Goal: Task Accomplishment & Management: Complete application form

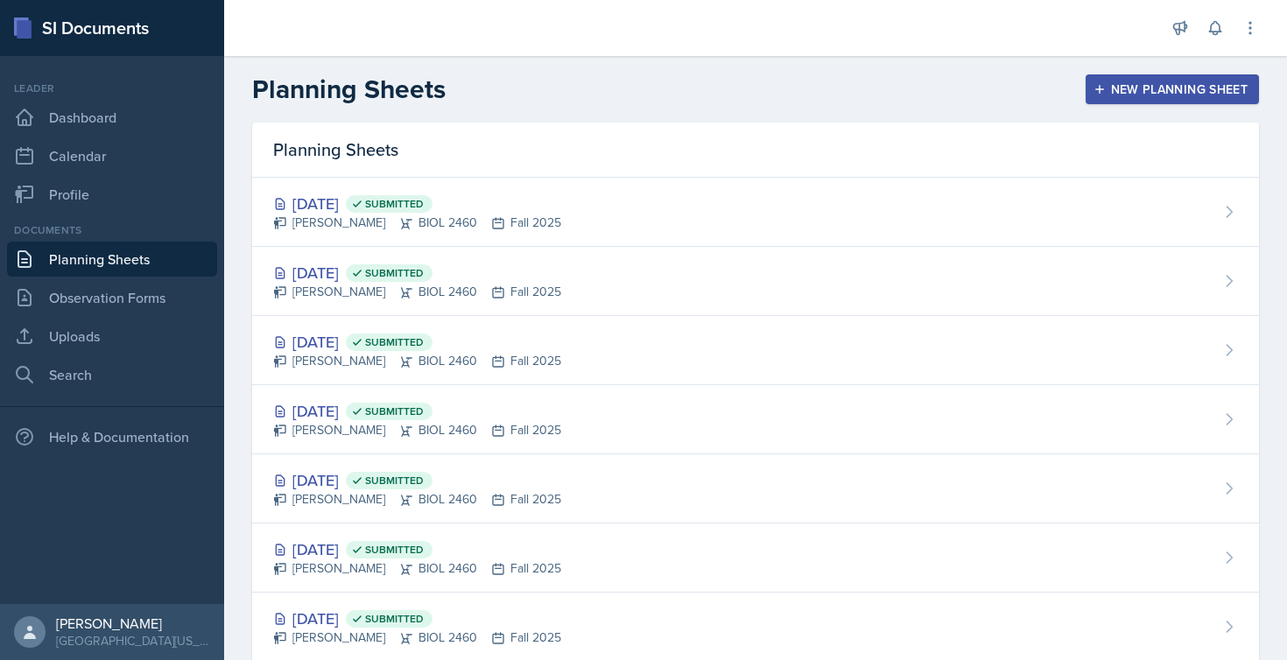
click at [1155, 87] on div "New Planning Sheet" at bounding box center [1172, 89] width 151 height 14
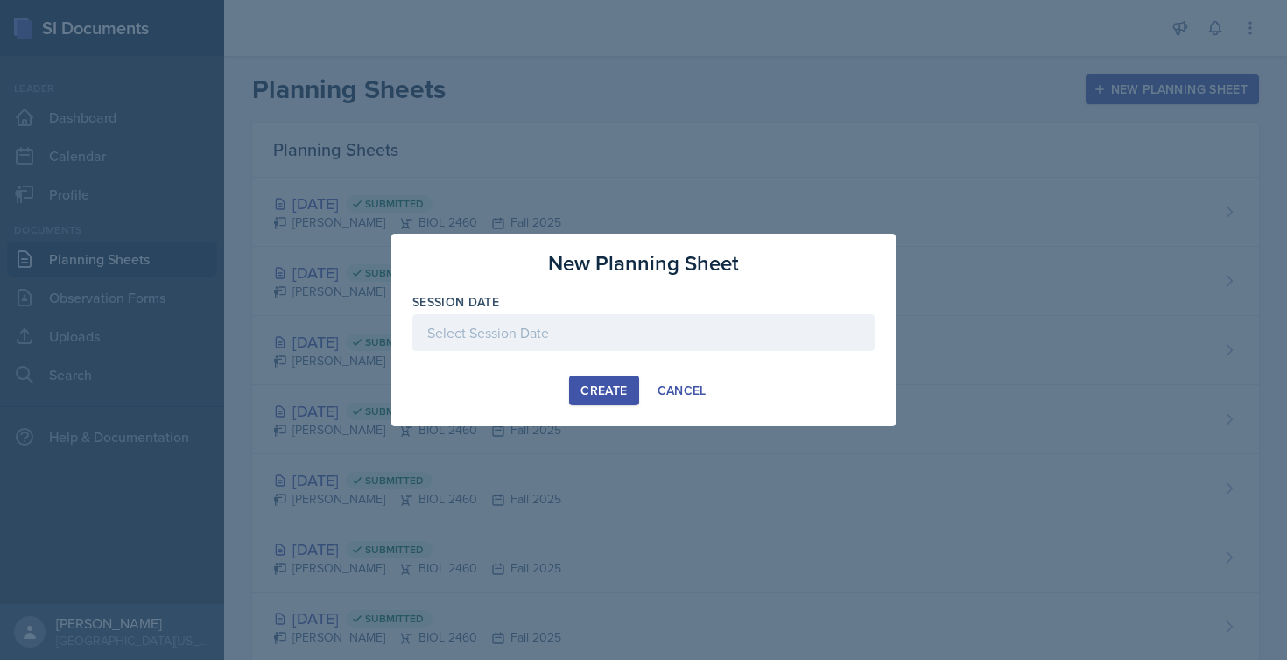
click at [624, 323] on div at bounding box center [643, 332] width 462 height 37
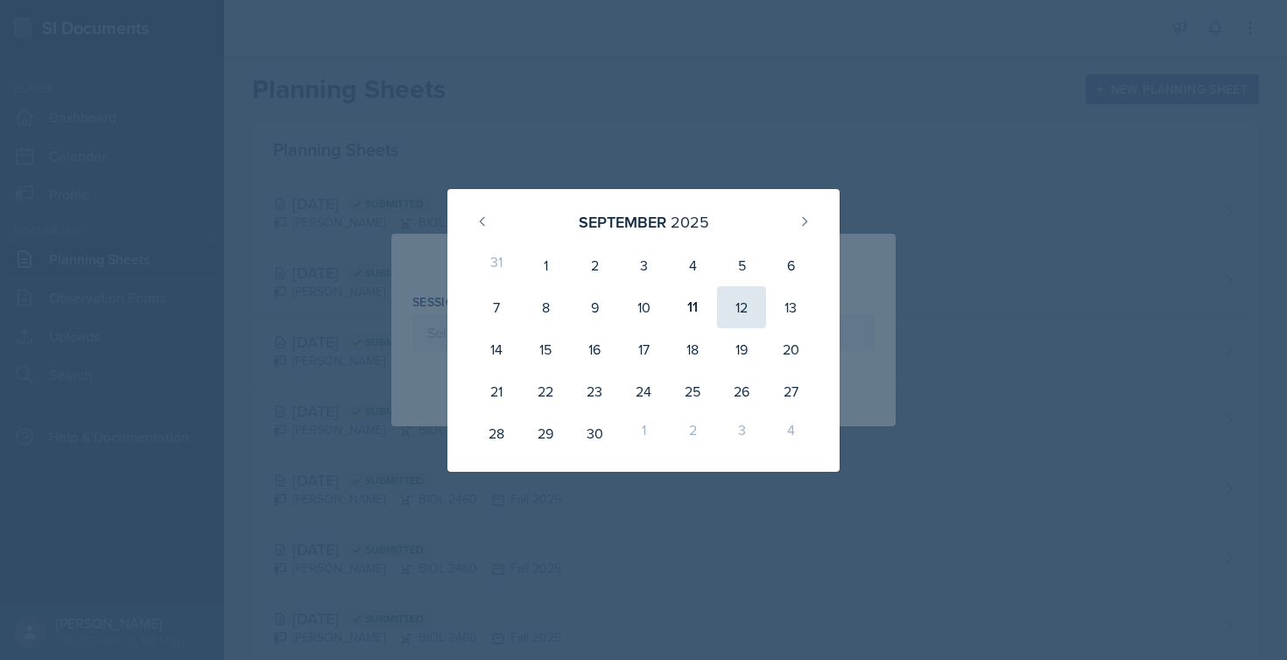
click at [751, 305] on div "12" at bounding box center [741, 307] width 49 height 42
type input "[DATE]"
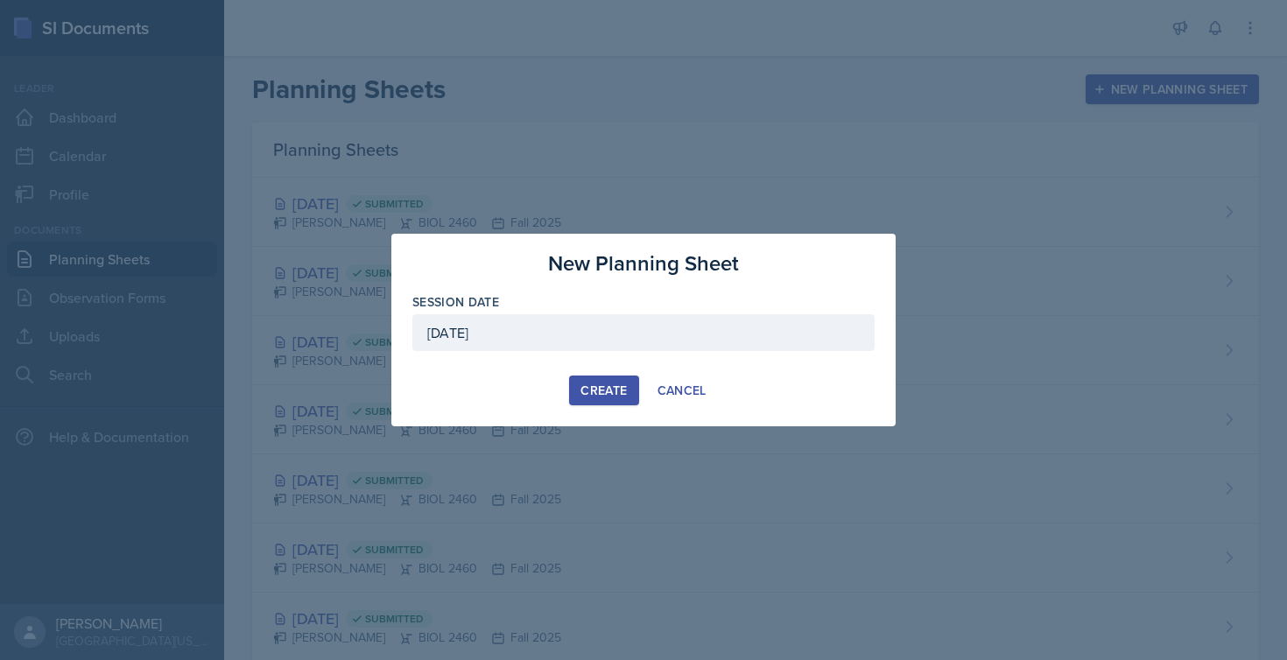
click at [581, 393] on div "Create" at bounding box center [604, 391] width 46 height 14
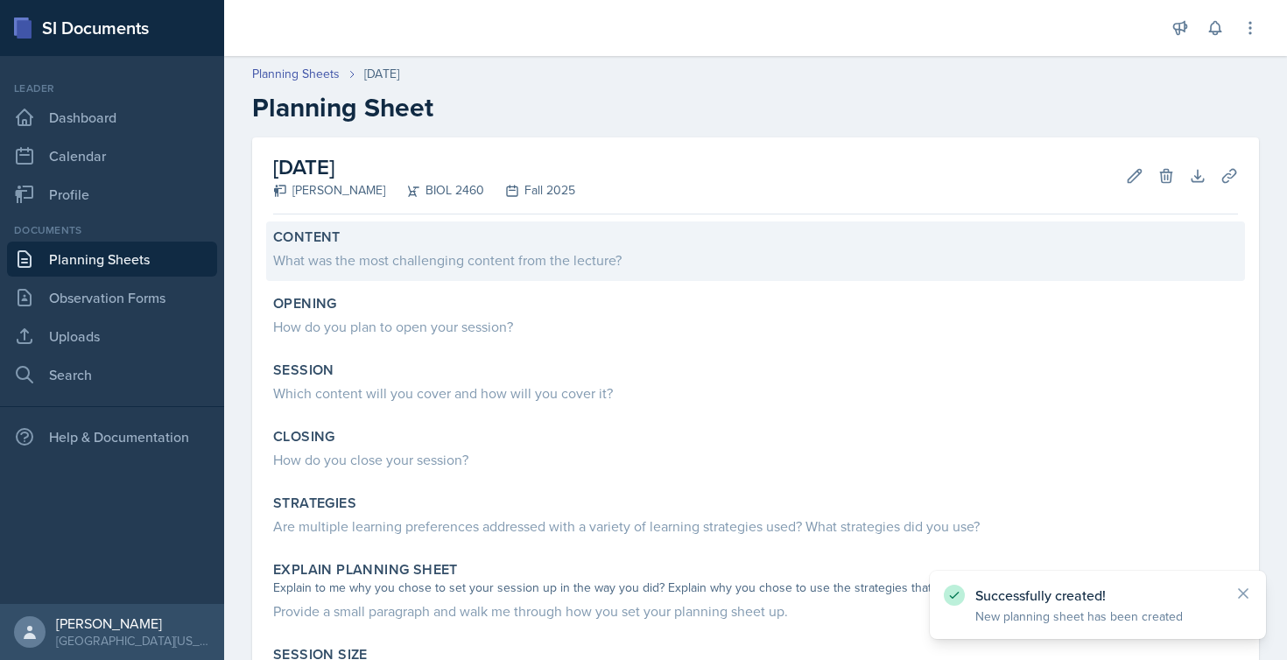
click at [420, 257] on div "What was the most challenging content from the lecture?" at bounding box center [755, 260] width 965 height 21
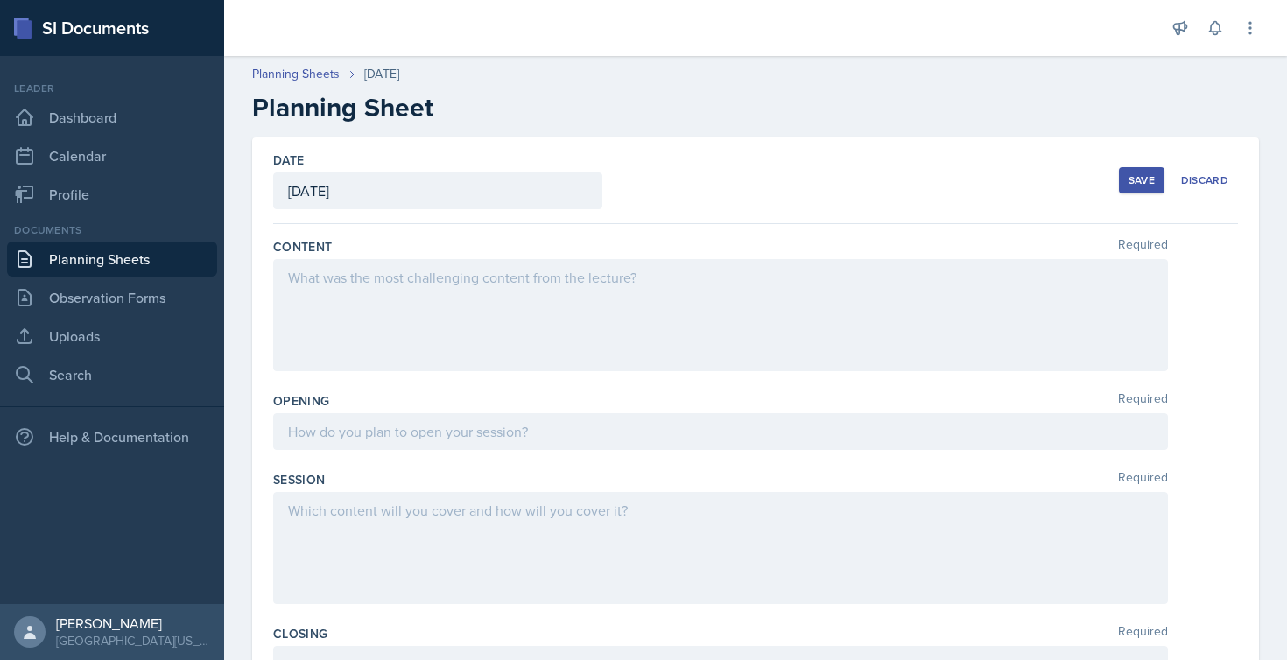
click at [573, 309] on div at bounding box center [720, 315] width 895 height 112
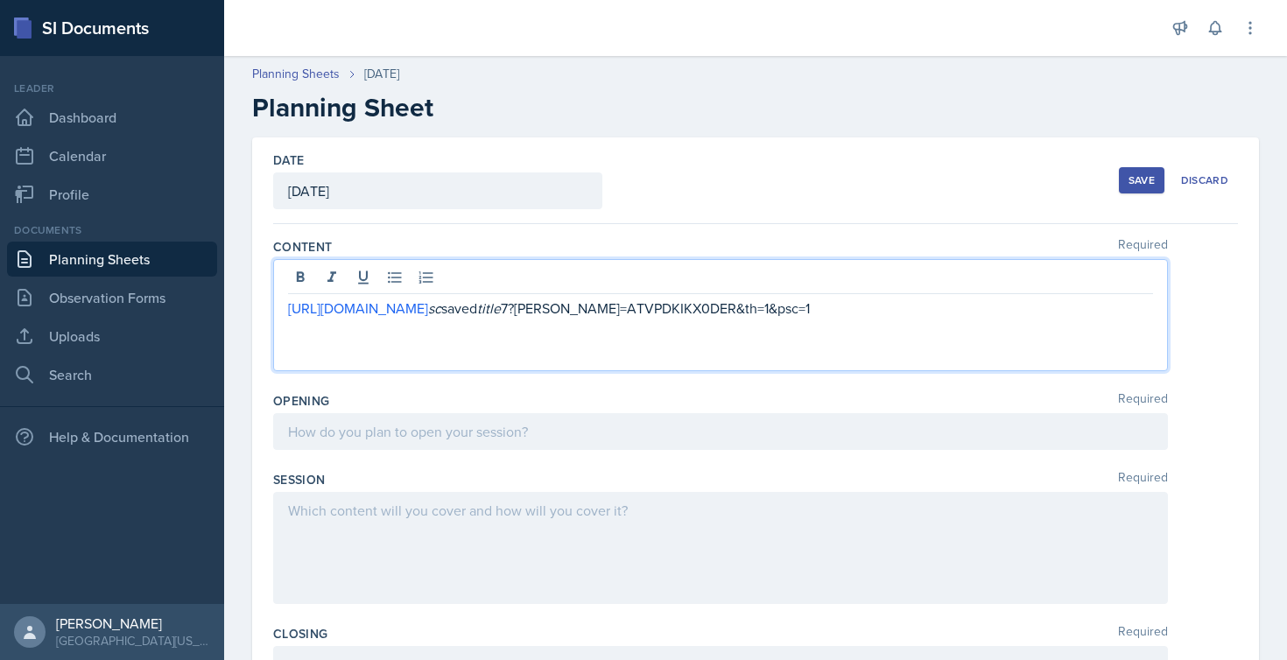
click at [501, 309] on em "title" at bounding box center [489, 308] width 24 height 19
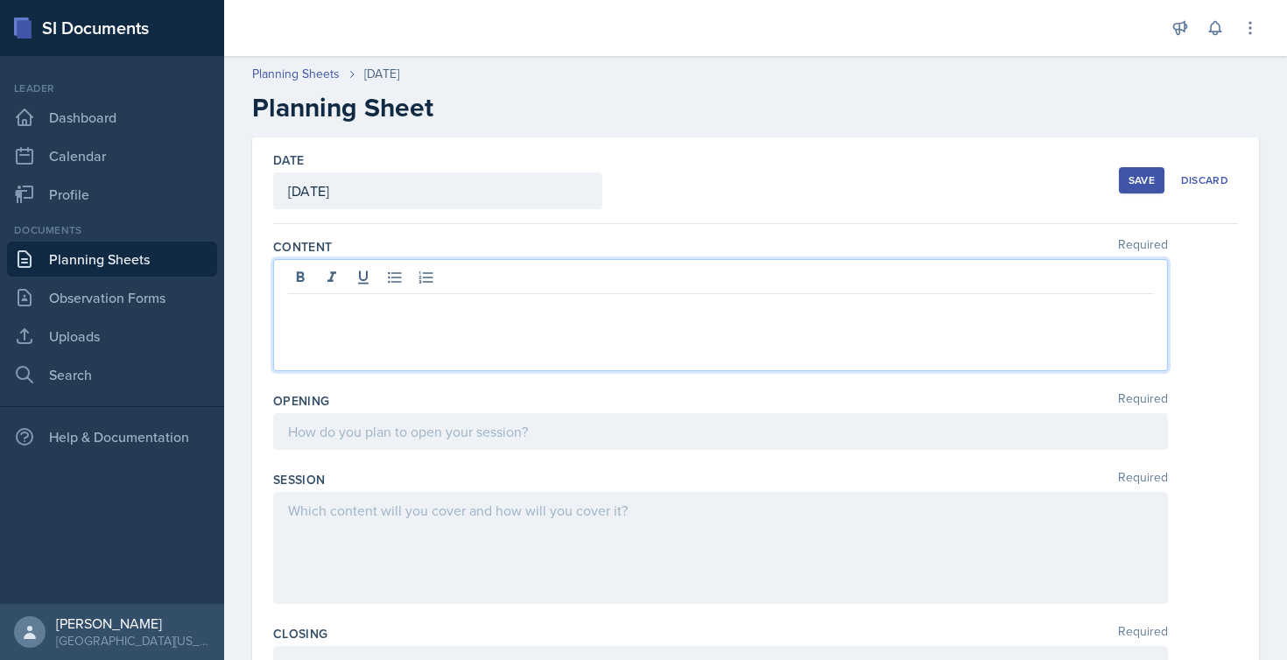
click at [534, 338] on p at bounding box center [720, 329] width 865 height 21
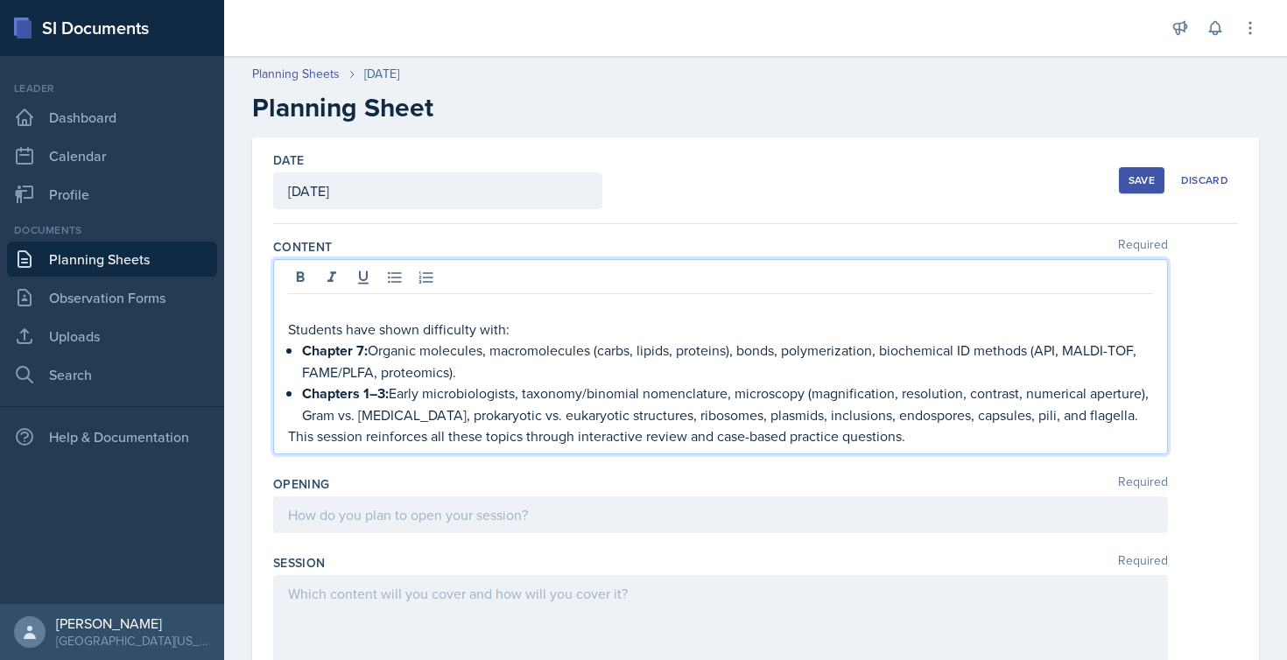
click at [381, 533] on div at bounding box center [720, 515] width 895 height 37
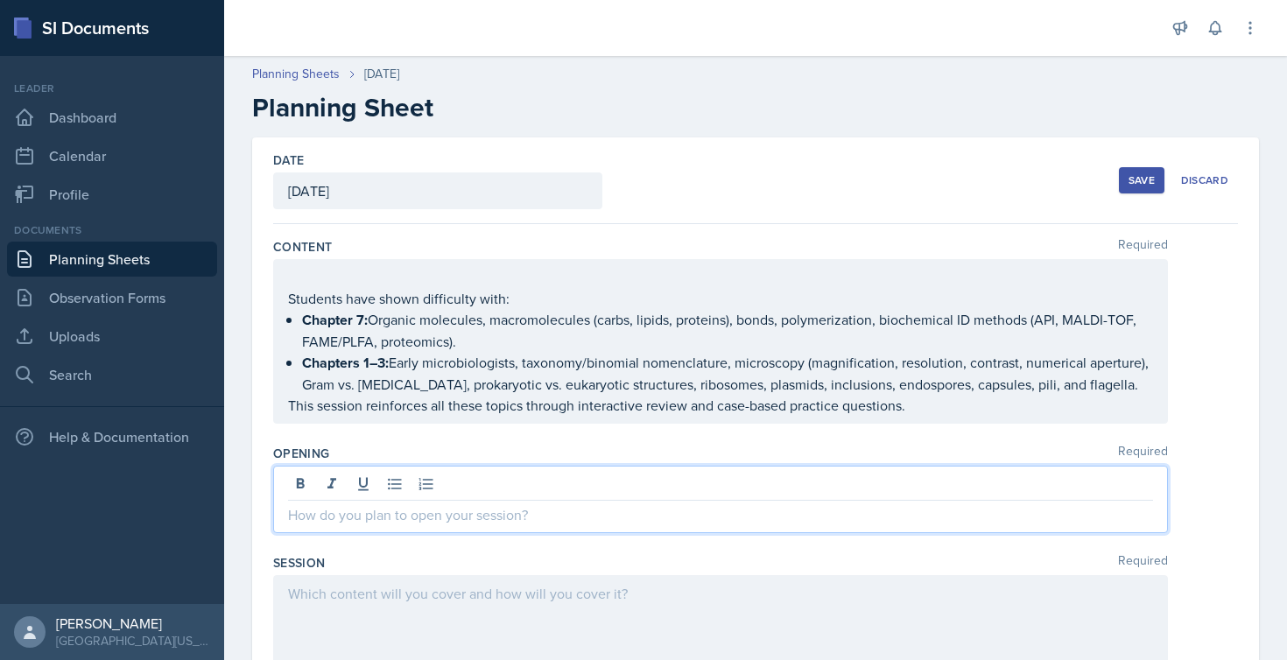
click at [393, 619] on div at bounding box center [720, 631] width 895 height 112
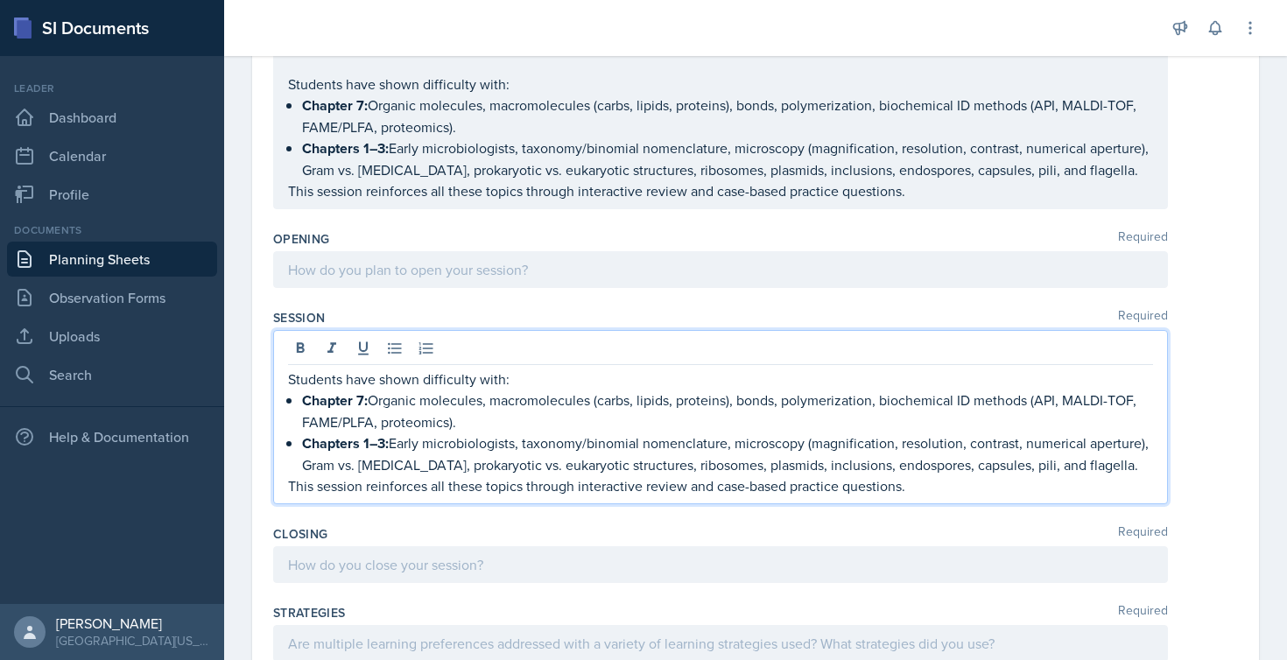
scroll to position [219, 0]
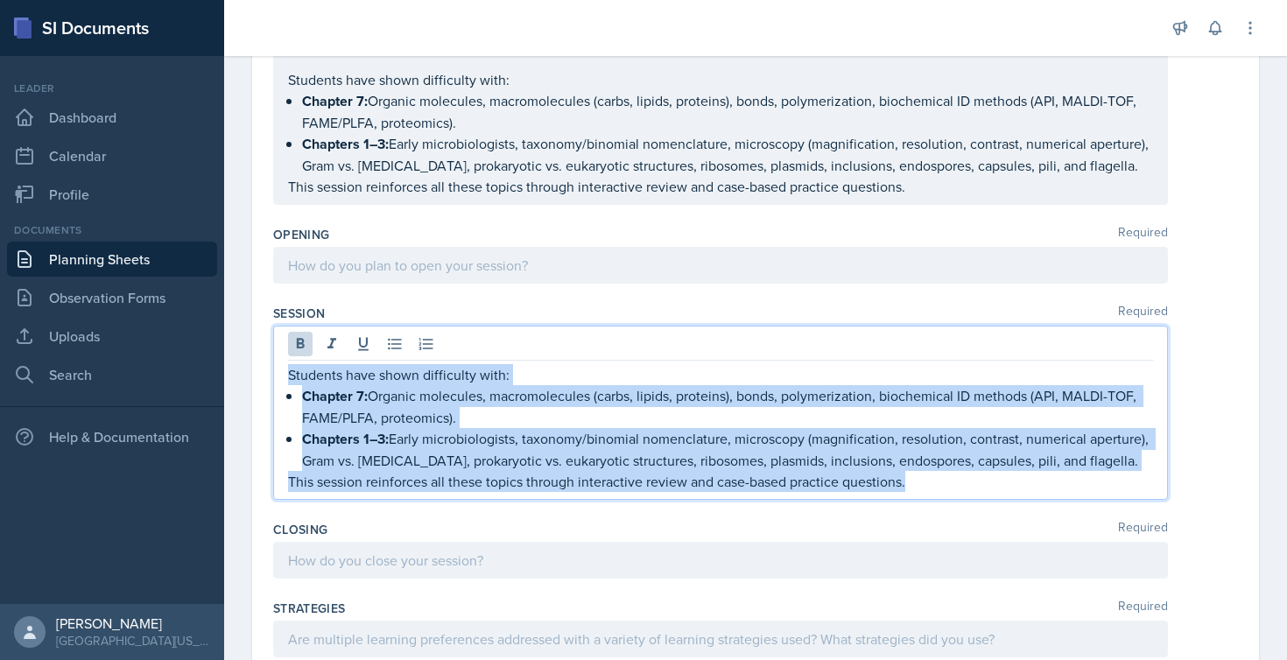
drag, startPoint x: 927, startPoint y: 525, endPoint x: 250, endPoint y: 375, distance: 692.6
click at [250, 375] on div "Date [DATE] [DATE] 31 1 2 3 4 5 6 7 8 9 10 11 12 13 14 15 16 17 18 19 20 21 22 …" at bounding box center [755, 539] width 1063 height 1240
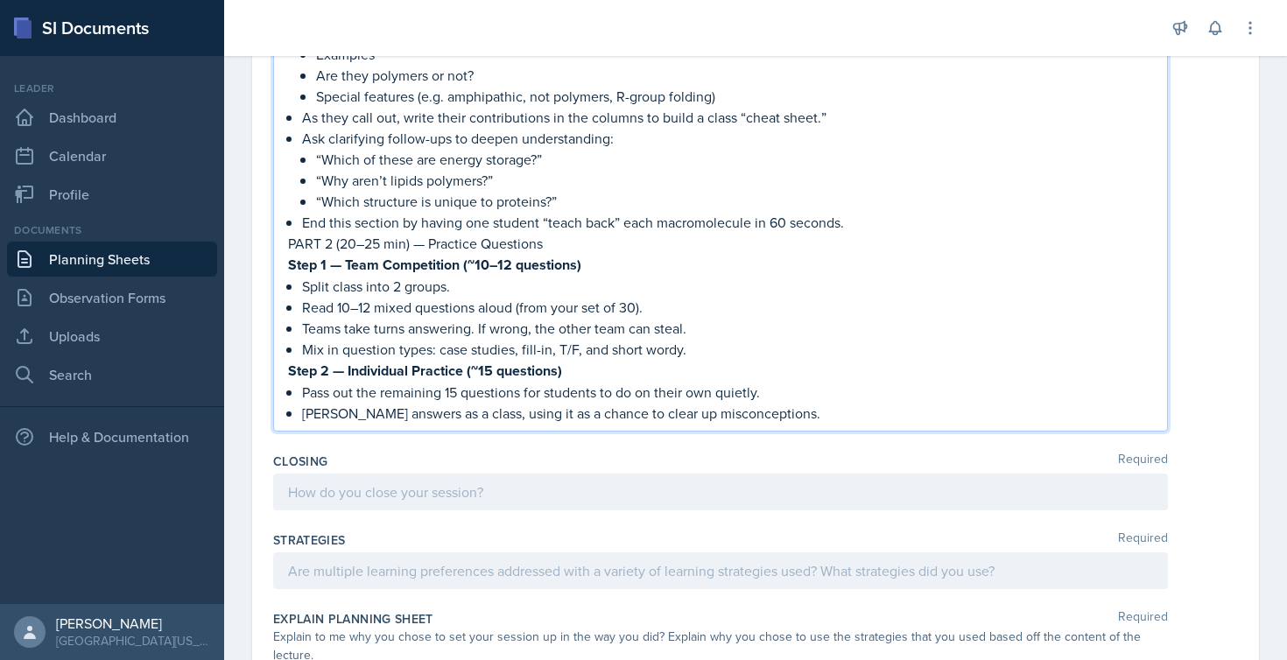
scroll to position [927, 0]
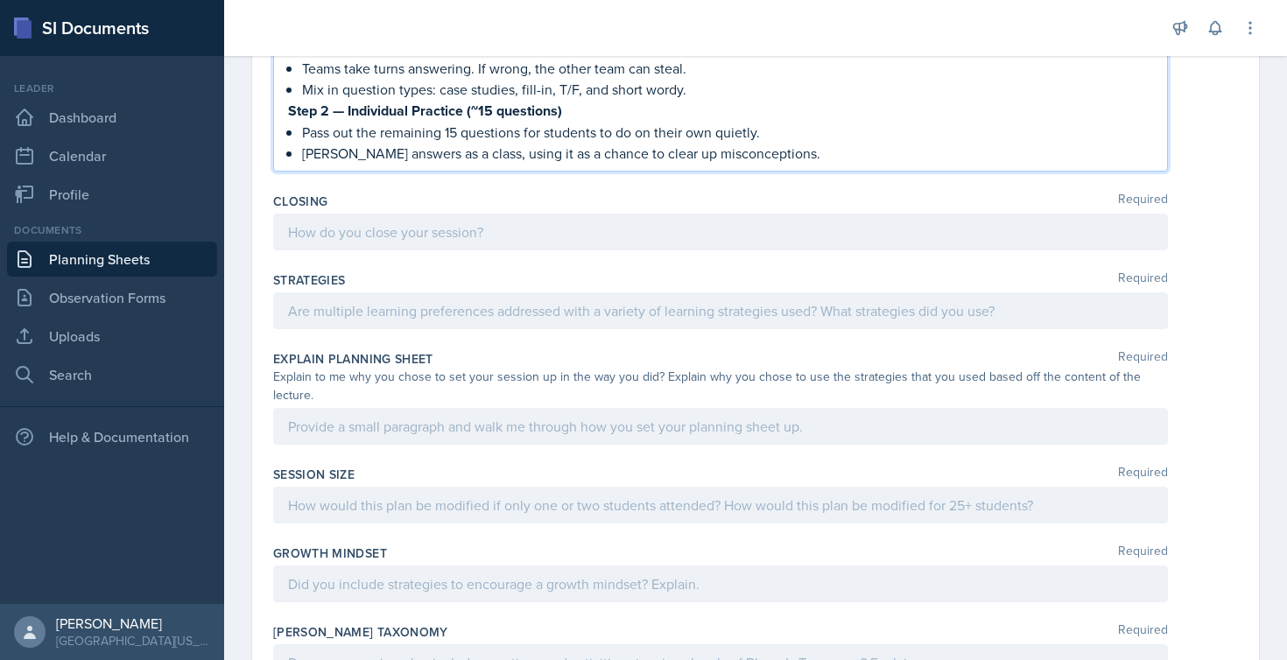
click at [375, 329] on div at bounding box center [720, 310] width 895 height 37
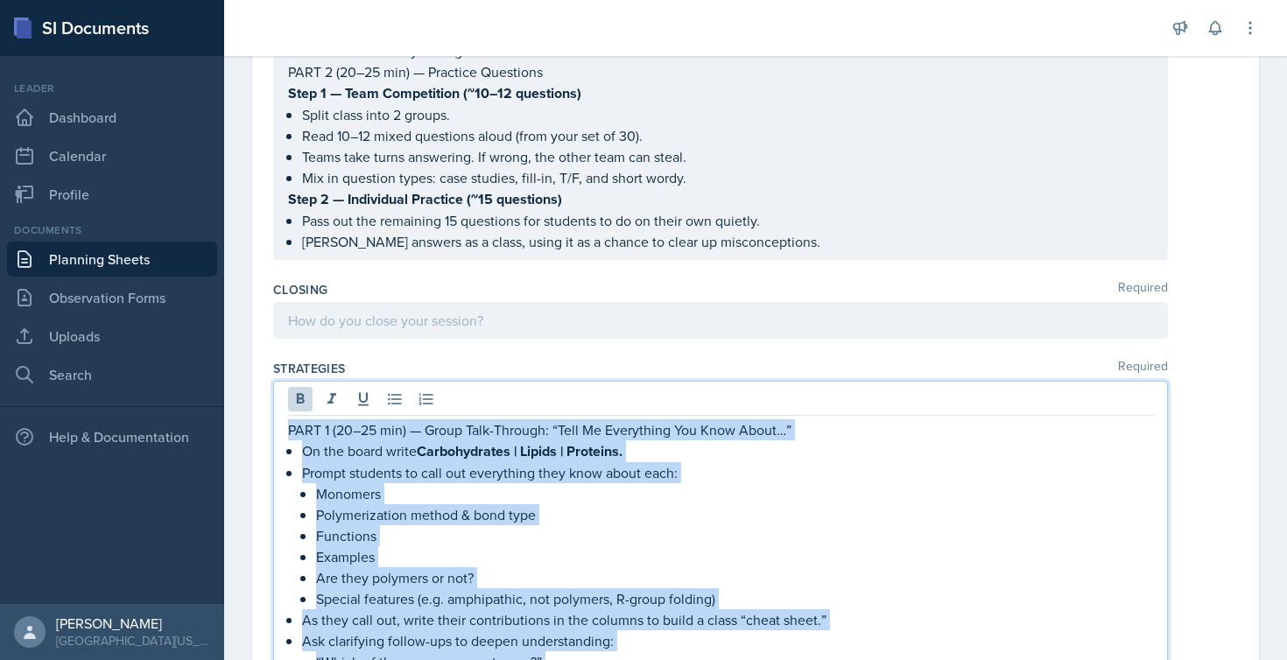
scroll to position [709, 0]
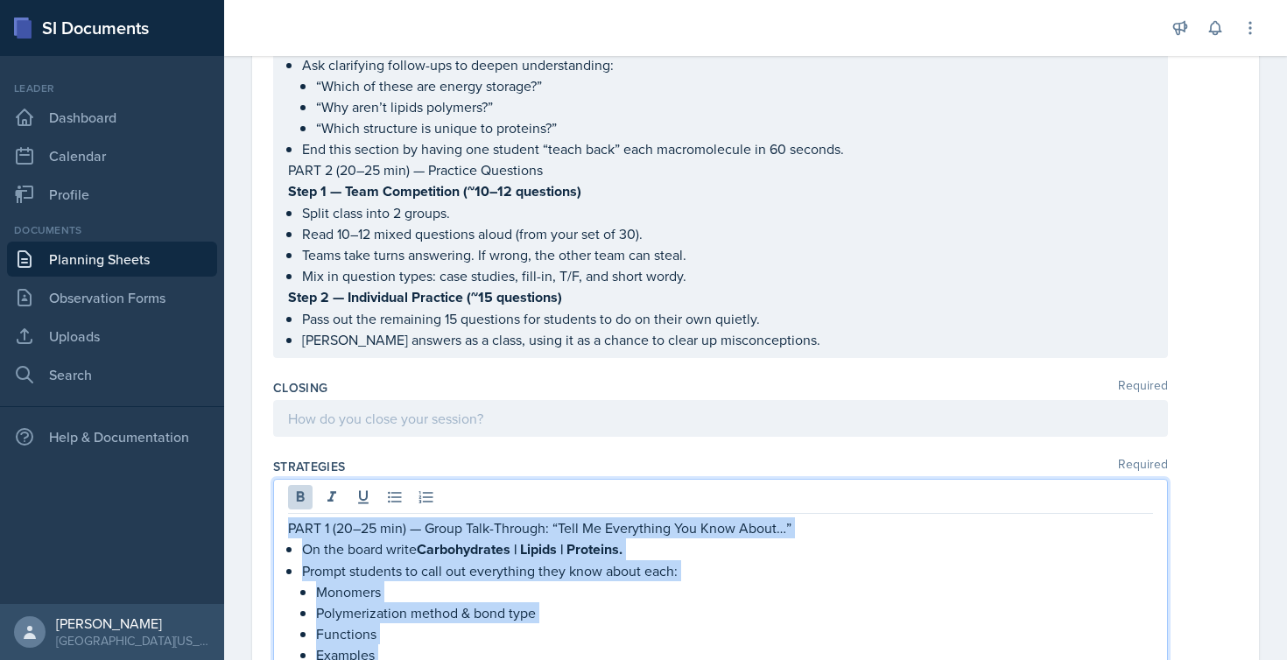
drag, startPoint x: 818, startPoint y: 434, endPoint x: 276, endPoint y: 549, distance: 554.1
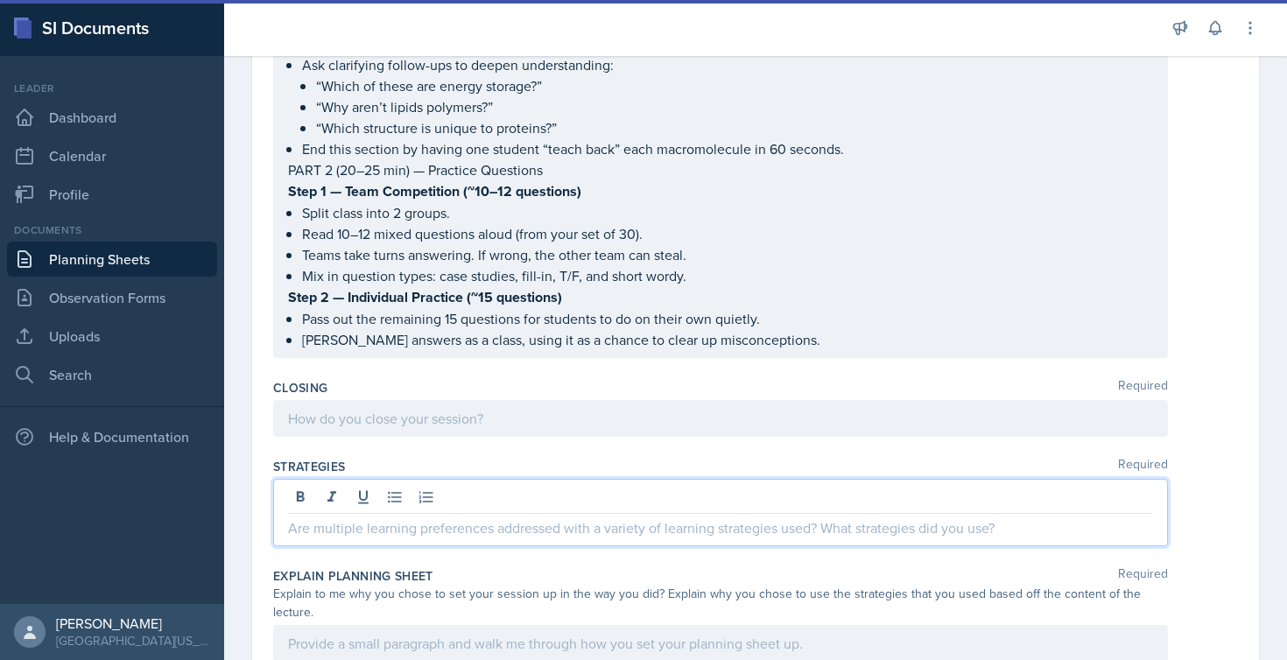
click at [325, 539] on p at bounding box center [720, 528] width 865 height 21
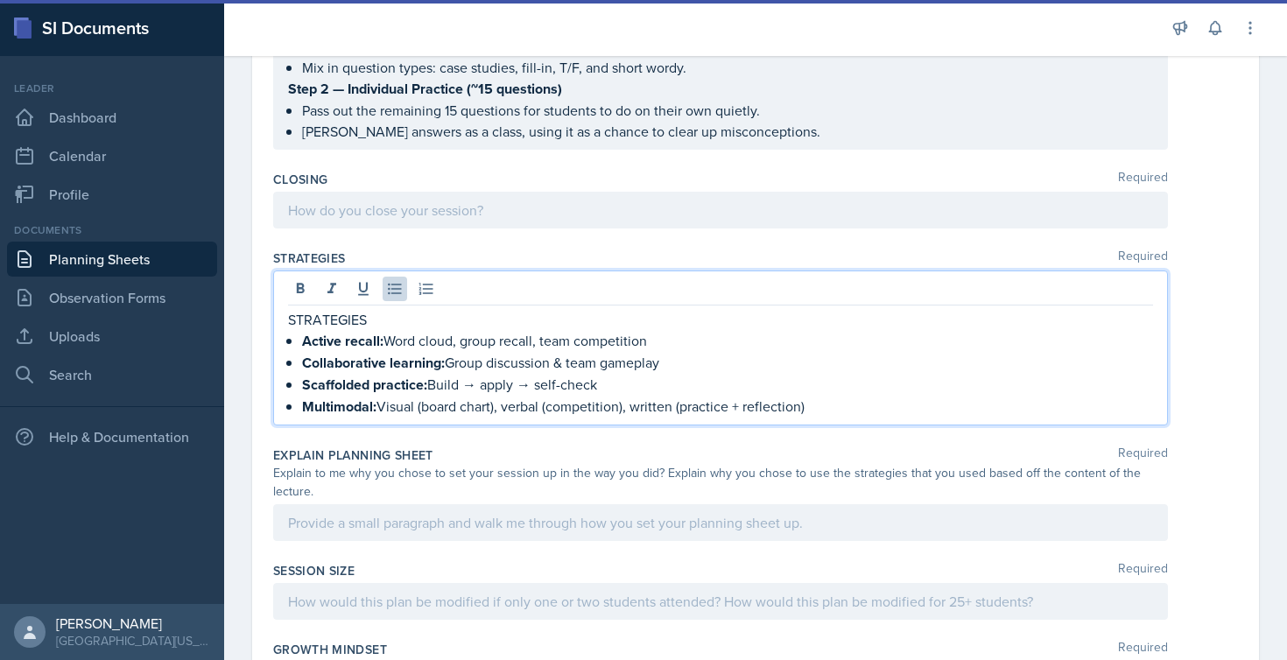
scroll to position [919, 0]
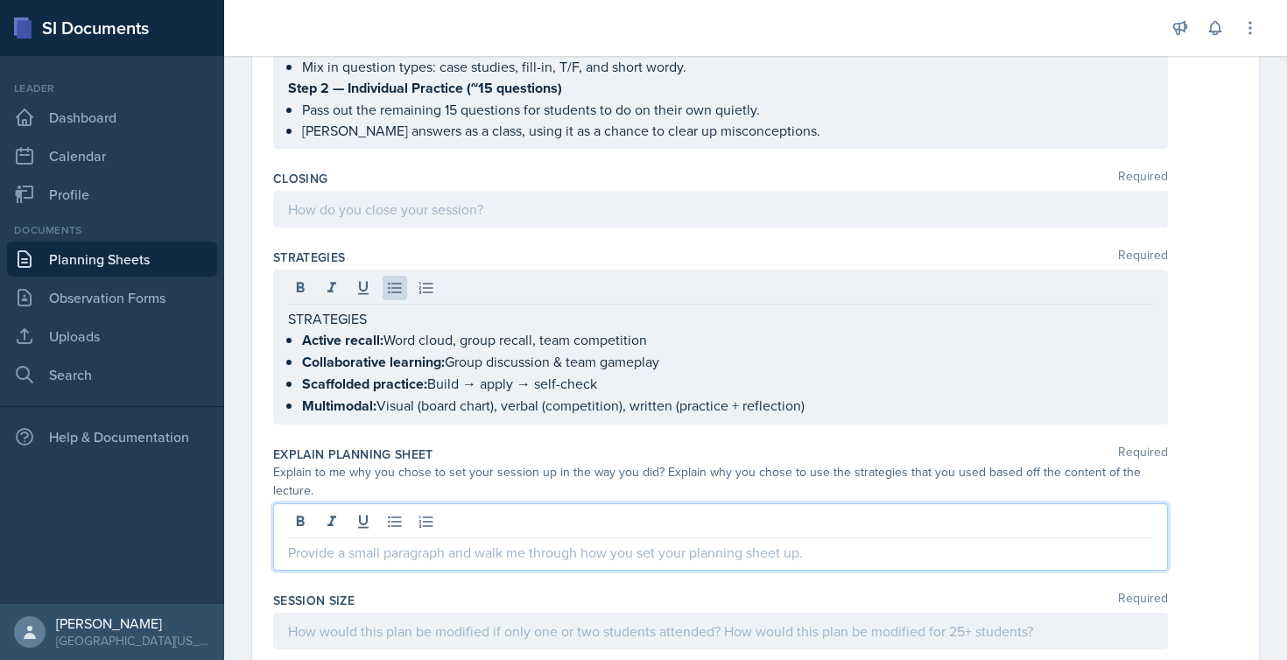
click at [379, 538] on div at bounding box center [720, 537] width 895 height 67
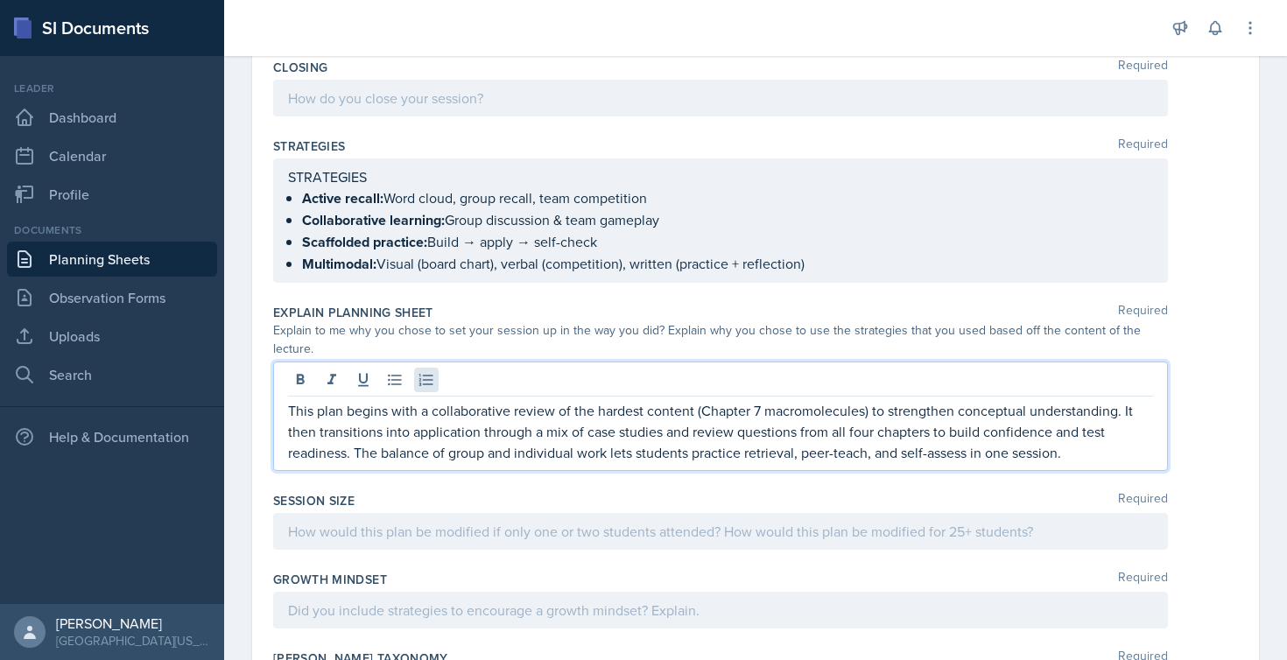
scroll to position [1118, 0]
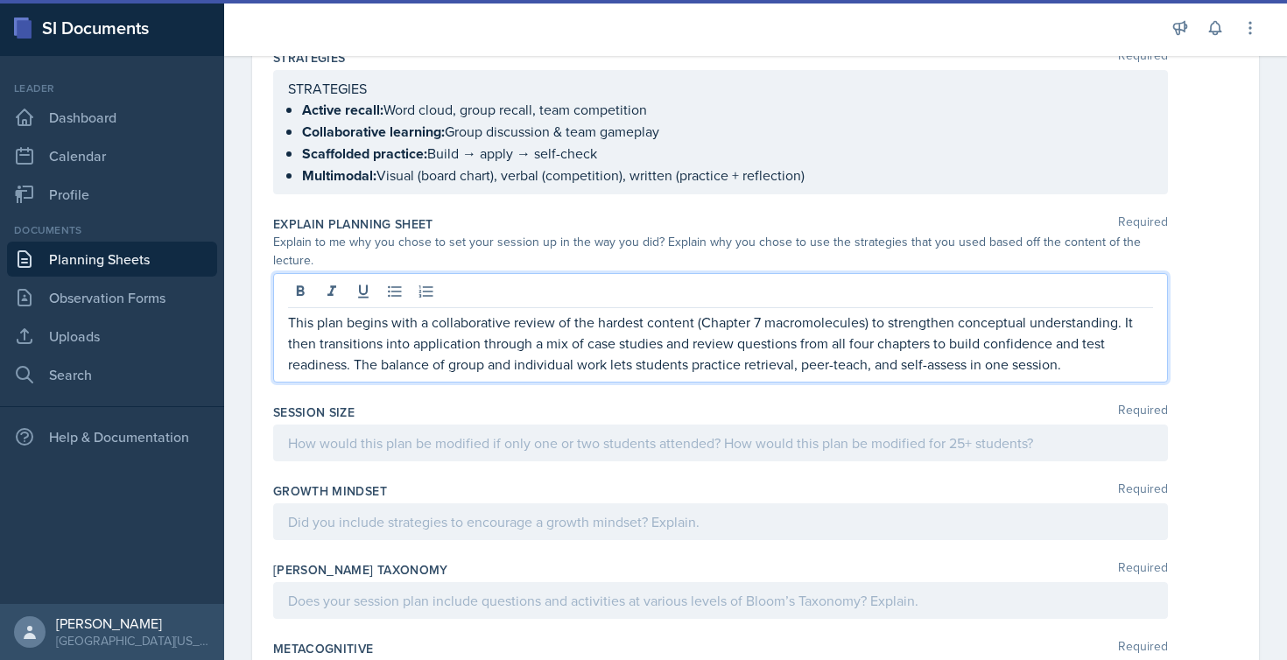
click at [343, 462] on div at bounding box center [720, 443] width 895 height 37
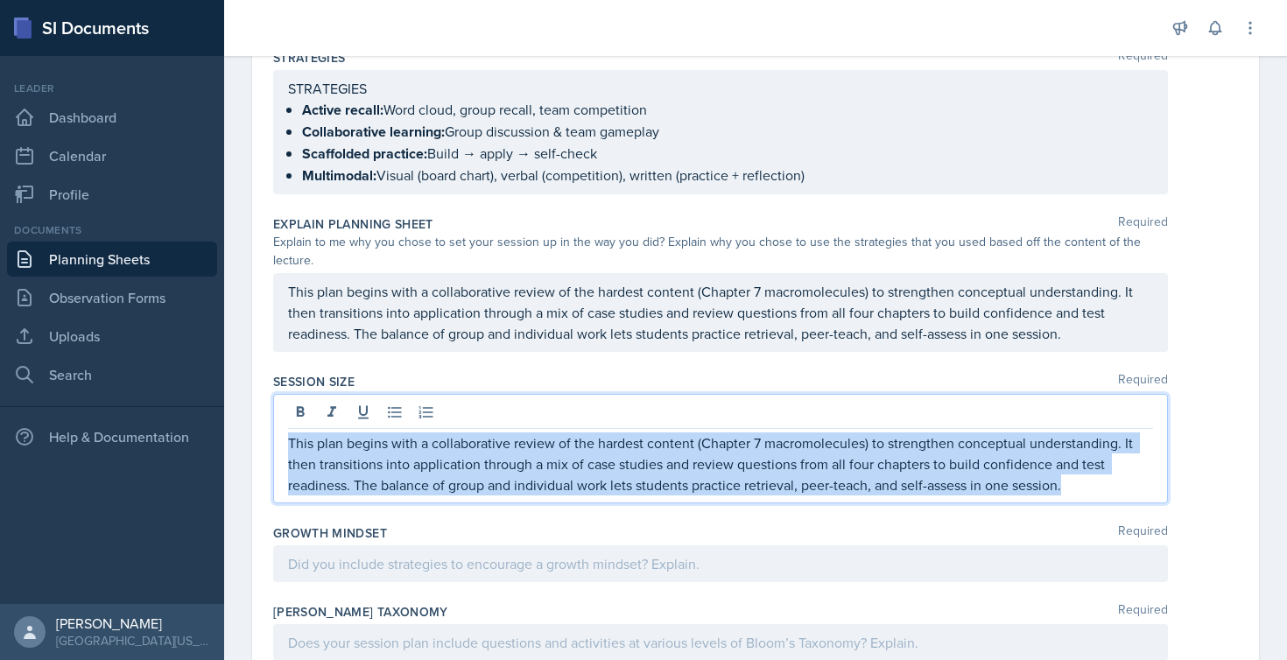
drag, startPoint x: 1079, startPoint y: 514, endPoint x: 219, endPoint y: 459, distance: 861.7
click at [219, 459] on div "SI Documents Leader Dashboard Calendar Profile Documents Planning Sheets Observ…" at bounding box center [643, 330] width 1287 height 660
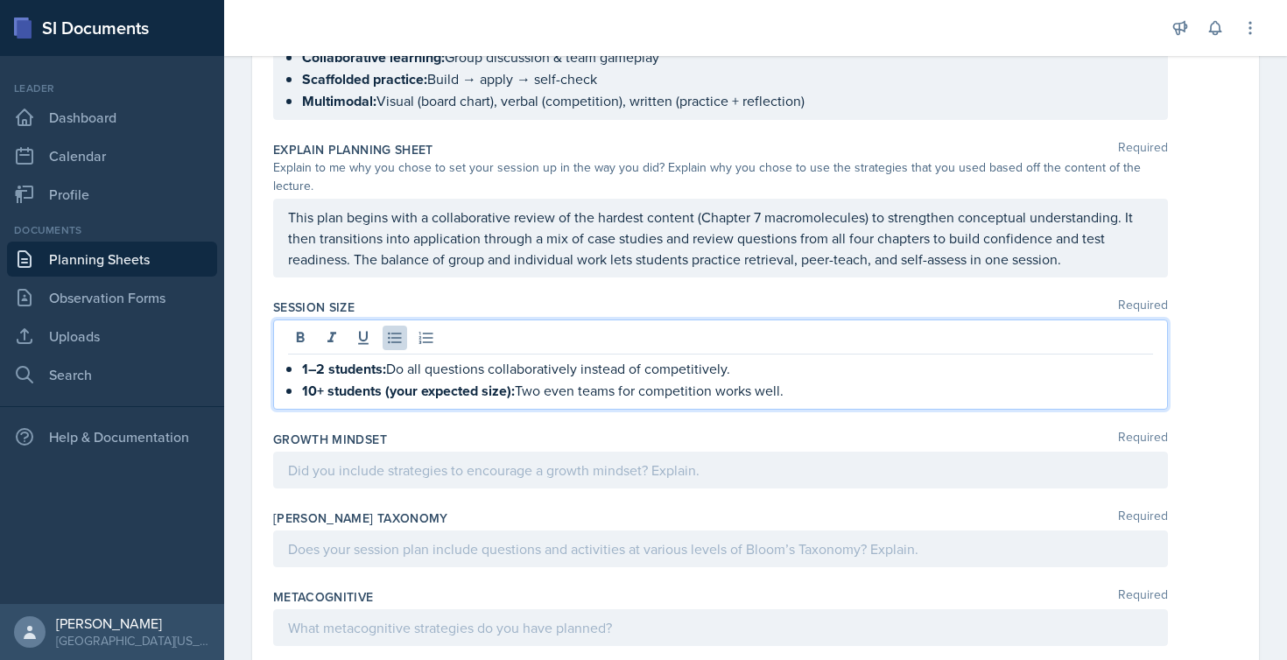
scroll to position [1216, 0]
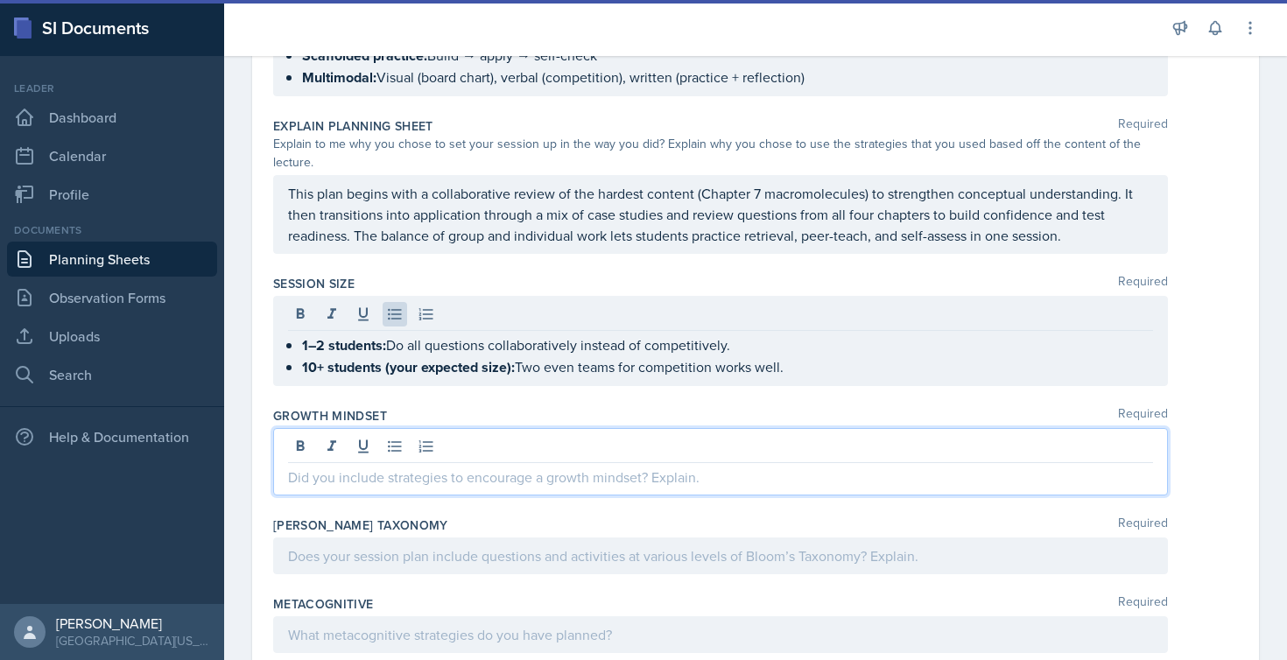
click at [486, 465] on div at bounding box center [720, 461] width 895 height 67
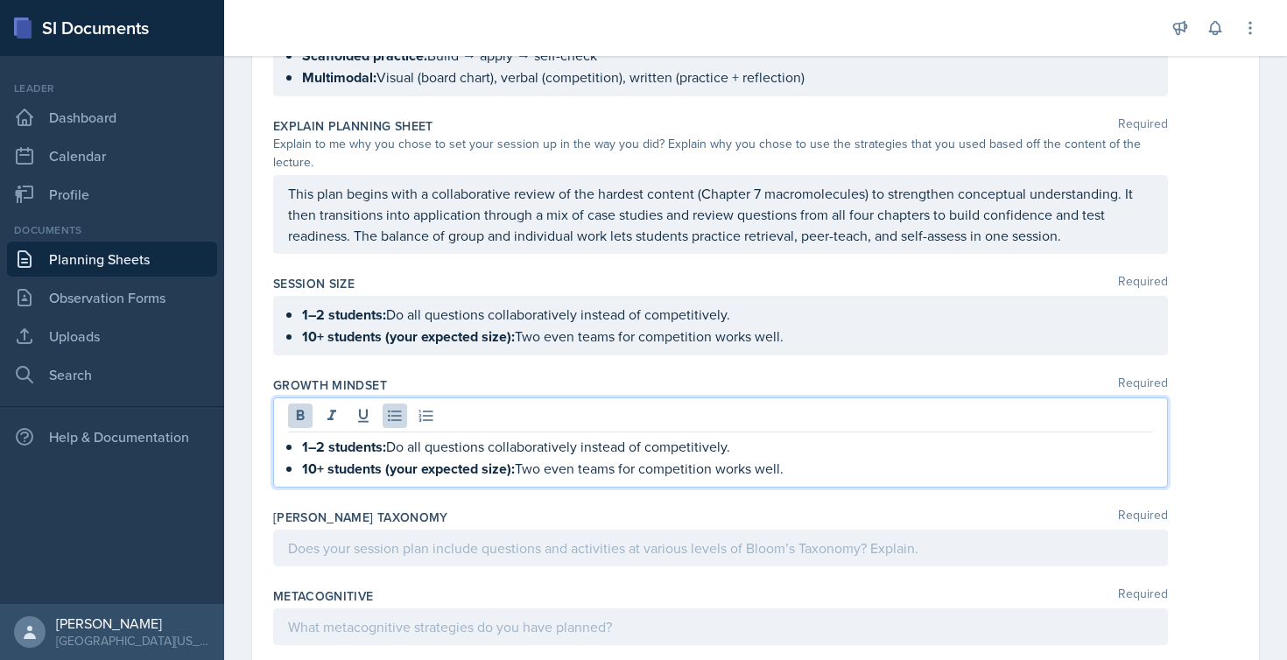
drag, startPoint x: 808, startPoint y: 488, endPoint x: 330, endPoint y: 413, distance: 483.9
click at [331, 415] on div "Growth Mindset Required 1–2 students: Do all questions collaboratively instead …" at bounding box center [755, 436] width 965 height 132
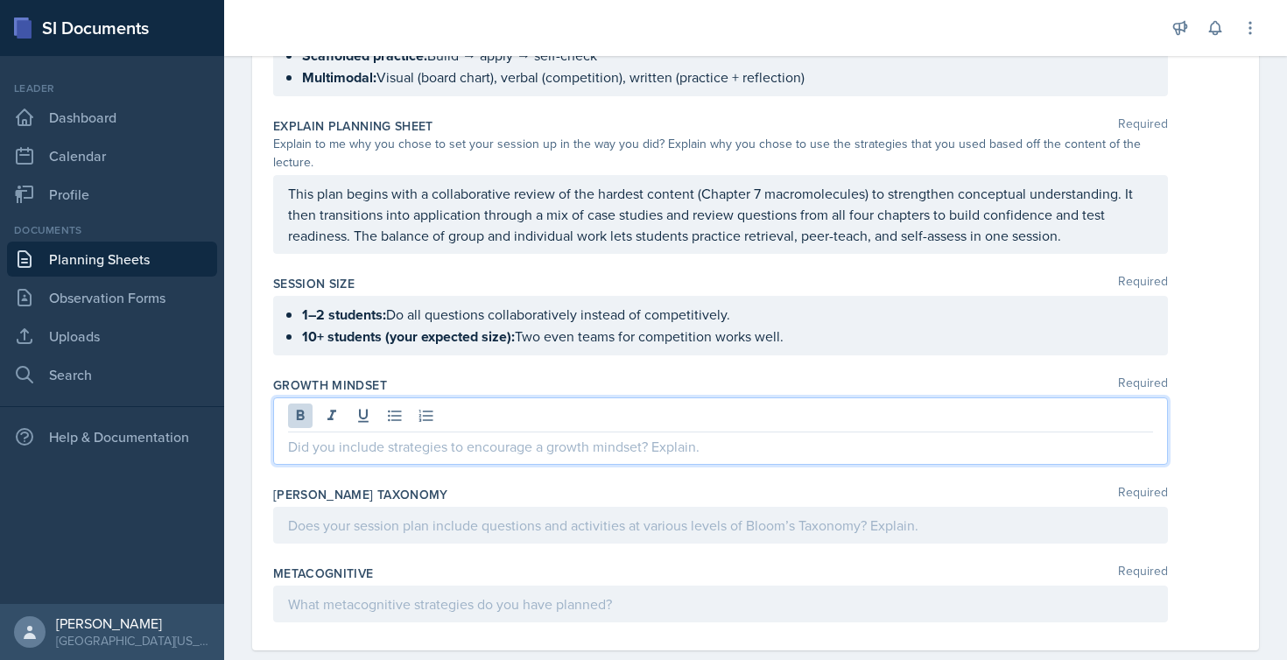
paste div
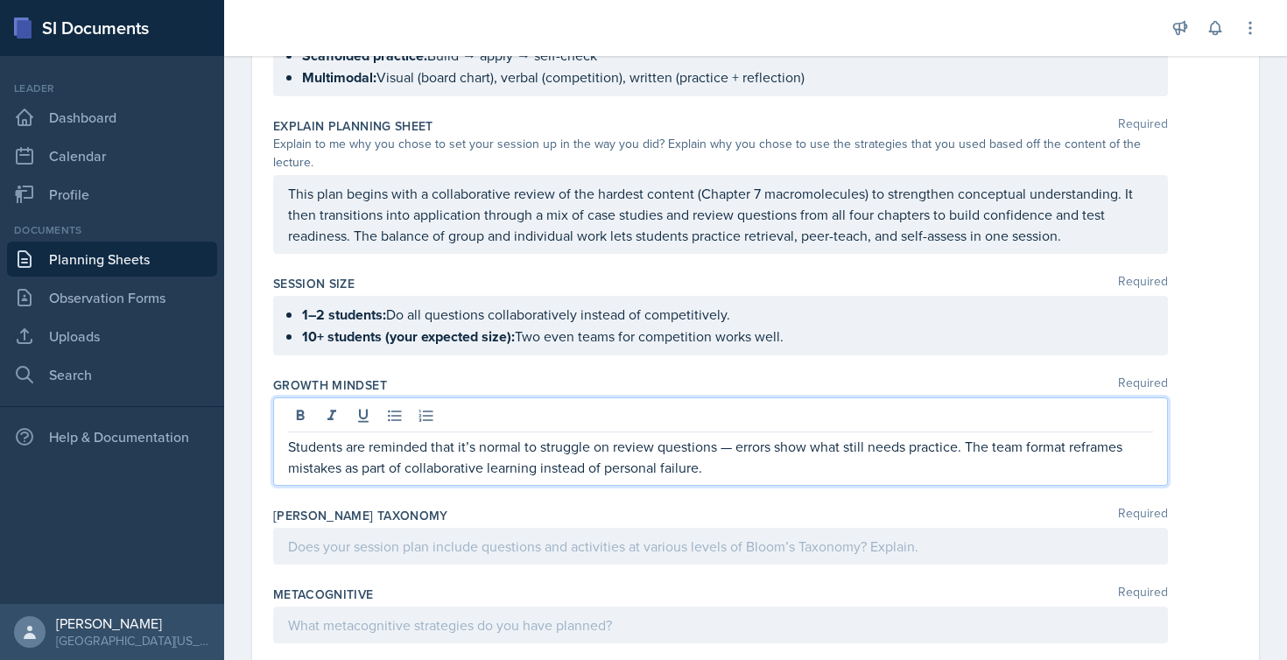
click at [736, 465] on p "Students are reminded that it’s normal to struggle on review questions — errors…" at bounding box center [720, 457] width 865 height 42
click at [342, 563] on div at bounding box center [720, 546] width 895 height 37
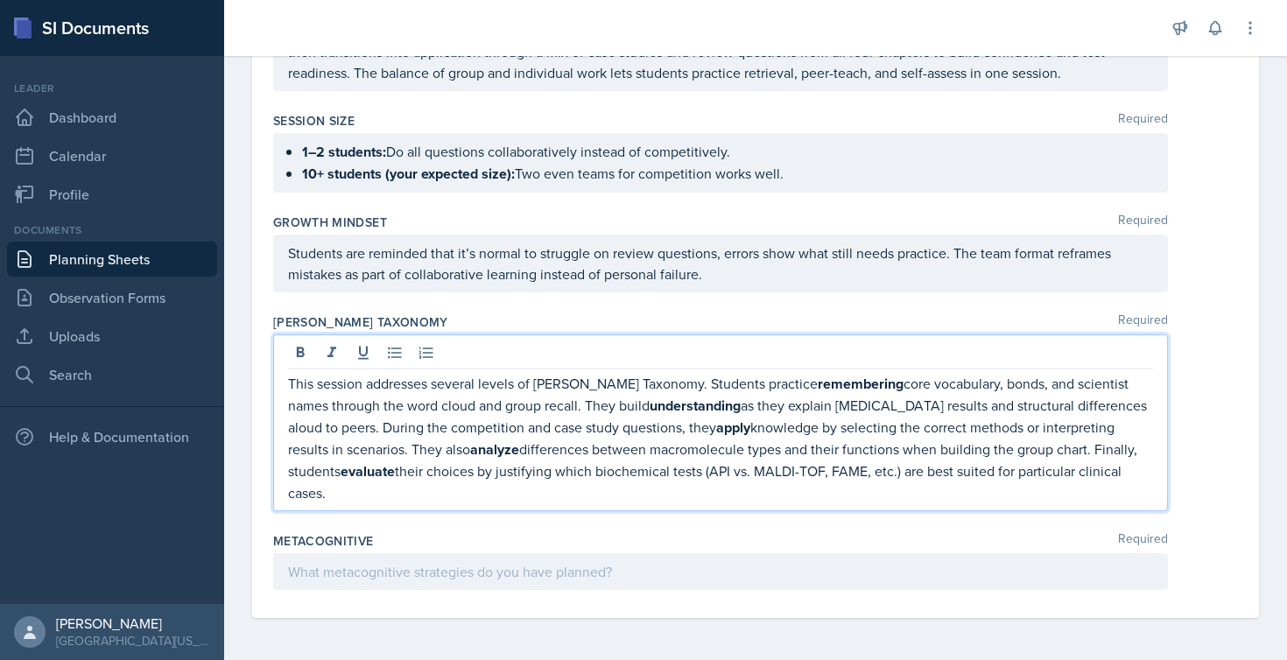
scroll to position [0, 0]
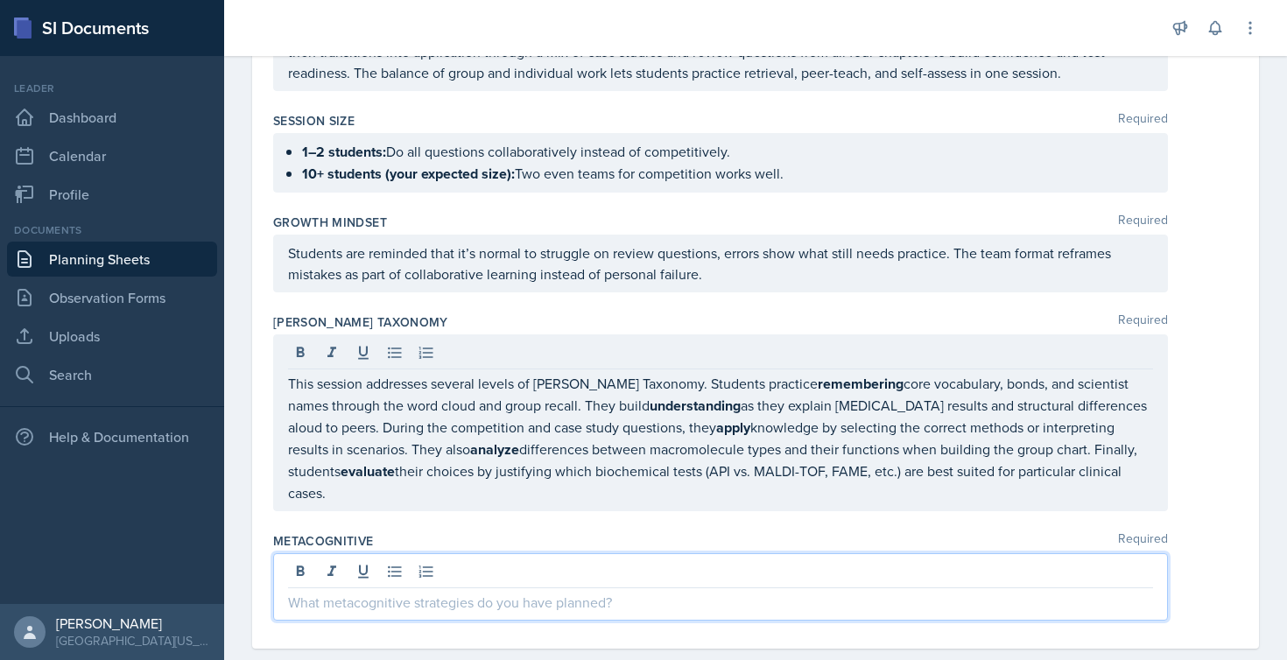
click at [356, 564] on div at bounding box center [720, 586] width 895 height 67
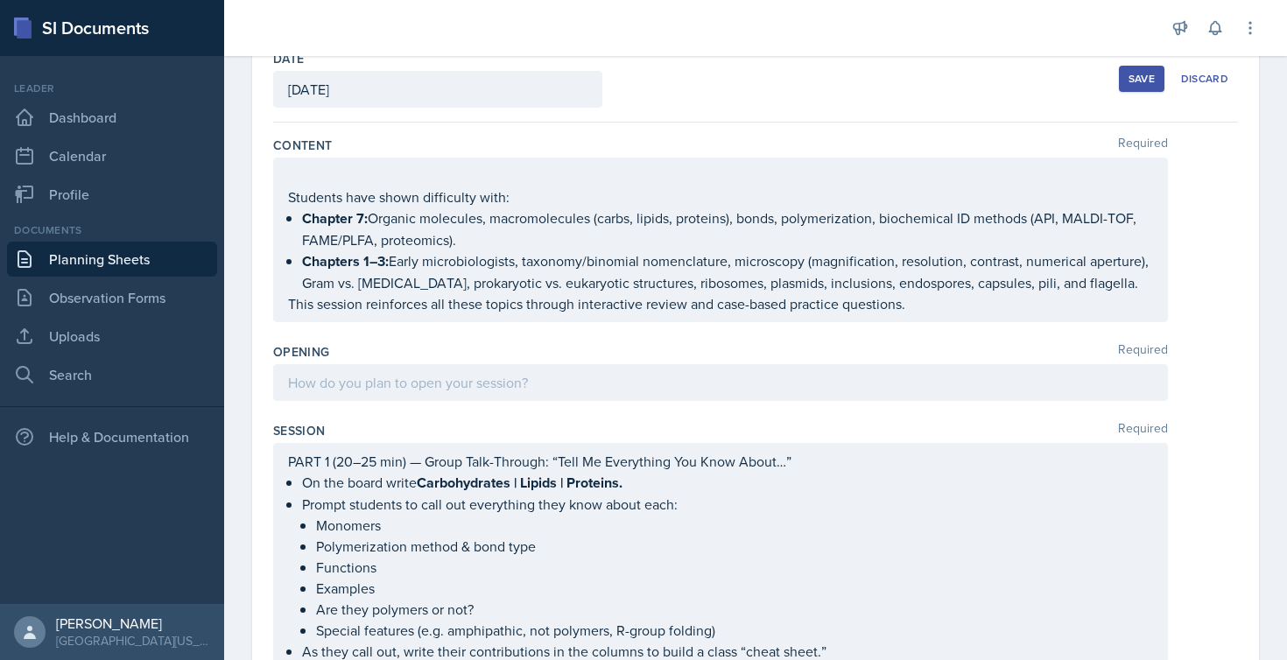
scroll to position [47, 0]
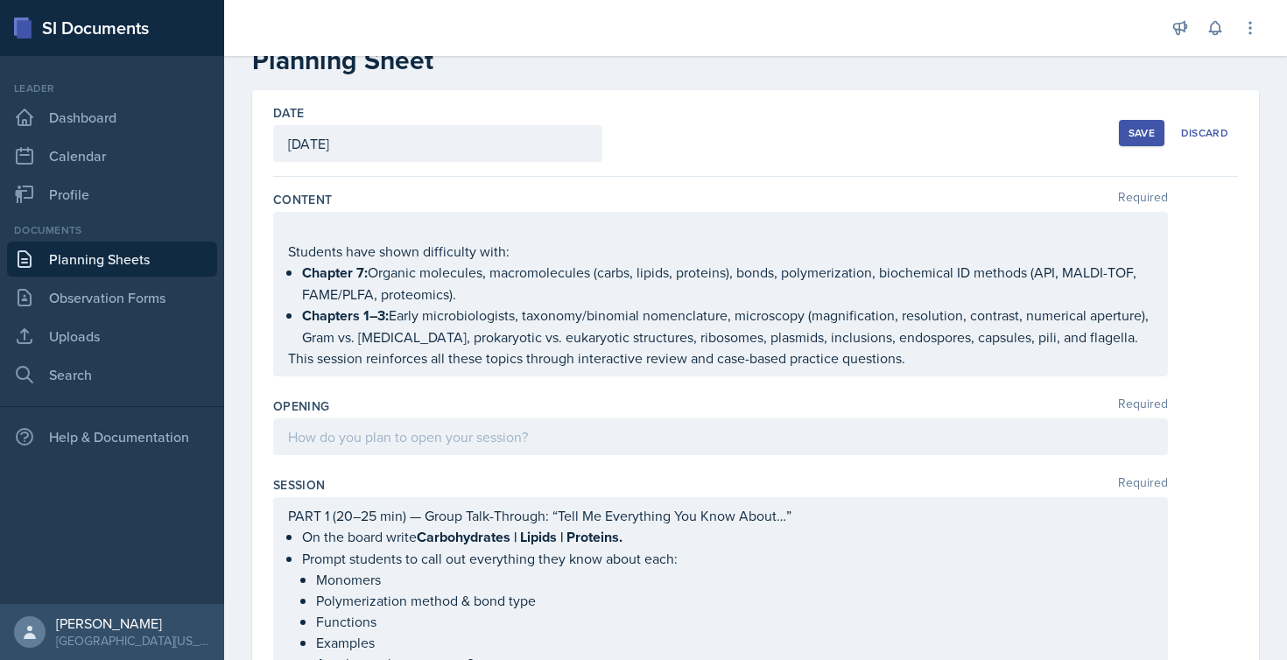
click at [343, 455] on div at bounding box center [720, 437] width 895 height 37
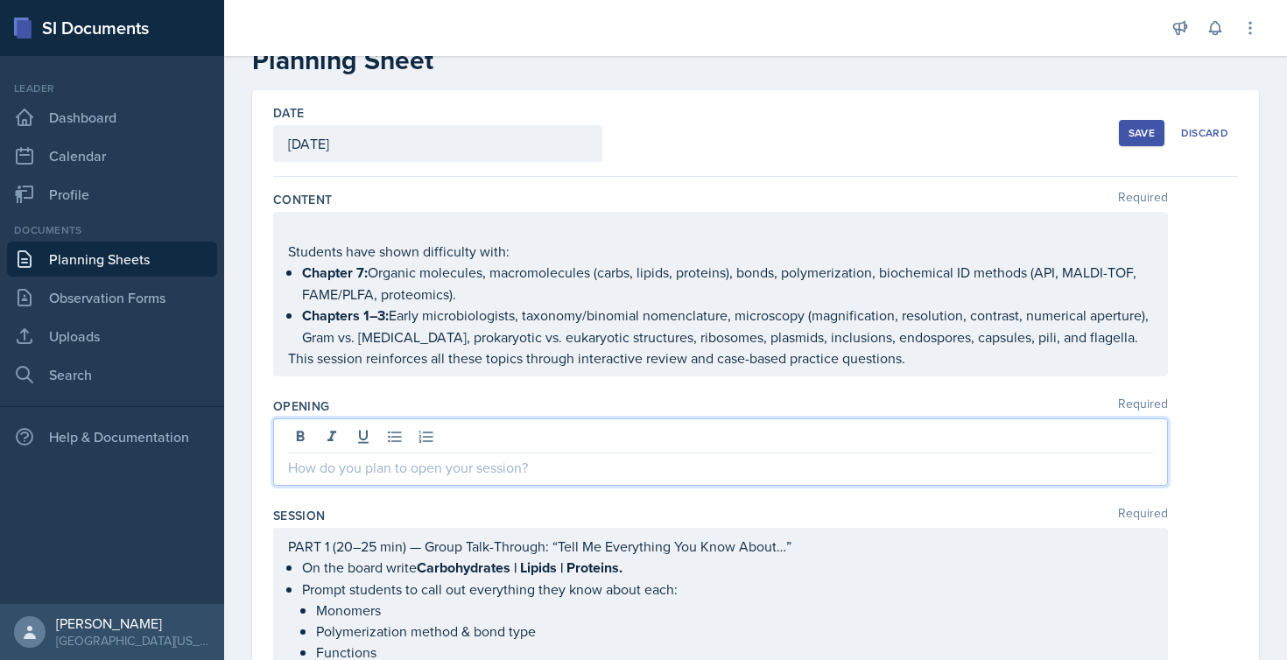
click at [309, 478] on p at bounding box center [720, 467] width 865 height 21
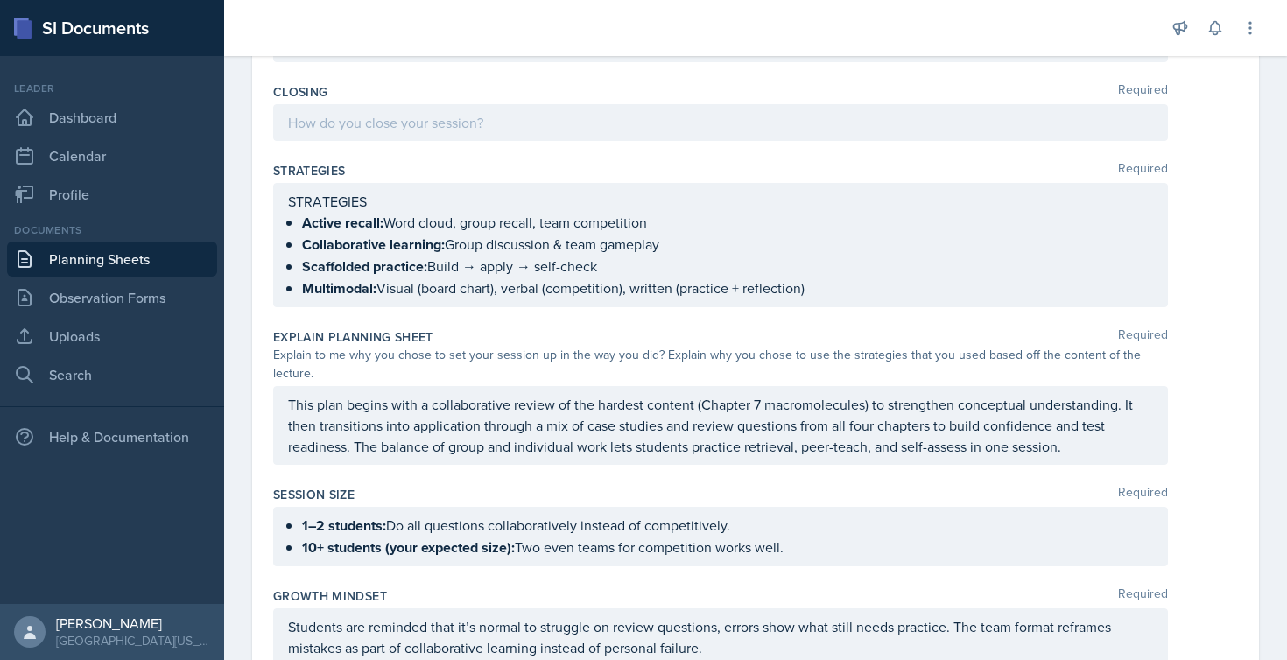
scroll to position [1173, 0]
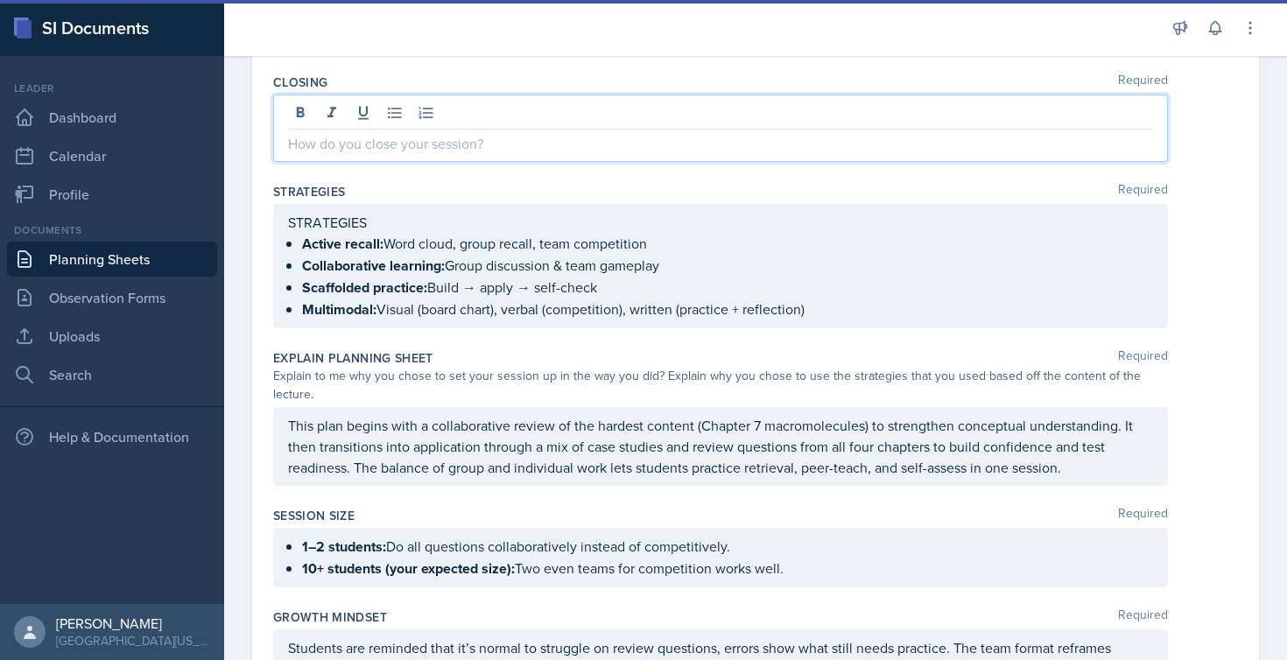
click at [387, 152] on div at bounding box center [720, 128] width 895 height 67
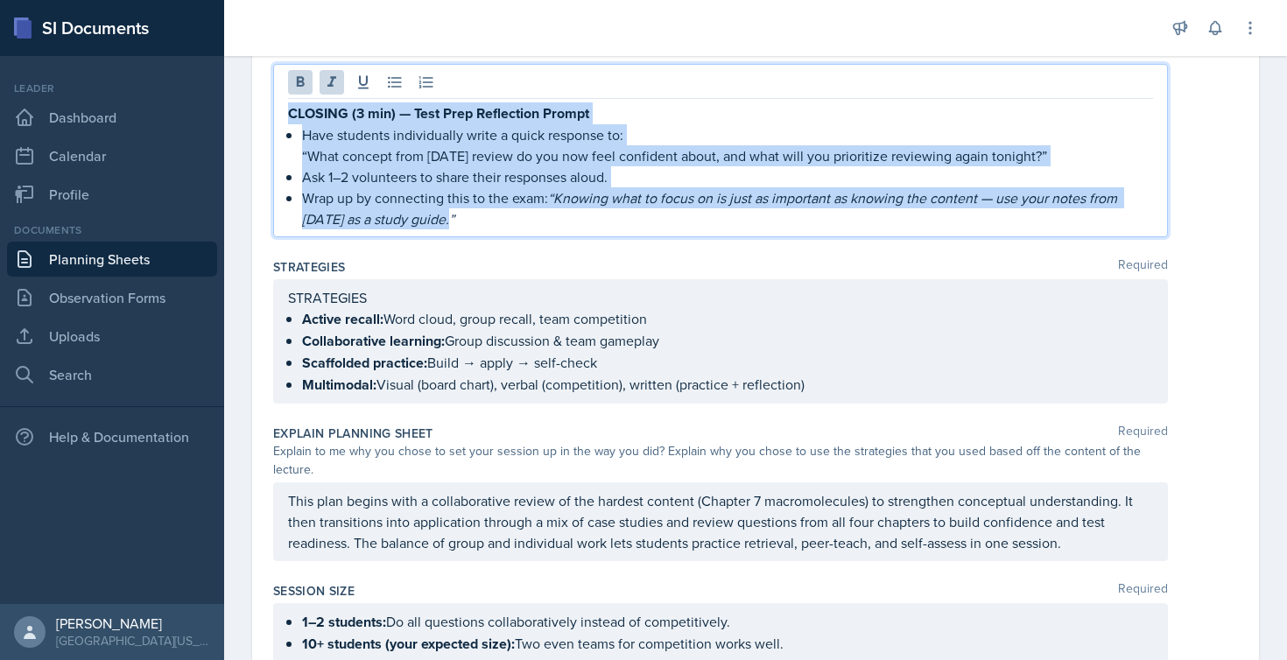
drag, startPoint x: 462, startPoint y: 263, endPoint x: 265, endPoint y: 158, distance: 222.5
click at [265, 158] on div "Date [DATE] [DATE] 31 1 2 3 4 5 6 7 8 9 10 11 12 13 14 15 16 17 18 19 20 21 22 …" at bounding box center [755, 65] width 1007 height 2202
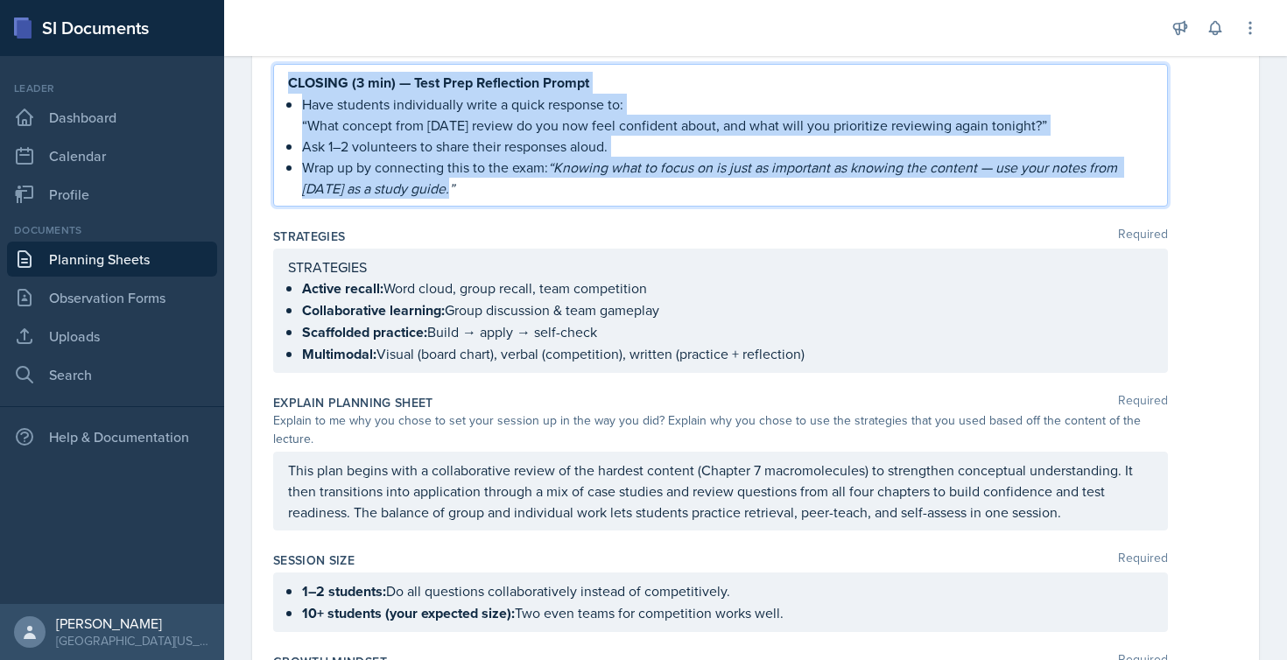
click at [495, 157] on p "Ask 1–2 volunteers to share their responses aloud." at bounding box center [727, 146] width 851 height 21
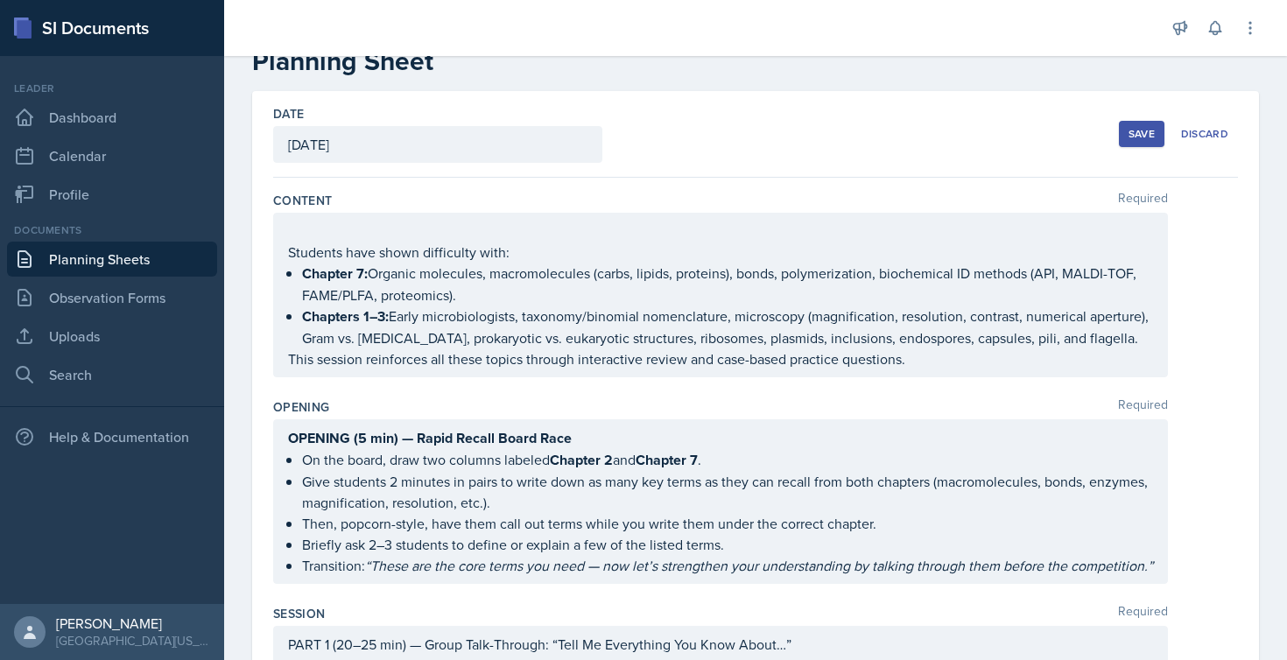
scroll to position [99, 0]
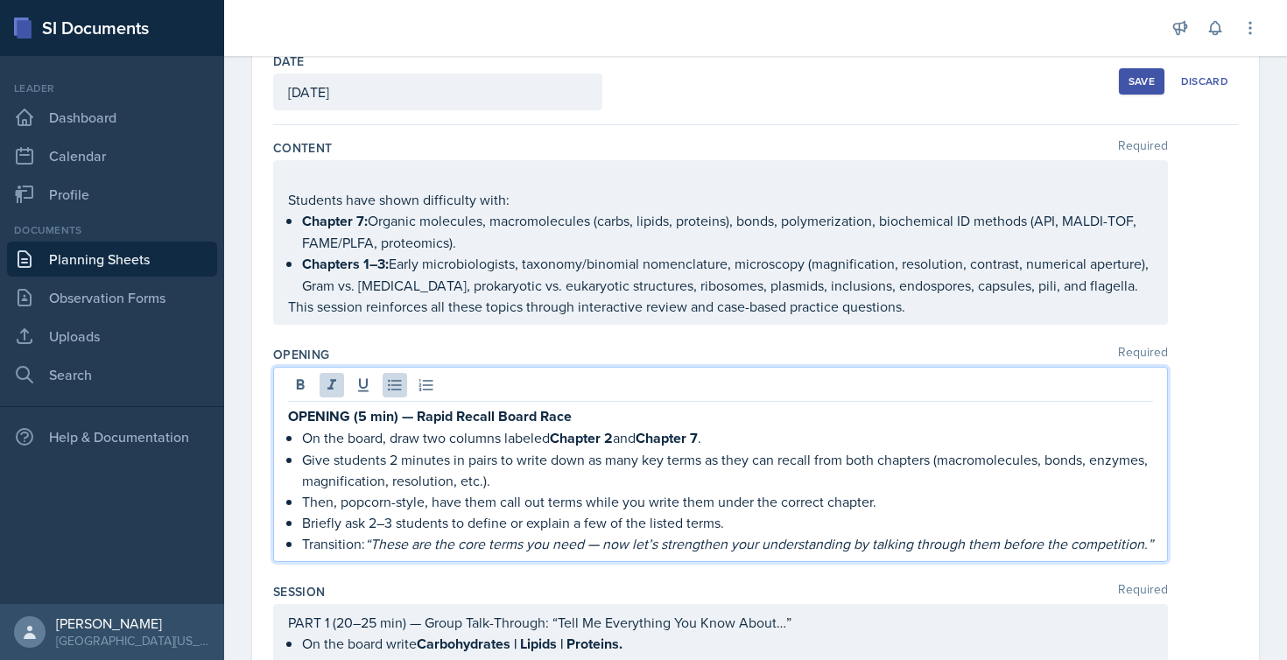
click at [435, 546] on ul "On the board, draw two columns labeled Chapter 2 and Chapter 7 . Give students …" at bounding box center [727, 490] width 851 height 127
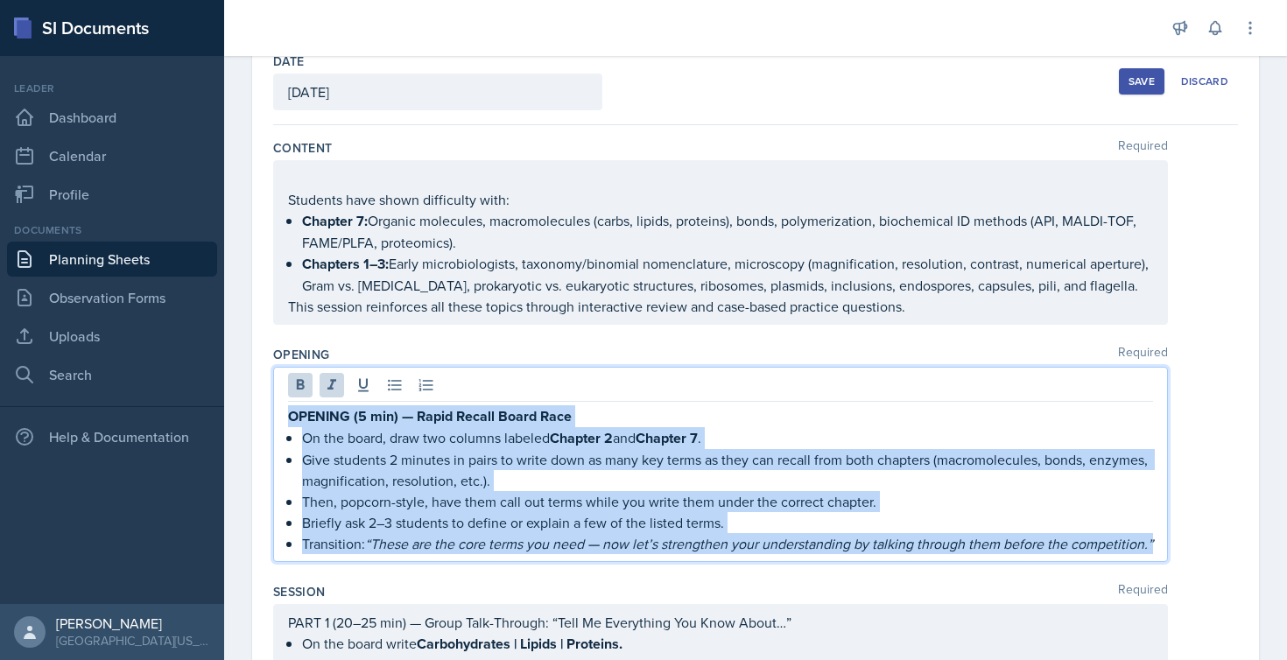
drag, startPoint x: 410, startPoint y: 592, endPoint x: 280, endPoint y: 421, distance: 214.4
click at [280, 421] on div "OPENING (5 min) — Rapid Recall Board Race On the board, draw two columns labele…" at bounding box center [720, 464] width 895 height 195
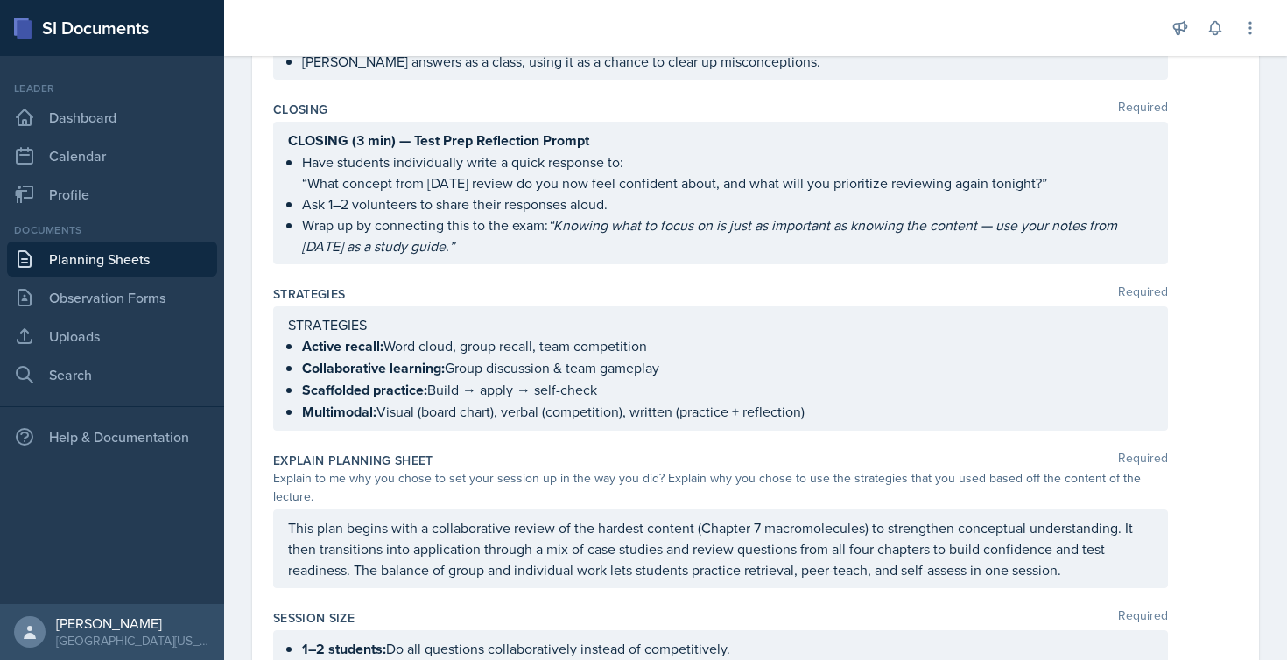
scroll to position [1146, 0]
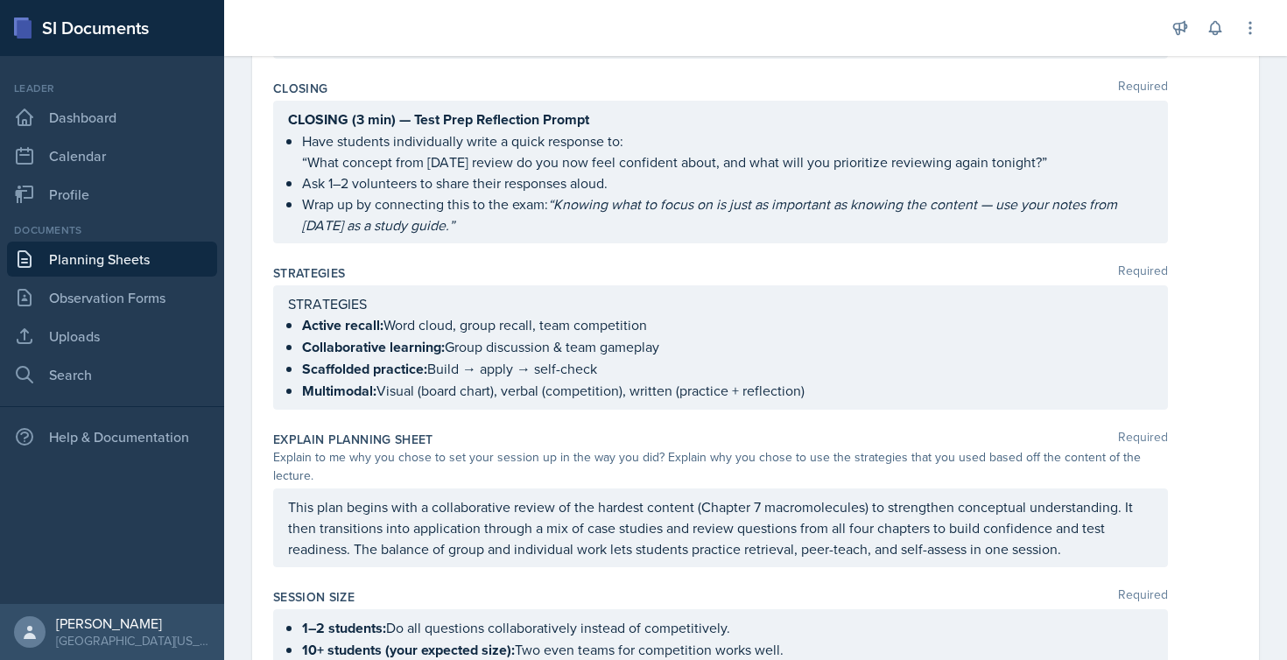
click at [481, 236] on p "Wrap up by connecting this to the exam: “Knowing what to focus on is just as im…" at bounding box center [727, 215] width 851 height 42
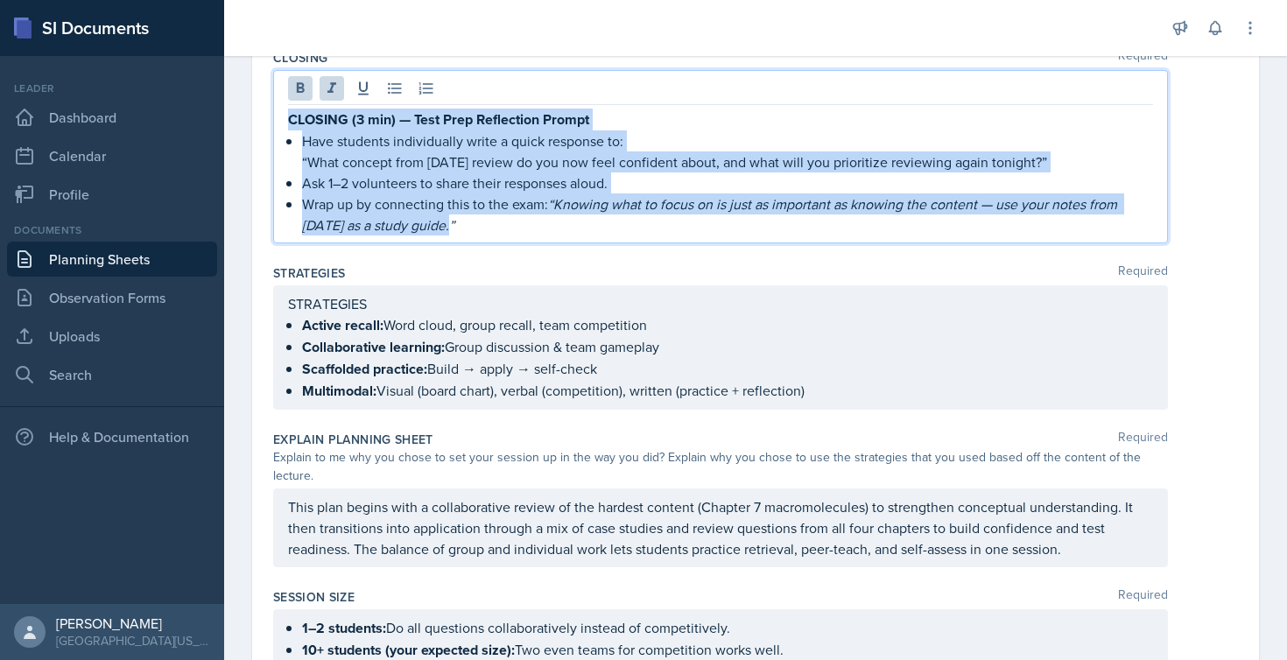
drag, startPoint x: 473, startPoint y: 246, endPoint x: 270, endPoint y: 127, distance: 235.5
click at [270, 127] on div "Date [DATE] [DATE] 31 1 2 3 4 5 6 7 8 9 10 11 12 13 14 15 16 17 18 19 20 21 22 …" at bounding box center [755, 81] width 1007 height 2181
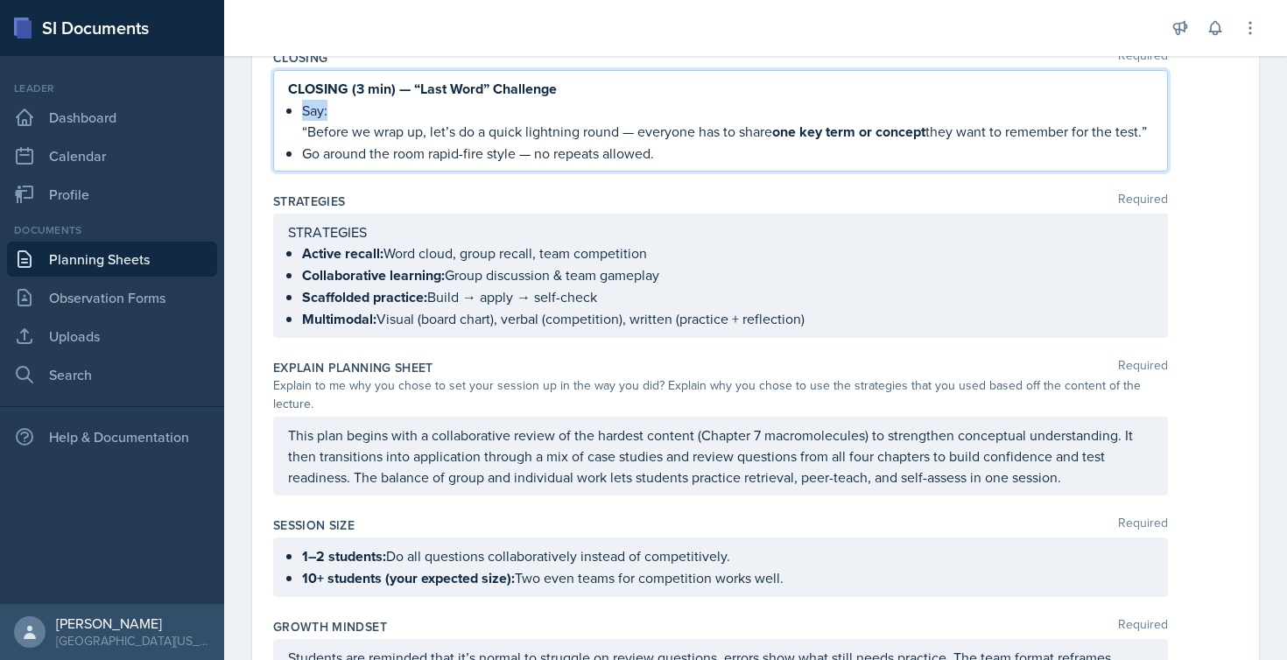
drag, startPoint x: 347, startPoint y: 127, endPoint x: 304, endPoint y: 127, distance: 42.9
click at [304, 121] on p "Say:" at bounding box center [727, 110] width 851 height 21
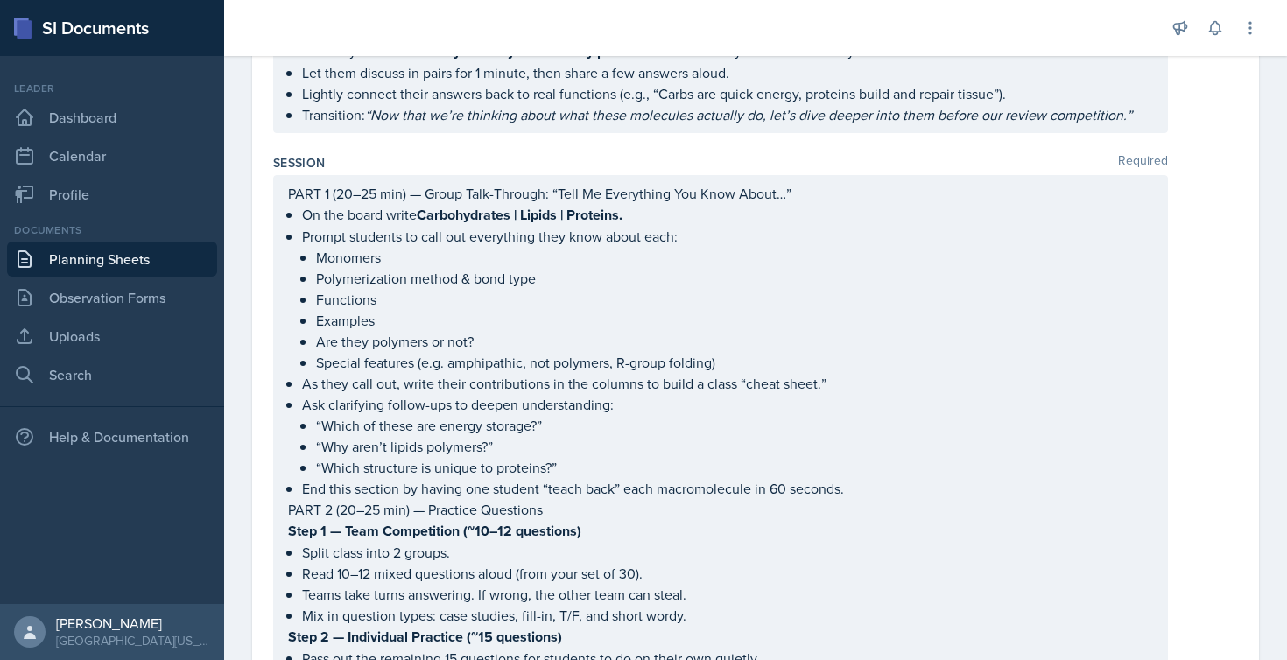
scroll to position [479, 0]
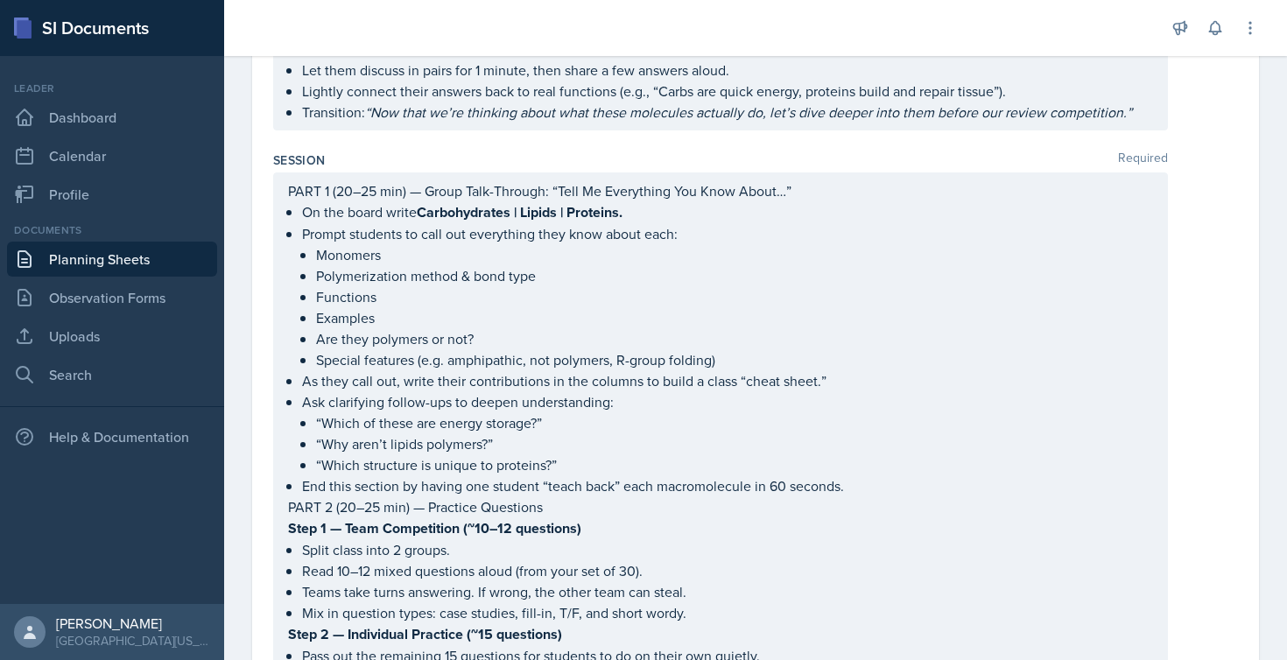
click at [584, 370] on ul "Monomers Polymerization method & bond type Functions Examples Are they polymers…" at bounding box center [734, 307] width 837 height 126
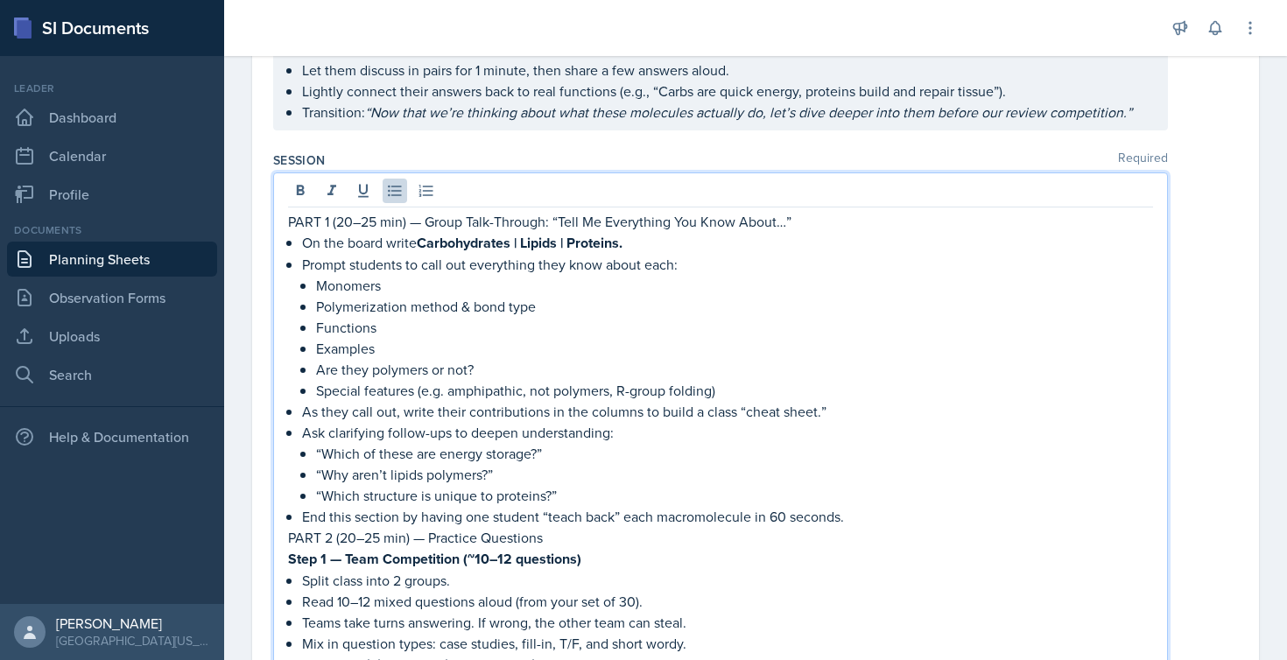
click at [433, 275] on p "Prompt students to call out everything they know about each:" at bounding box center [727, 264] width 851 height 21
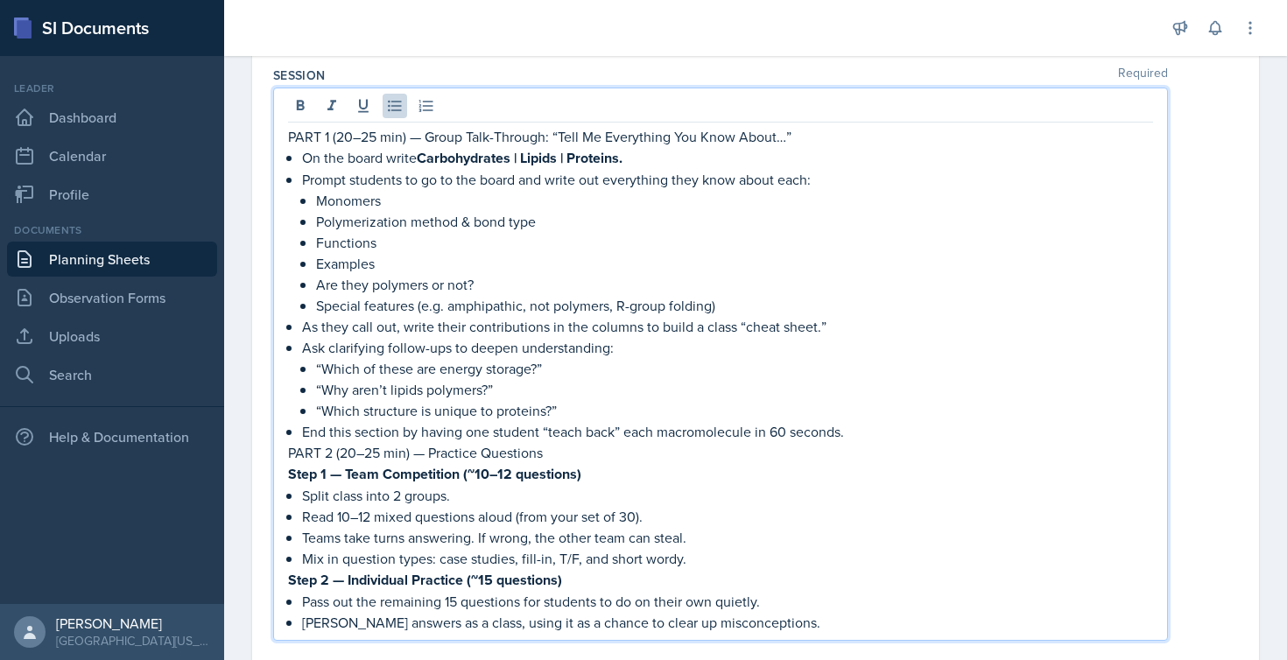
scroll to position [571, 0]
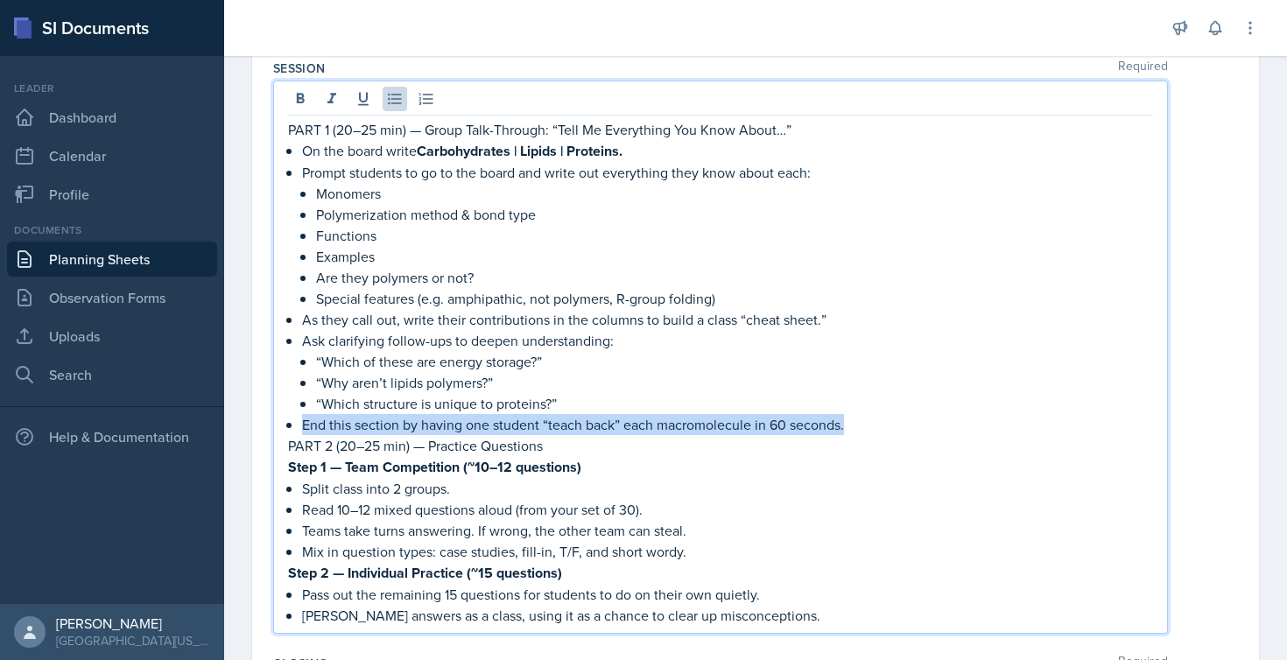
drag, startPoint x: 861, startPoint y: 455, endPoint x: 294, endPoint y: 440, distance: 566.8
click at [294, 440] on div "PART 1 (20–25 min) — Group Talk-Through: “Tell Me Everything You Know About…” O…" at bounding box center [720, 372] width 865 height 507
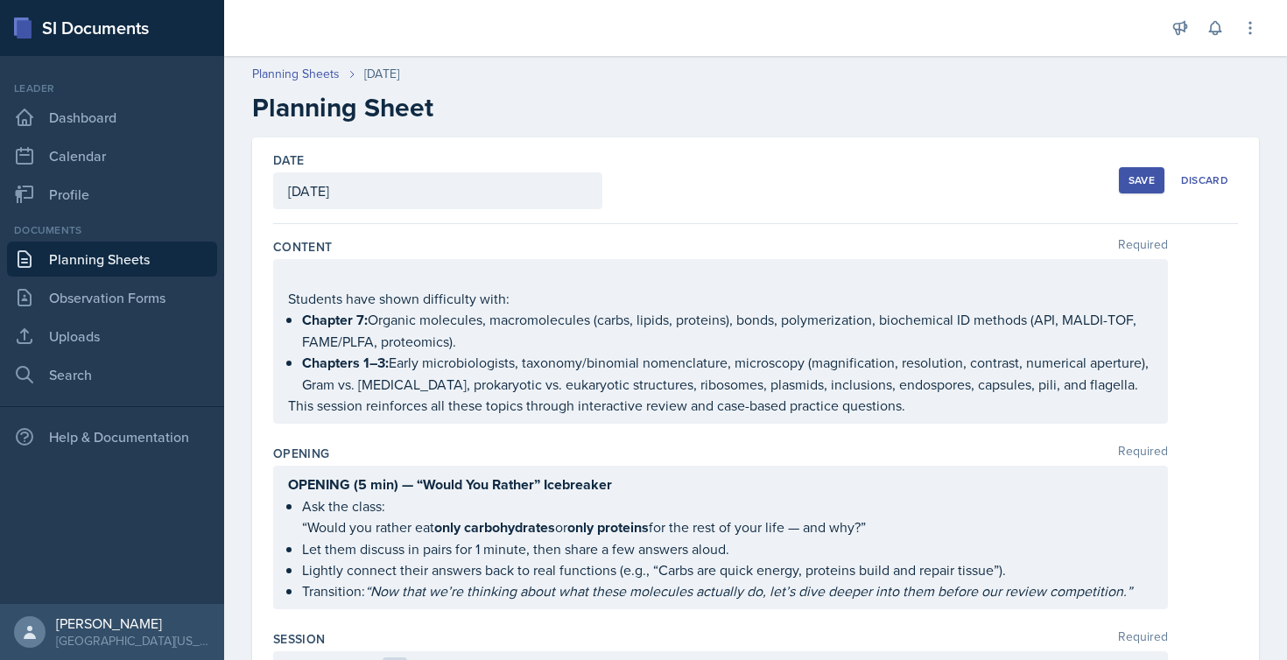
scroll to position [0, 0]
click at [1129, 177] on div "Save" at bounding box center [1142, 180] width 26 height 14
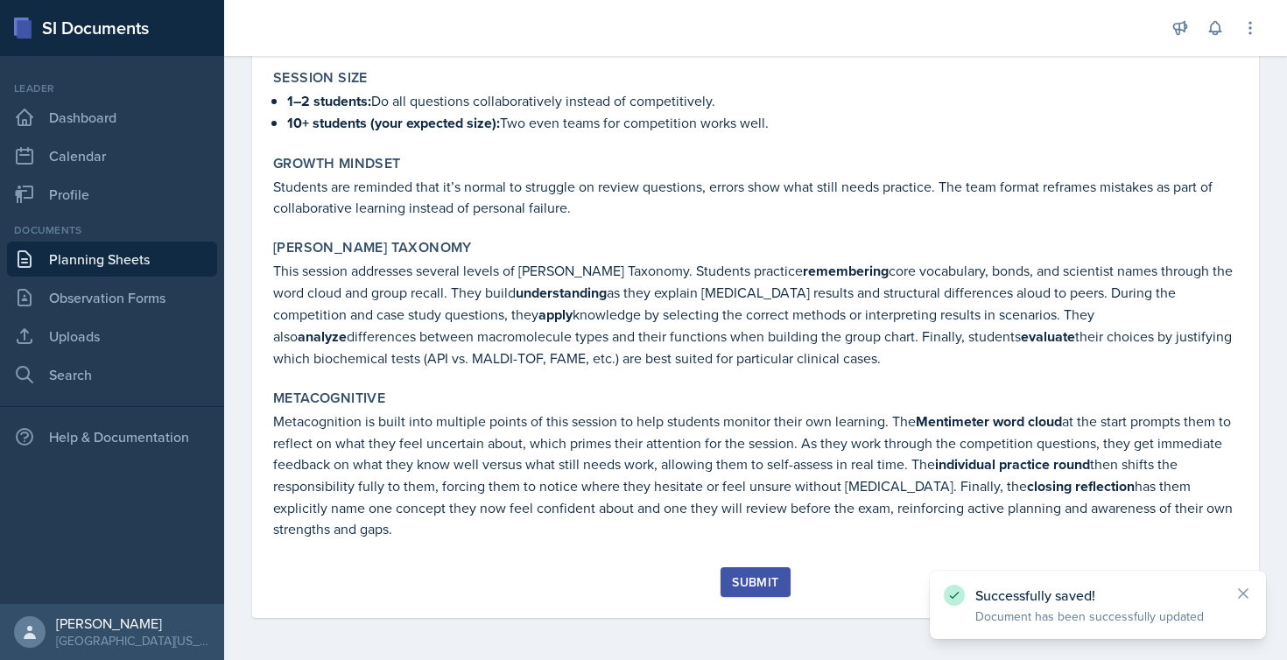
click at [756, 581] on div "Submit" at bounding box center [755, 582] width 46 height 14
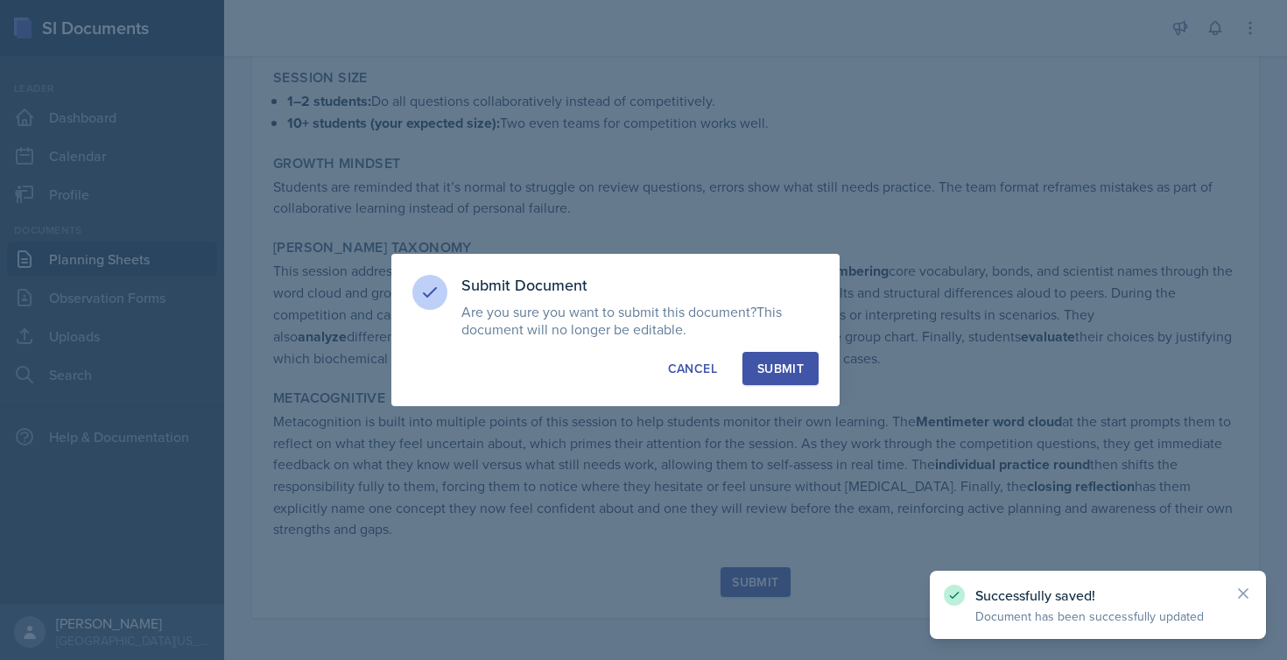
click at [795, 373] on div "Submit" at bounding box center [781, 369] width 46 height 18
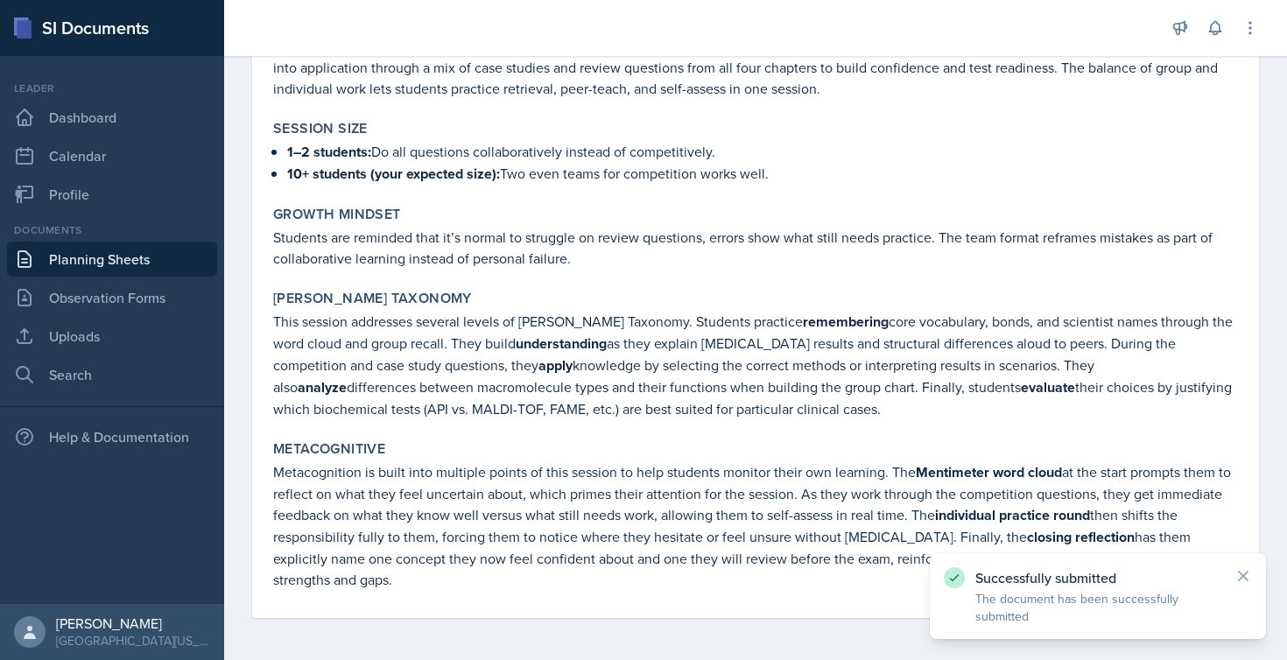
scroll to position [1375, 0]
click at [67, 250] on link "Planning Sheets" at bounding box center [112, 259] width 210 height 35
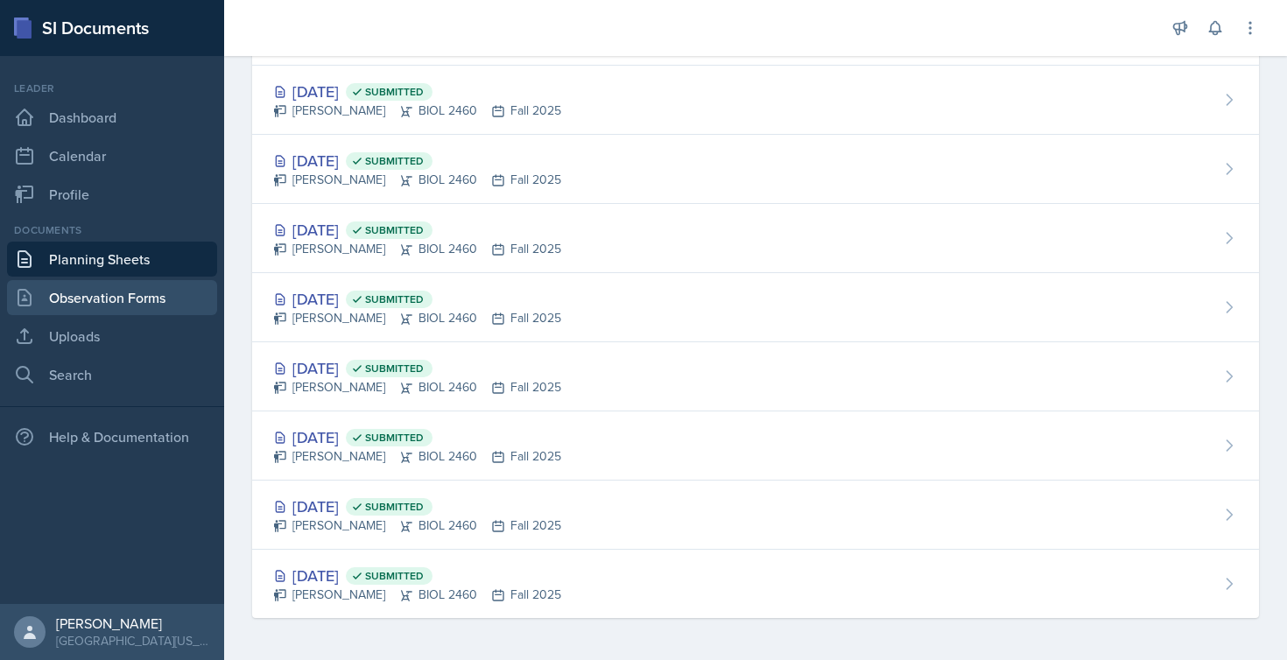
scroll to position [320, 0]
click at [95, 286] on link "Observation Forms" at bounding box center [112, 297] width 210 height 35
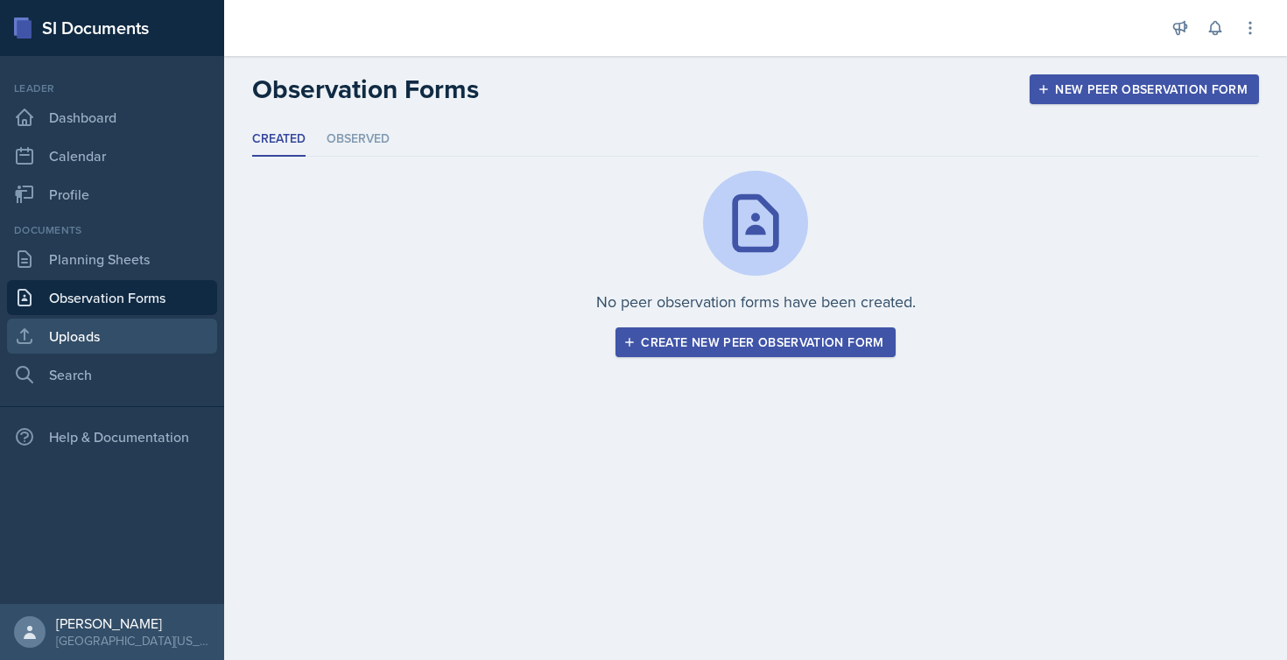
click at [95, 334] on link "Uploads" at bounding box center [112, 336] width 210 height 35
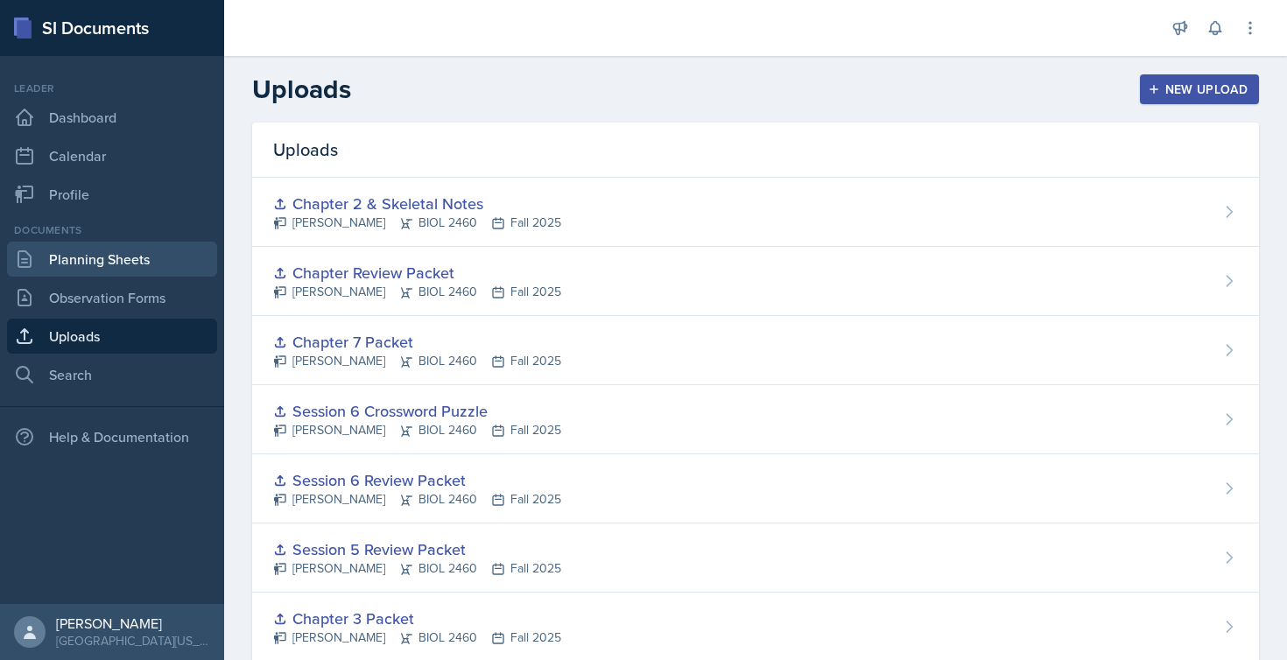
click at [147, 257] on link "Planning Sheets" at bounding box center [112, 259] width 210 height 35
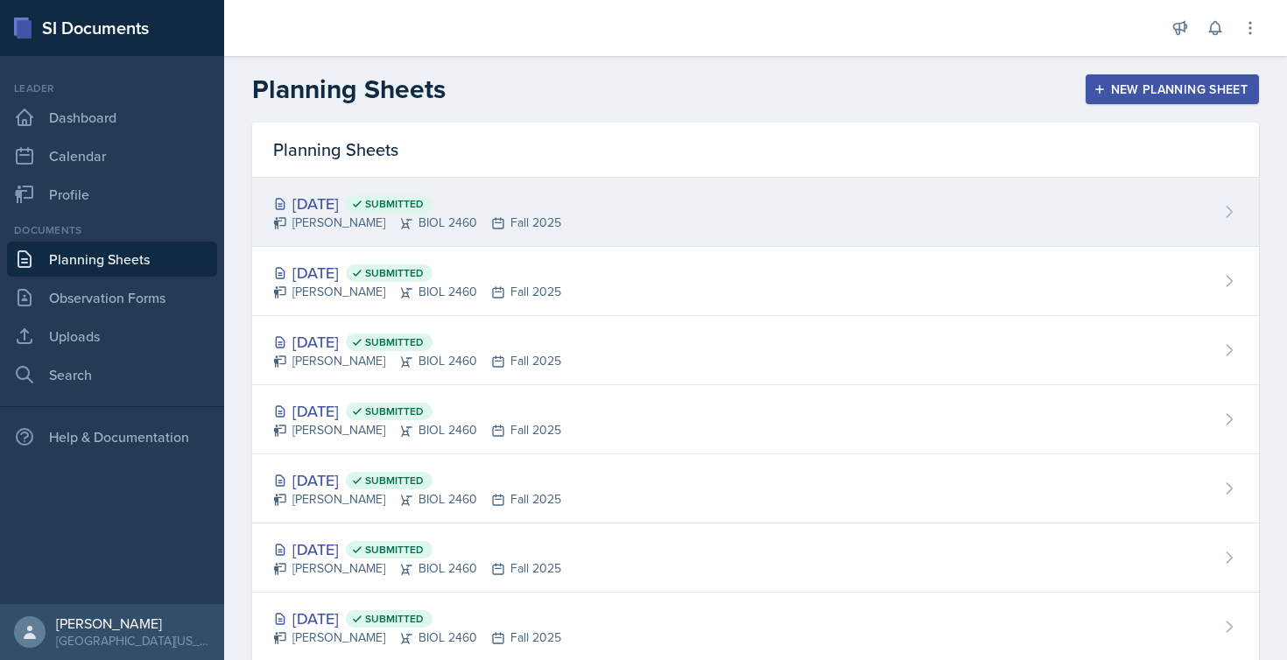
click at [355, 210] on div "[DATE] Submitted" at bounding box center [417, 204] width 288 height 24
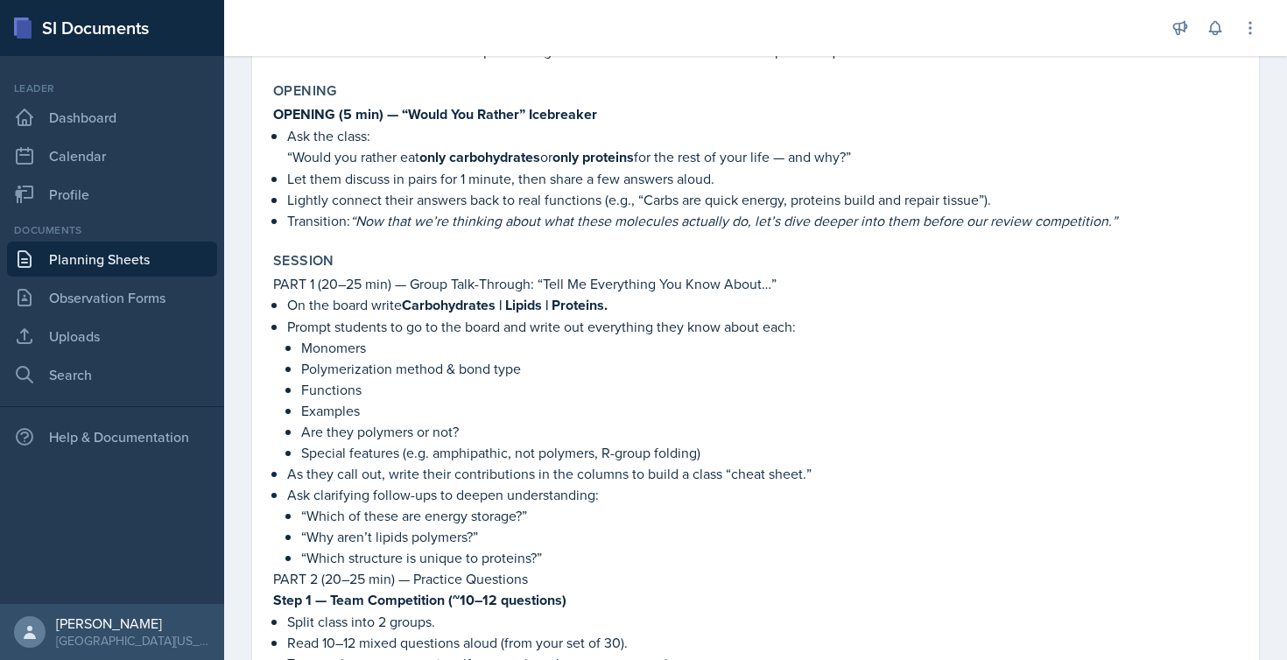
scroll to position [332, 0]
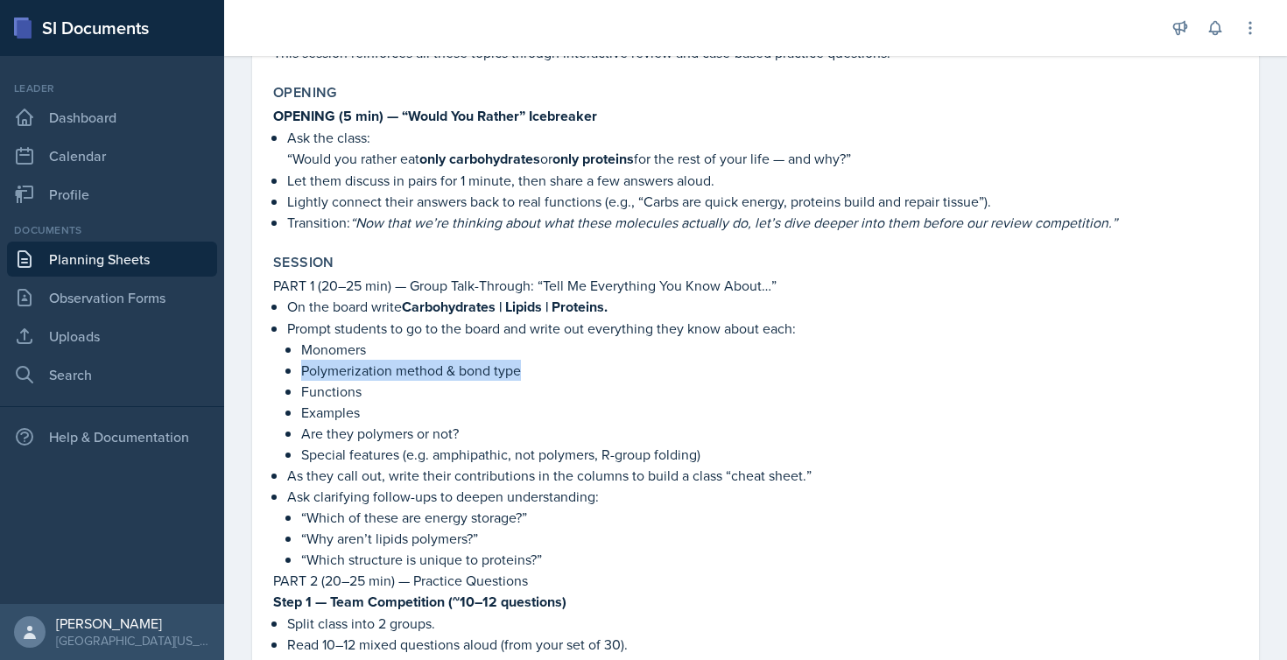
drag, startPoint x: 301, startPoint y: 369, endPoint x: 532, endPoint y: 364, distance: 231.2
click at [532, 364] on p "Polymerization method & bond type" at bounding box center [769, 370] width 937 height 21
copy p "Polymerization method & bond type"
click at [95, 329] on link "Uploads" at bounding box center [112, 336] width 210 height 35
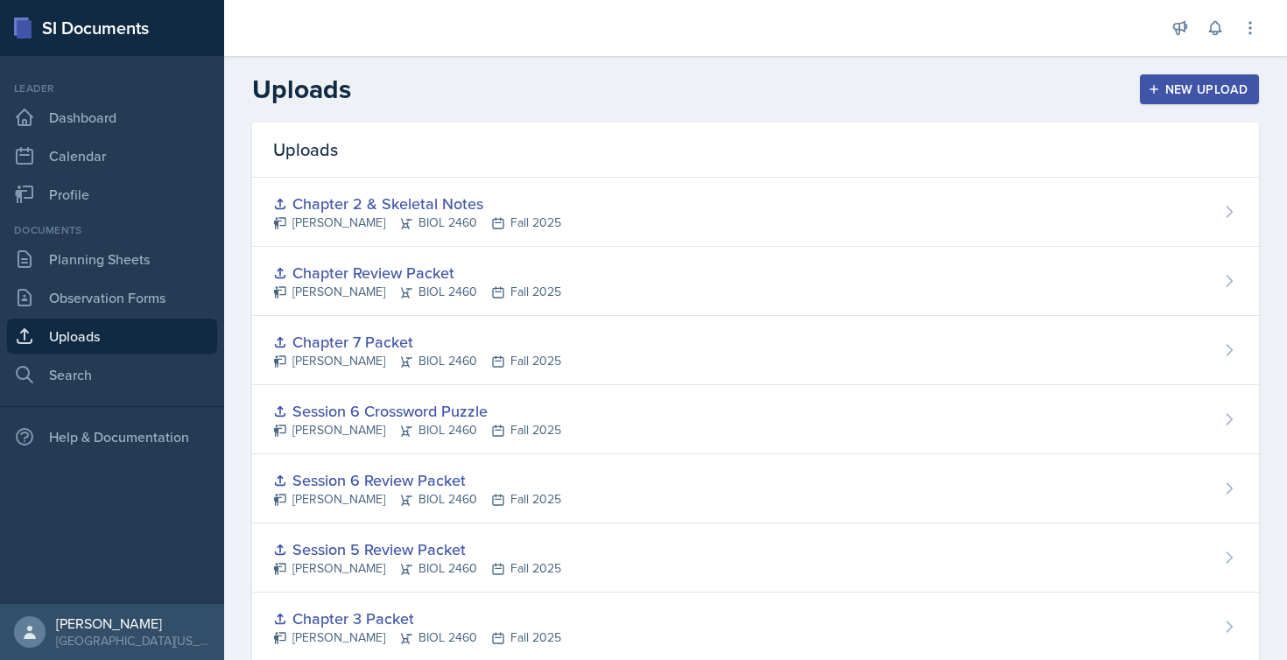
click at [1196, 86] on div "New Upload" at bounding box center [1200, 89] width 97 height 14
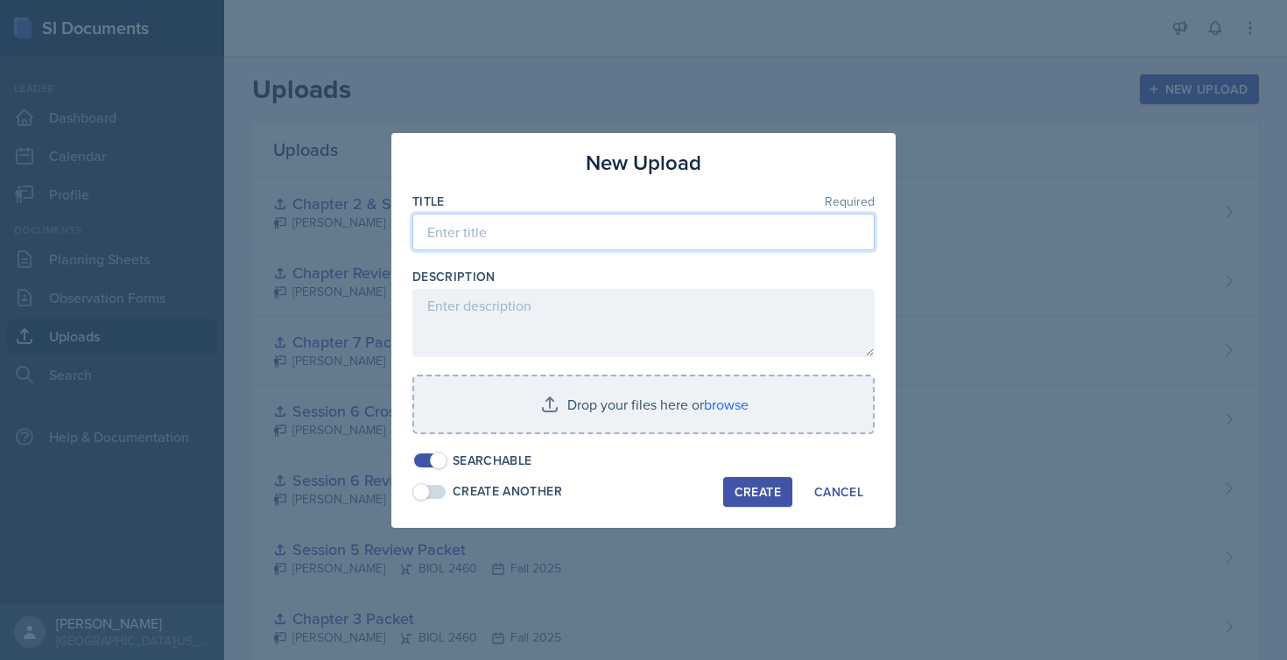
click at [565, 219] on input at bounding box center [643, 232] width 462 height 37
click at [550, 240] on input "Chapter 7 Review CHar" at bounding box center [643, 232] width 462 height 37
type input "Chapter 7 Review Chart"
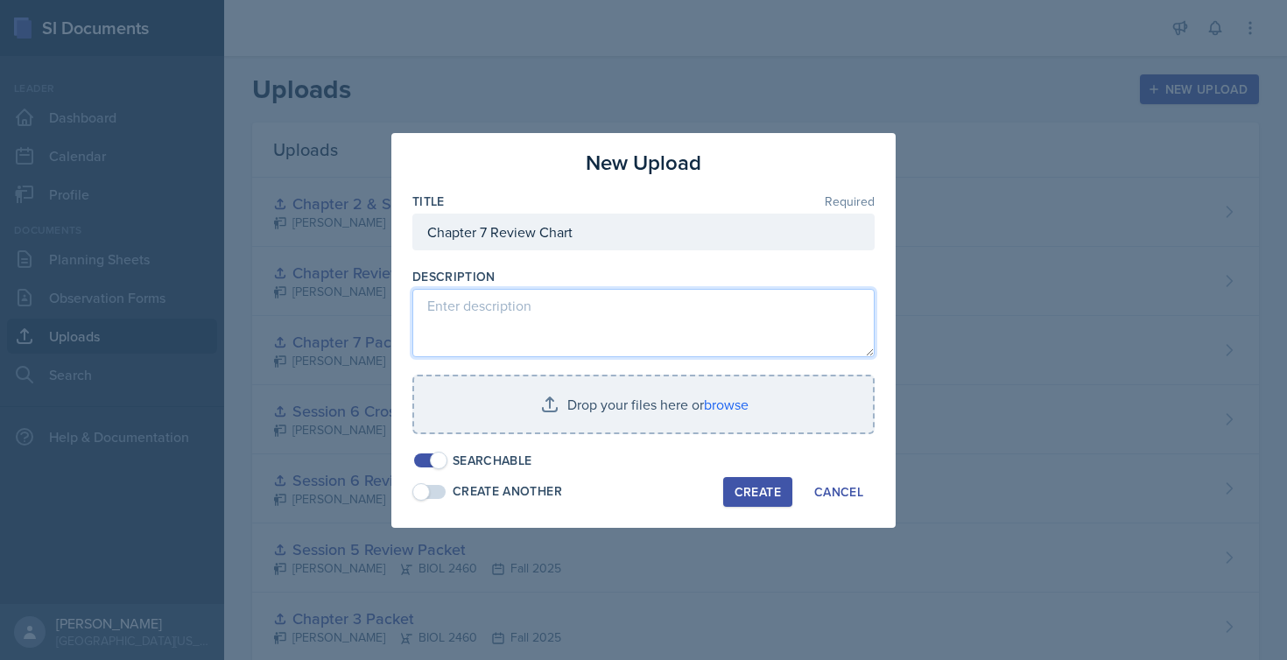
click at [572, 296] on textarea at bounding box center [643, 323] width 462 height 68
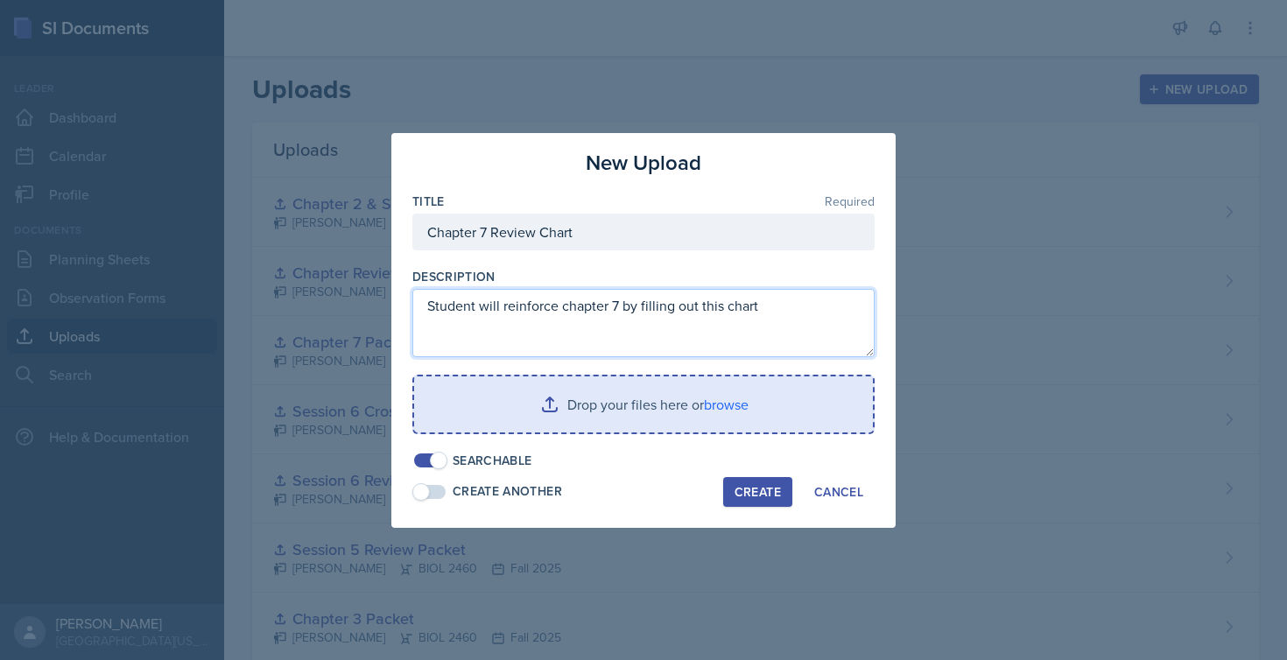
type textarea "Student will reinforce chapter 7 by filling out this chart"
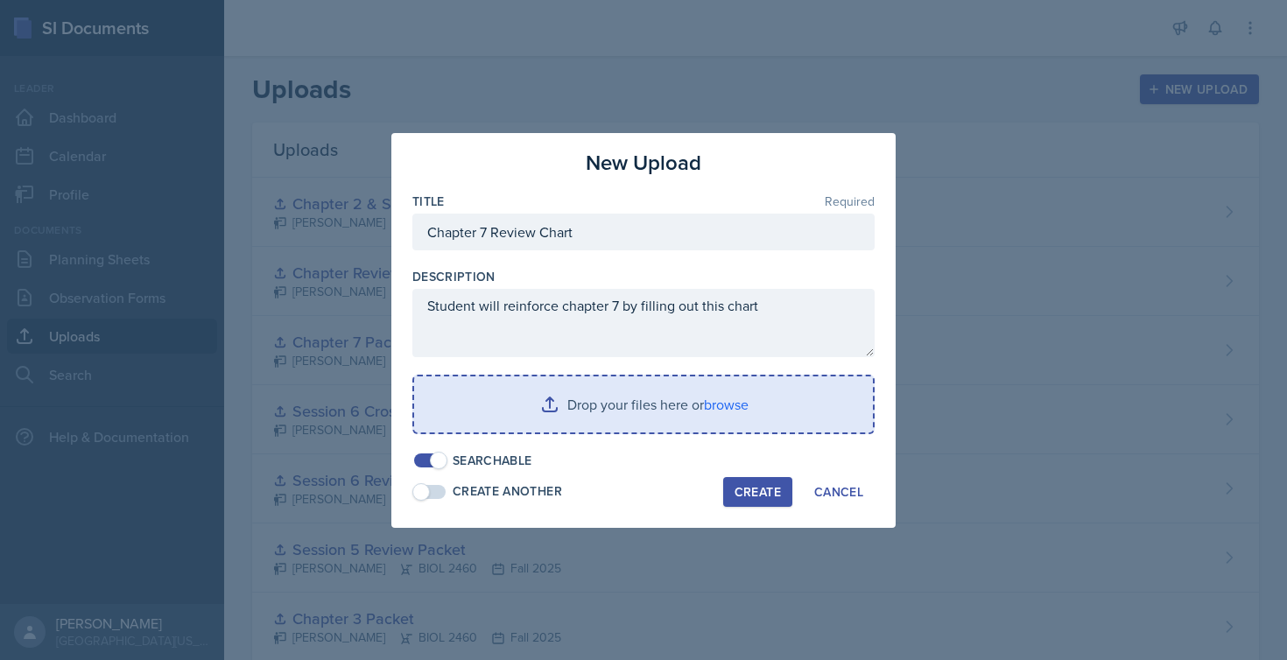
click at [680, 406] on input "file" at bounding box center [643, 405] width 459 height 56
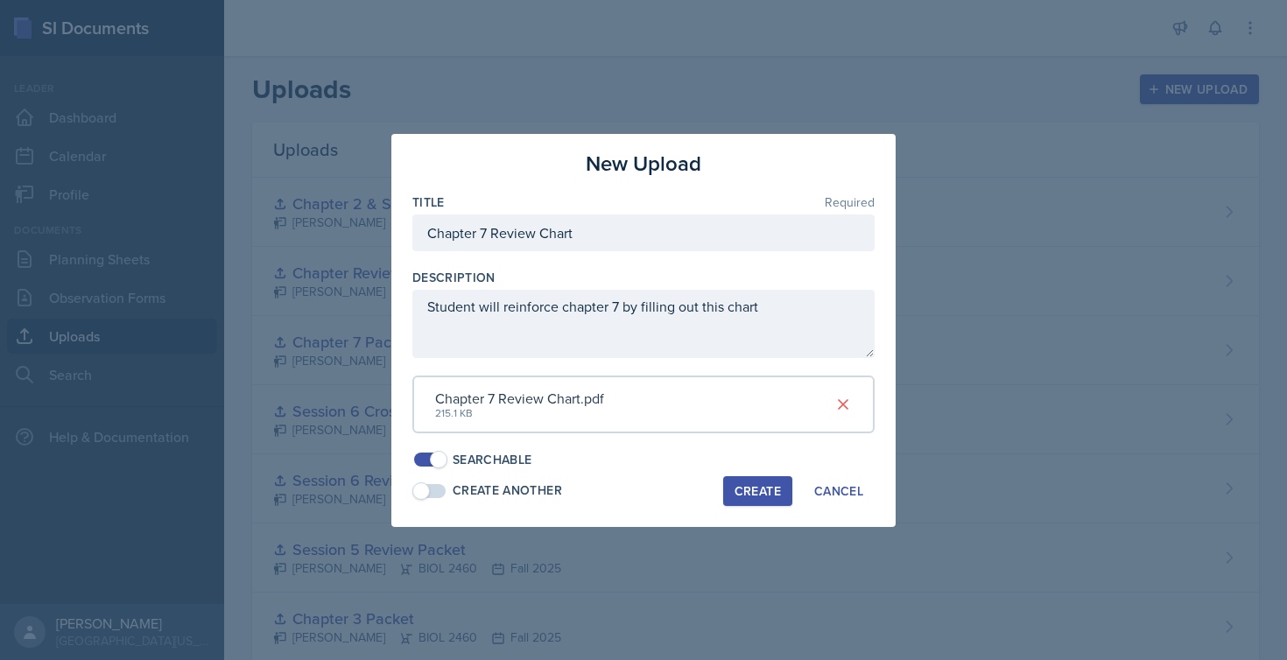
click at [761, 488] on div "Create" at bounding box center [758, 491] width 46 height 14
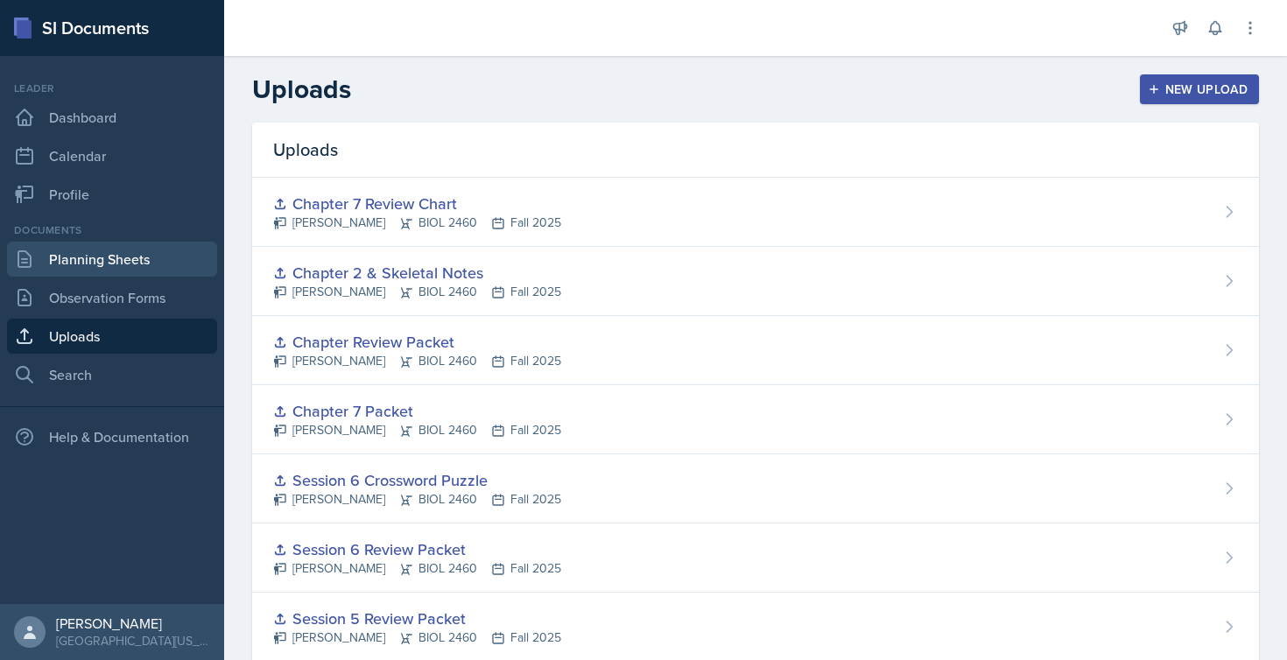
click at [148, 261] on link "Planning Sheets" at bounding box center [112, 259] width 210 height 35
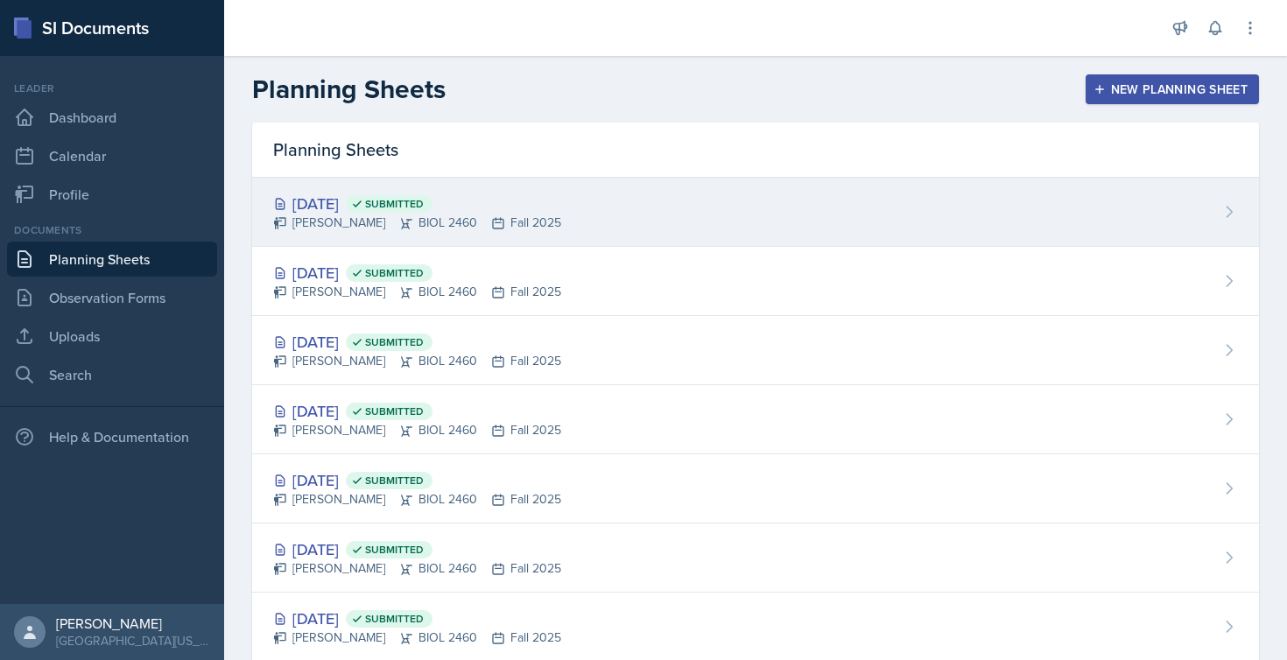
click at [407, 210] on span "Submitted" at bounding box center [389, 204] width 87 height 18
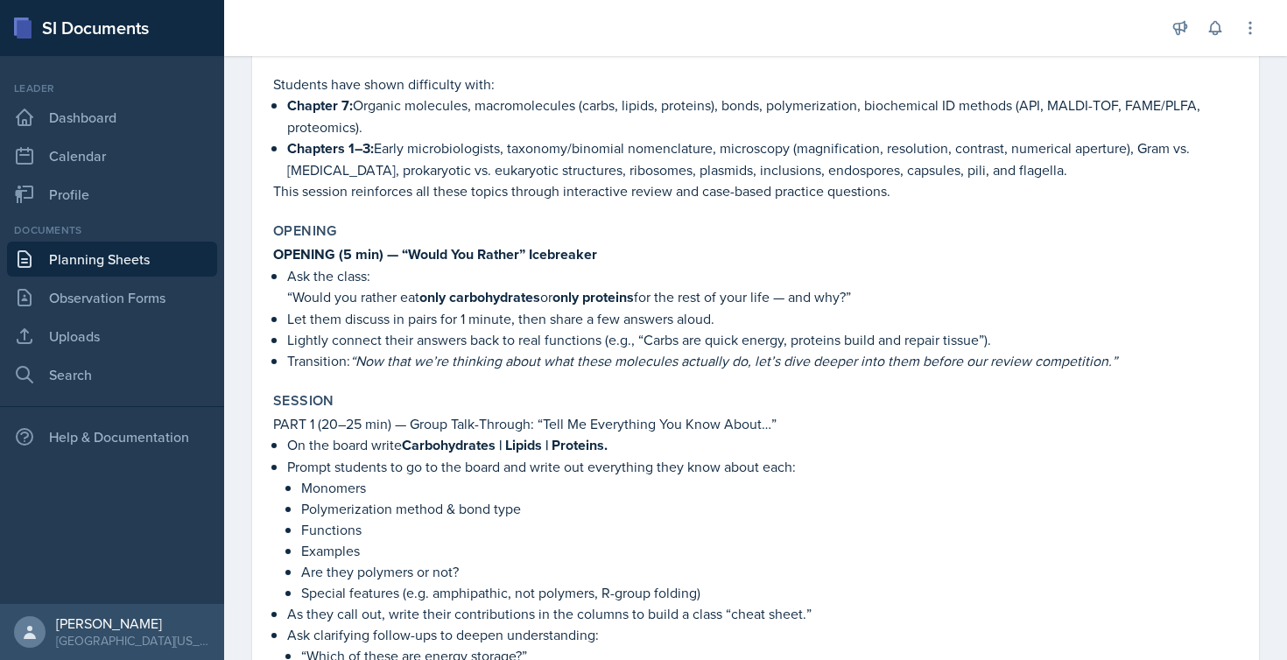
scroll to position [201, 0]
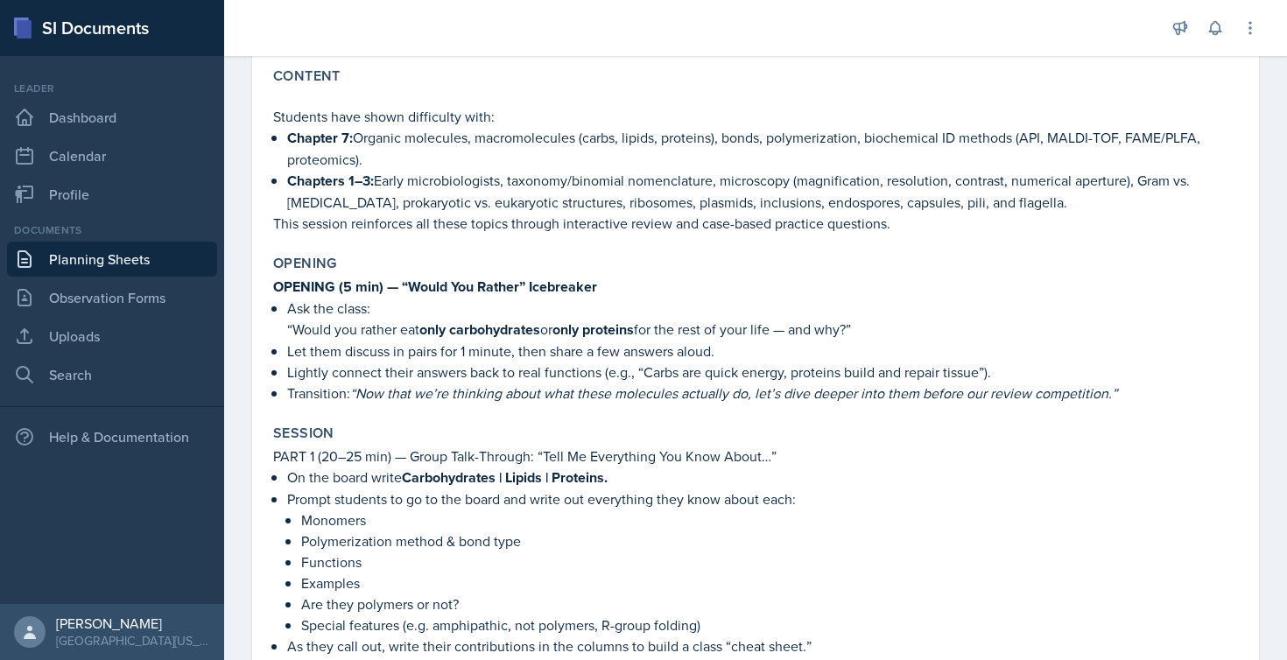
scroll to position [150, 0]
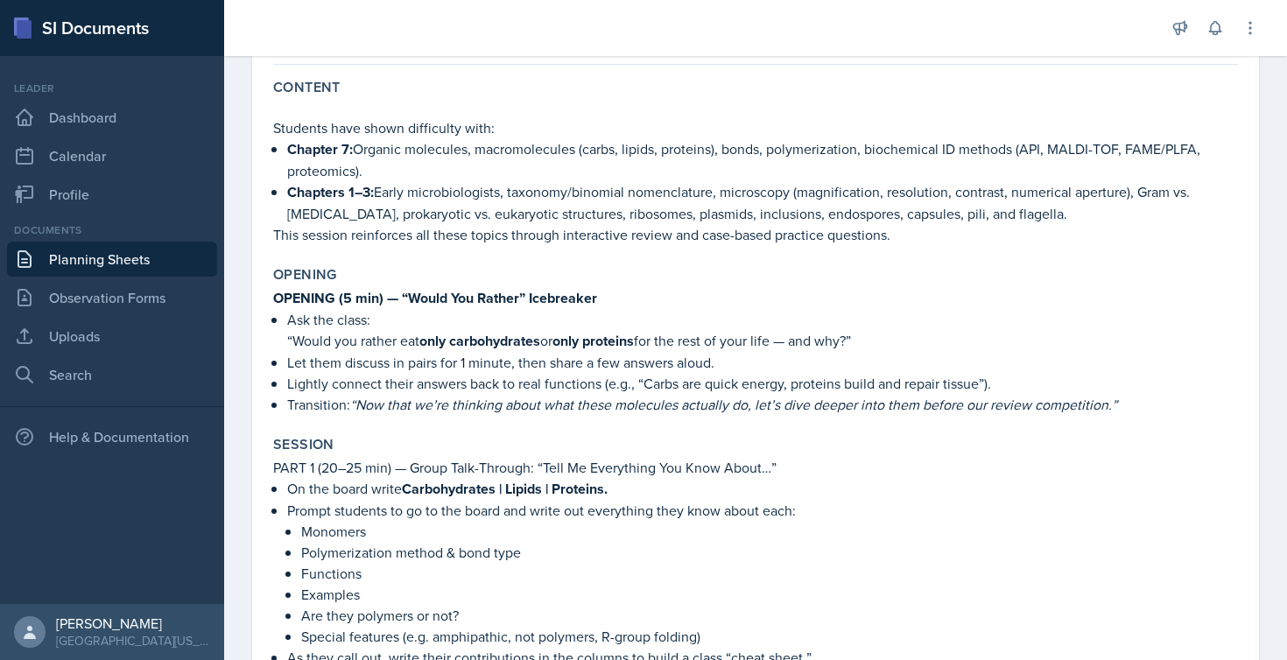
click at [359, 385] on p "Lightly connect their answers back to real functions (e.g., “Carbs are quick en…" at bounding box center [762, 383] width 951 height 21
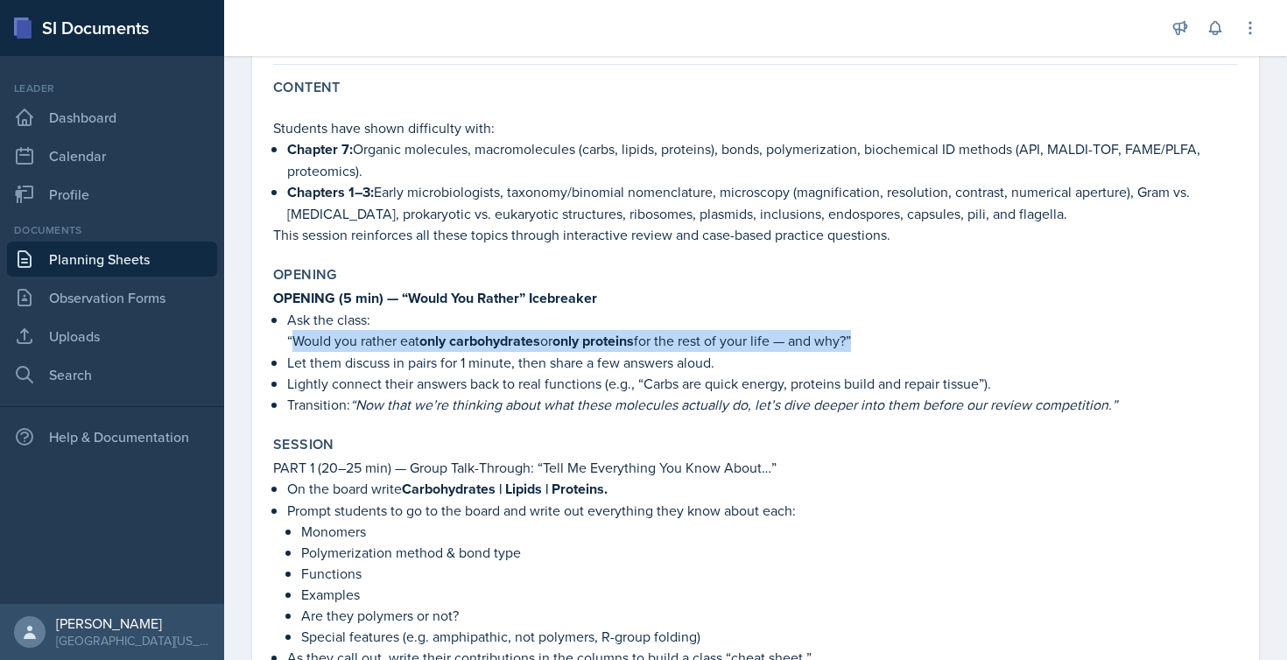
drag, startPoint x: 292, startPoint y: 339, endPoint x: 862, endPoint y: 339, distance: 570.1
click at [862, 339] on p "“Would you rather eat only carbohydrates or only proteins for the rest of your …" at bounding box center [762, 341] width 951 height 22
copy p "Would you rather eat only carbohydrates or only proteins for the rest of your l…"
click at [96, 327] on link "Uploads" at bounding box center [112, 336] width 210 height 35
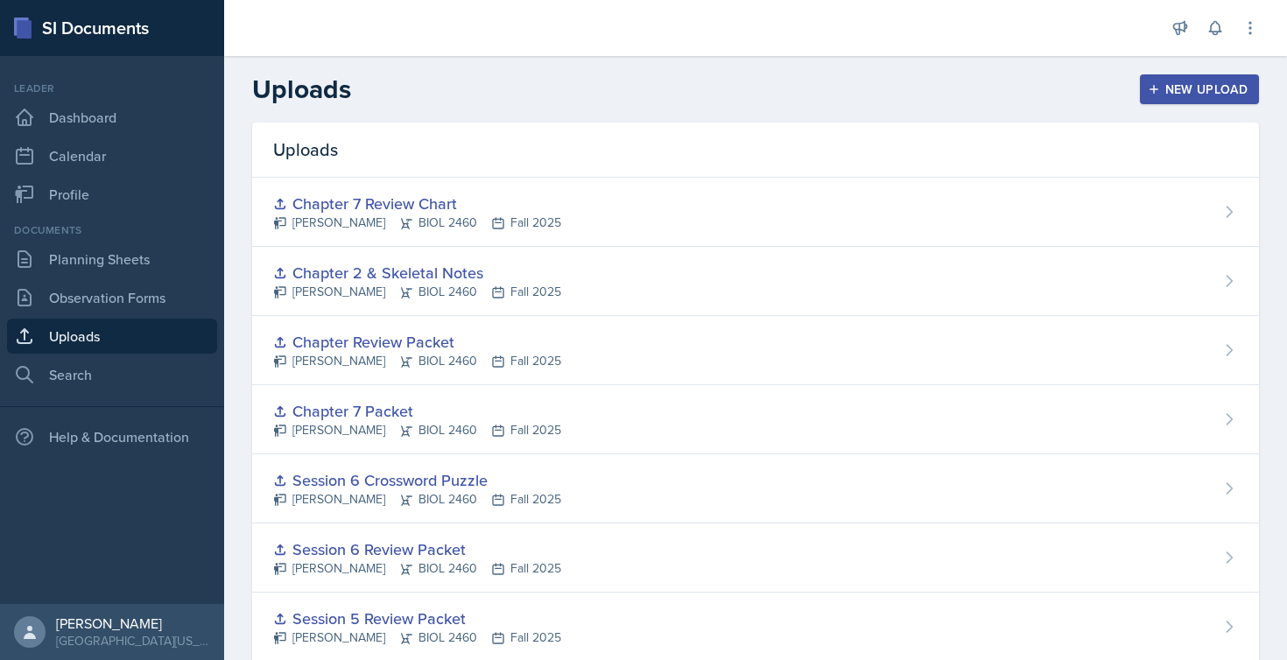
click at [1170, 82] on div "New Upload" at bounding box center [1200, 89] width 97 height 14
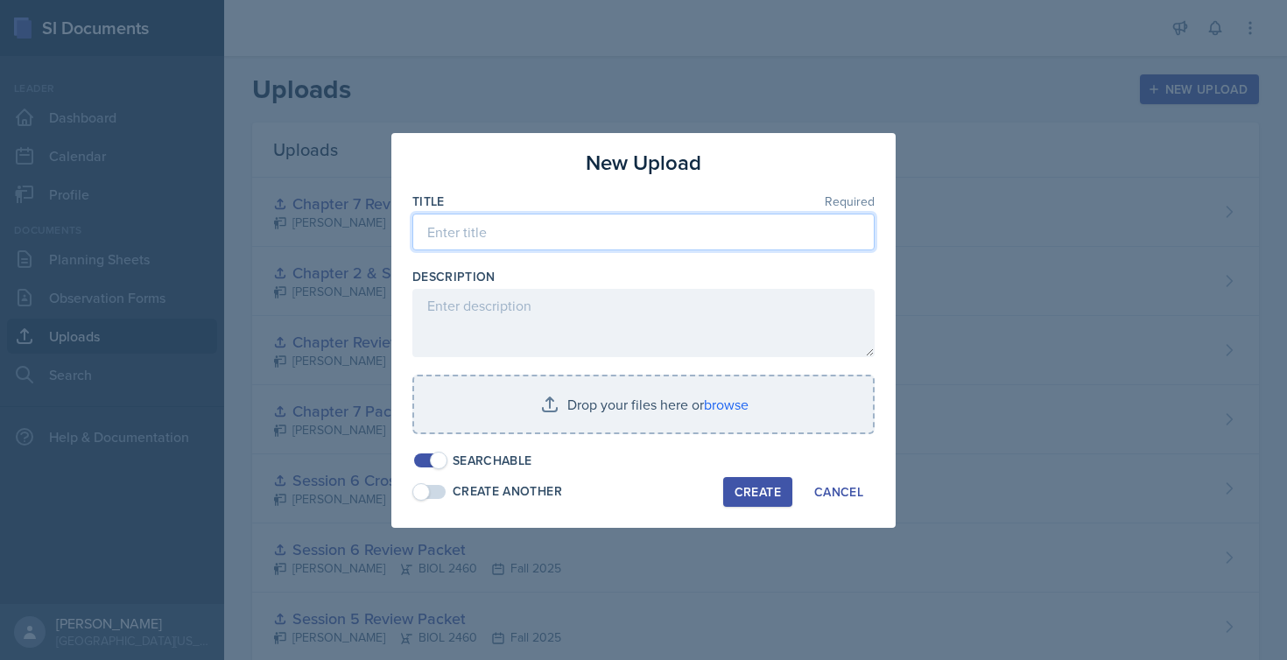
click at [609, 236] on input at bounding box center [643, 232] width 462 height 37
type input "C"
type input "Last Review Packet"
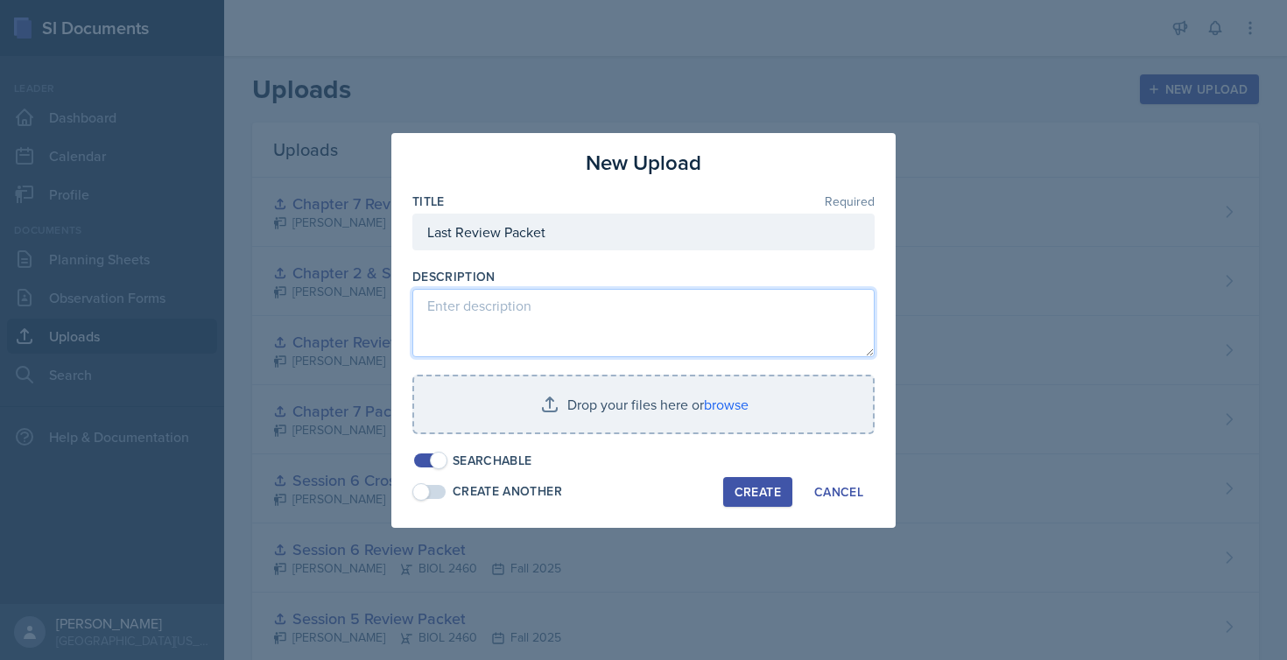
click at [551, 313] on textarea at bounding box center [643, 323] width 462 height 68
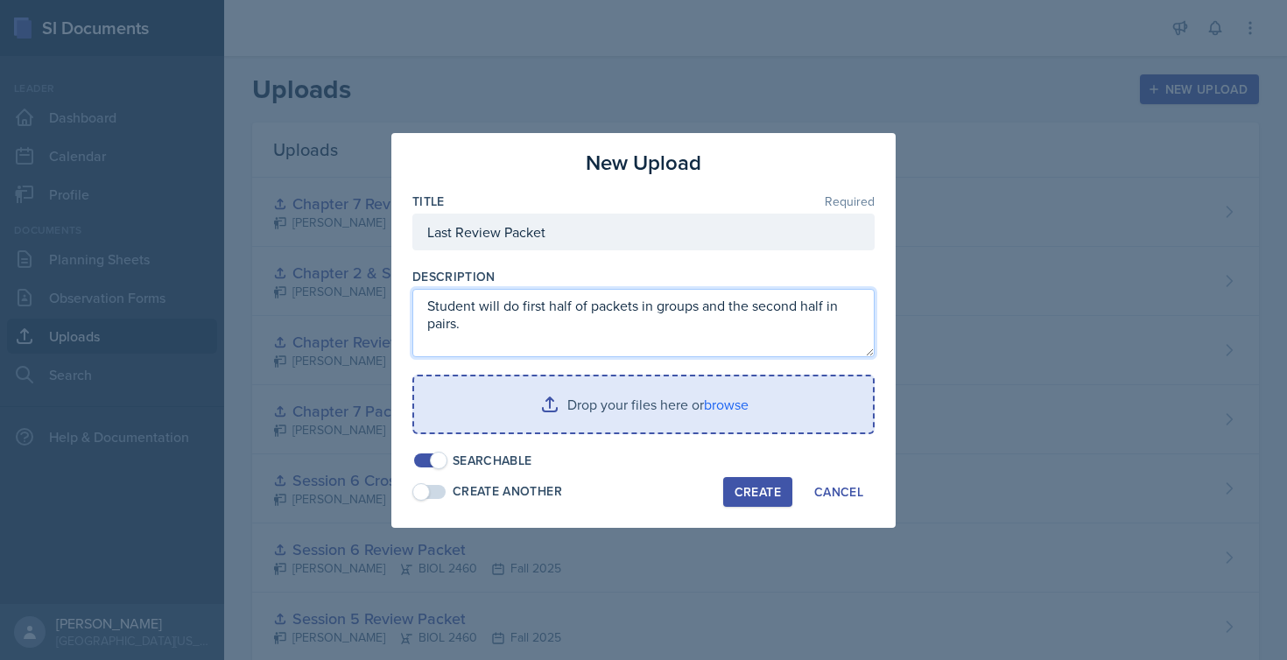
type textarea "Student will do first half of packets in groups and the second half in pairs."
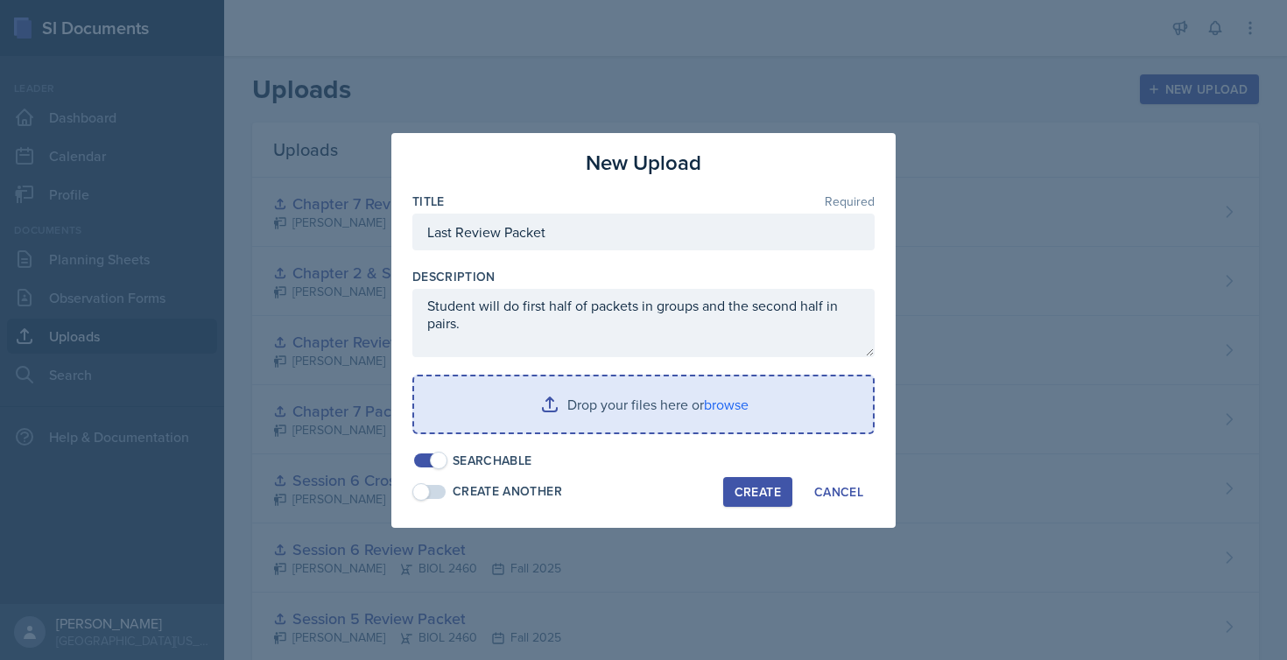
click at [511, 395] on input "file" at bounding box center [643, 405] width 459 height 56
click at [556, 399] on input "file" at bounding box center [643, 405] width 459 height 56
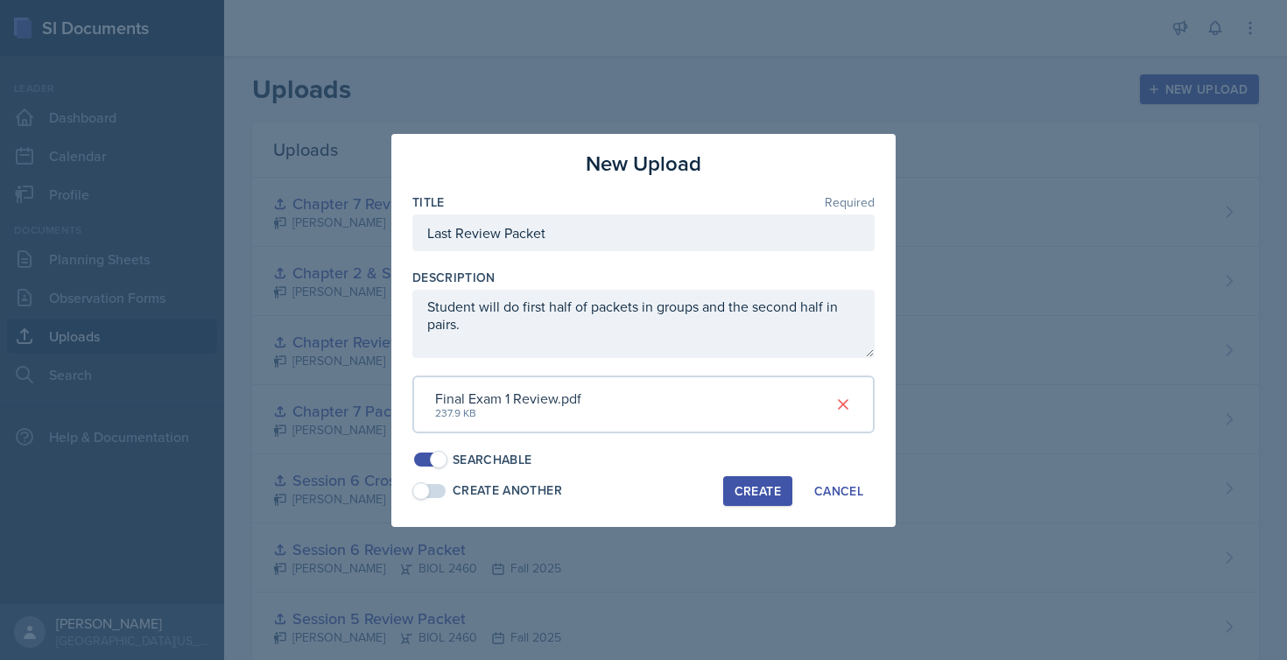
click at [772, 486] on div "Create" at bounding box center [758, 491] width 46 height 14
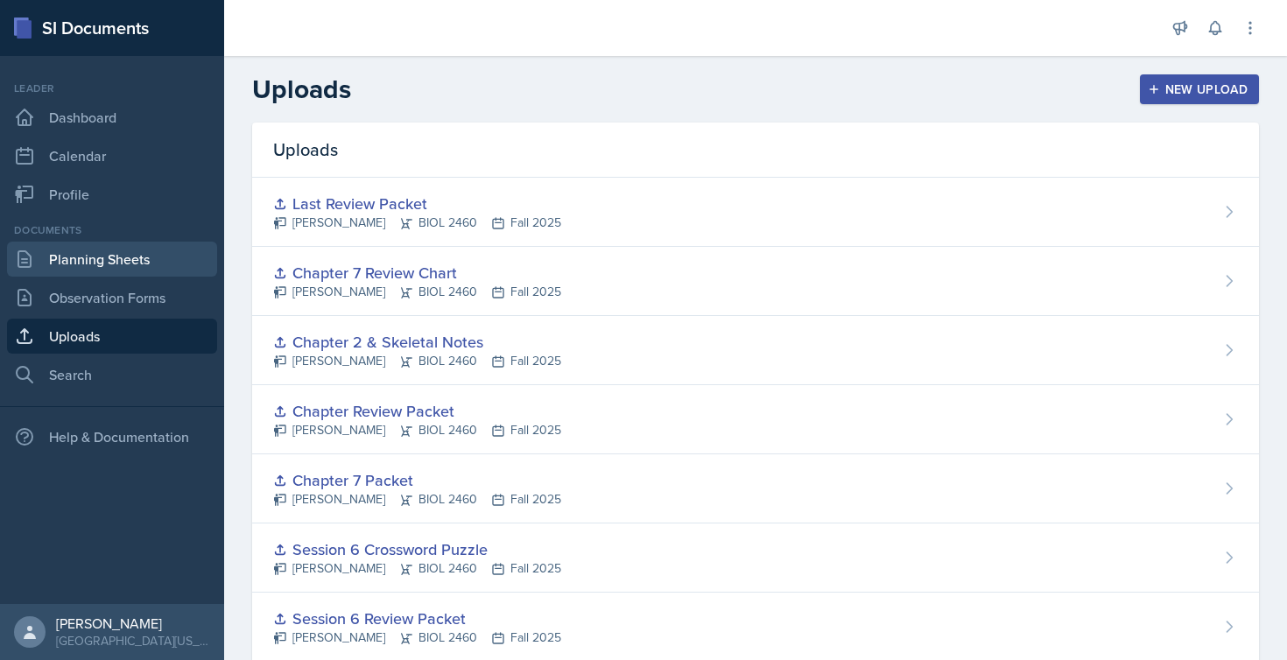
click at [111, 261] on link "Planning Sheets" at bounding box center [112, 259] width 210 height 35
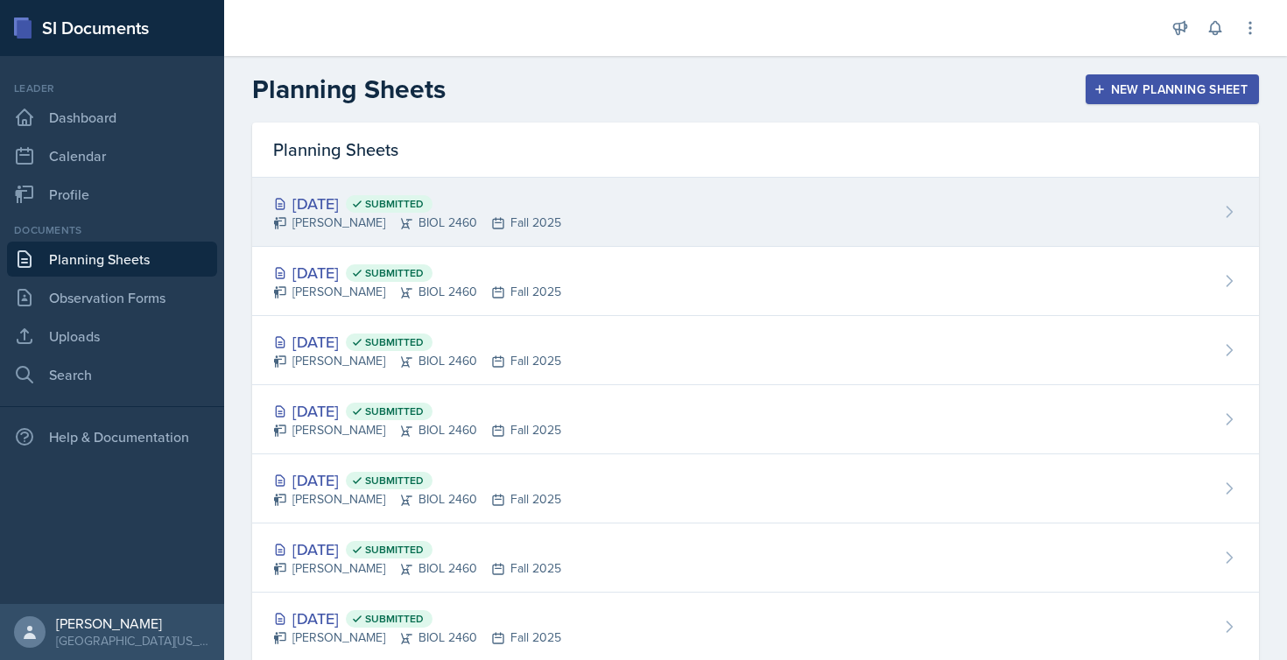
click at [346, 205] on div "[DATE] Submitted" at bounding box center [417, 204] width 288 height 24
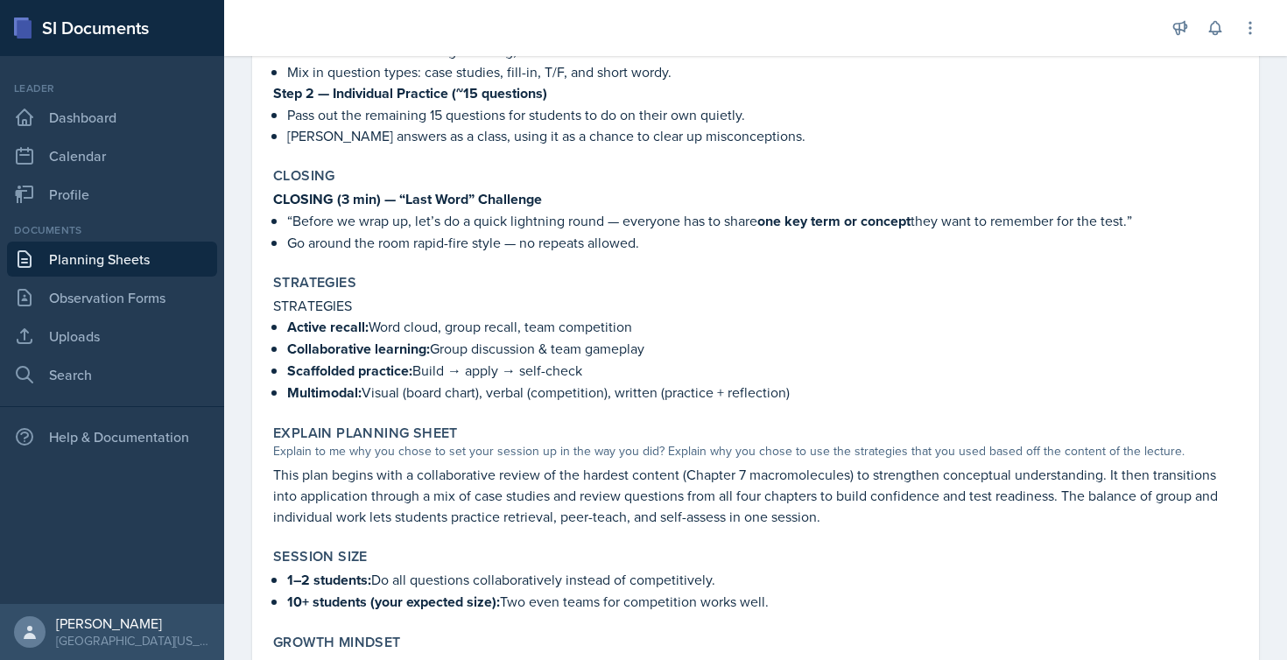
scroll to position [920, 0]
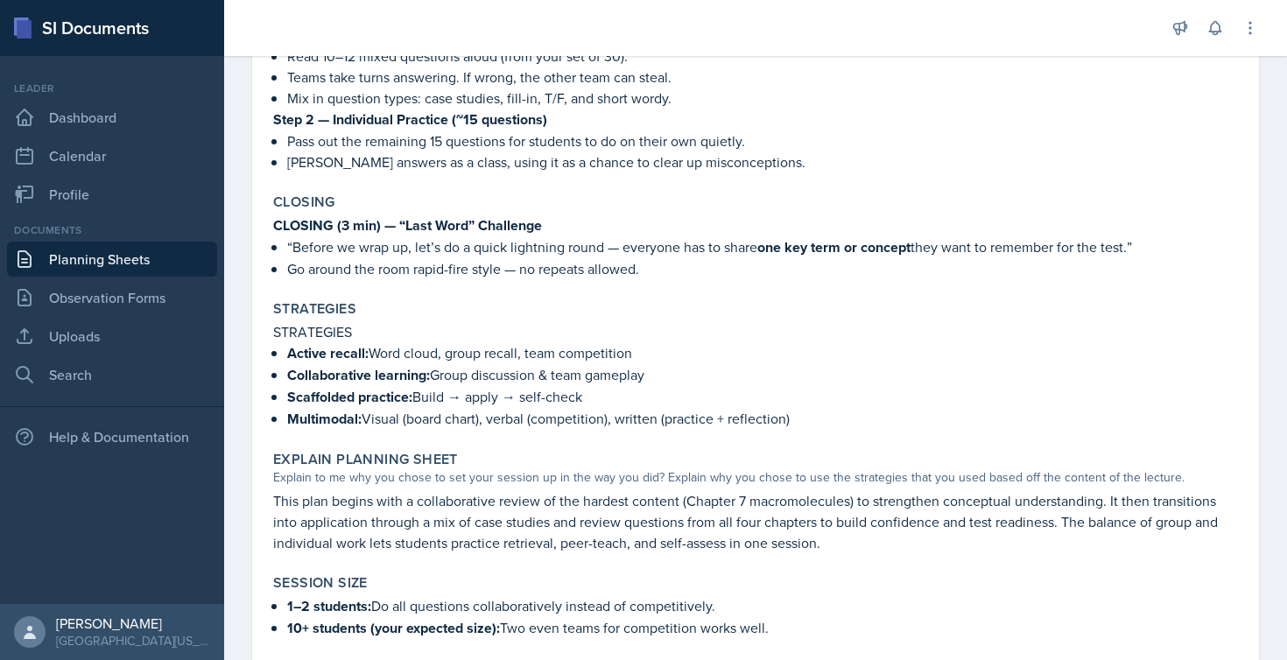
click at [451, 121] on strong "Step 2 — Individual Practice (~15 questions)" at bounding box center [410, 119] width 274 height 20
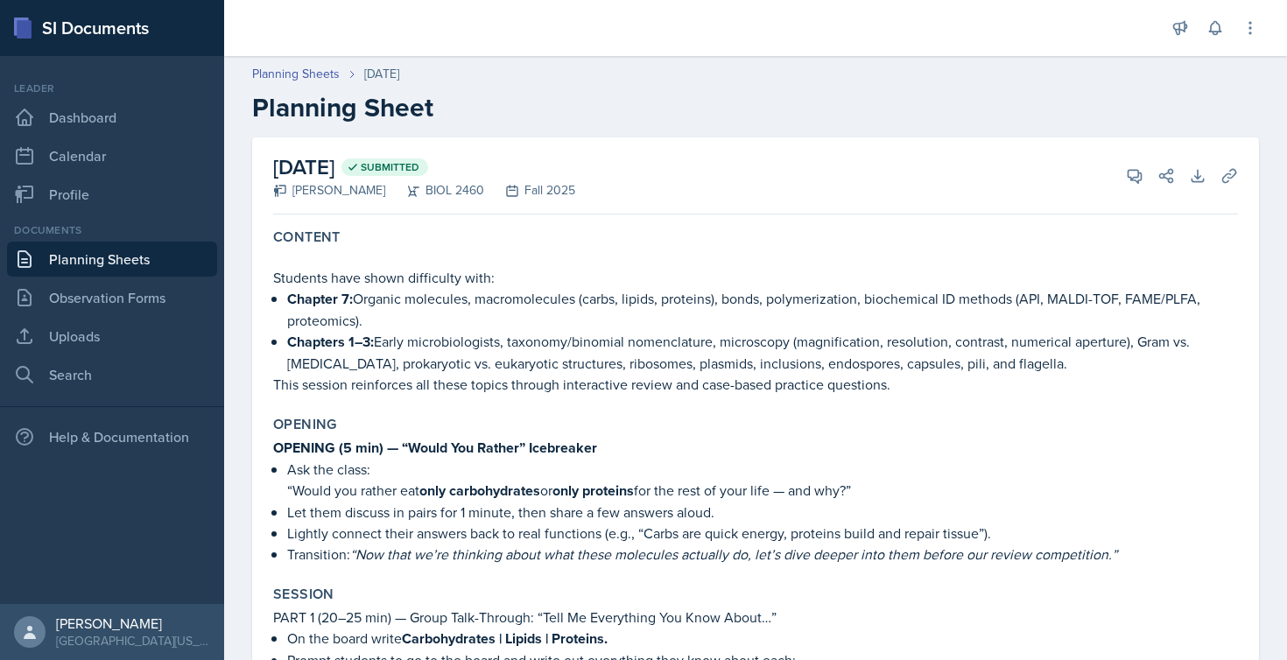
scroll to position [0, 0]
